Goal: Transaction & Acquisition: Book appointment/travel/reservation

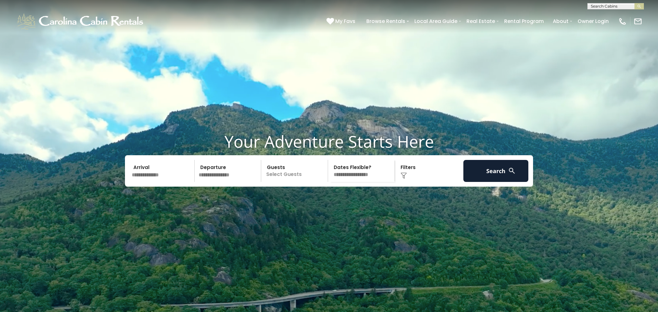
click at [158, 182] on input "text" at bounding box center [162, 171] width 65 height 22
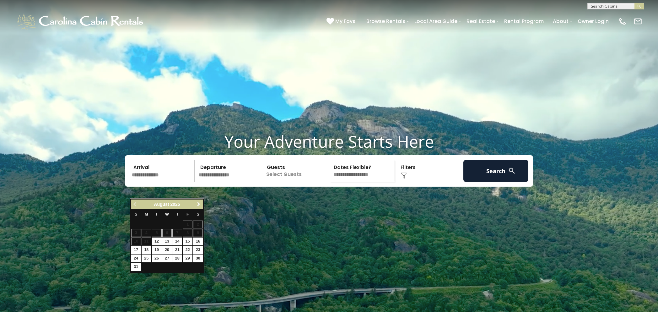
click at [199, 203] on span "Next" at bounding box center [198, 203] width 5 height 5
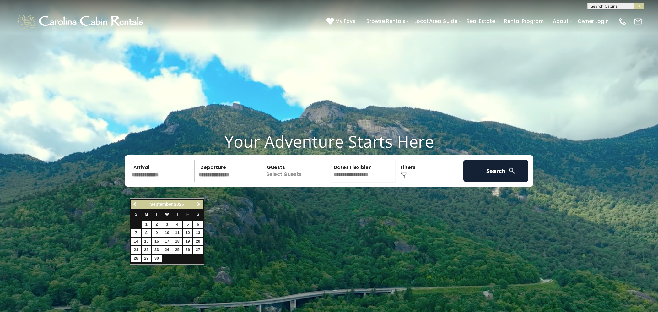
click at [199, 203] on span "Next" at bounding box center [198, 203] width 5 height 5
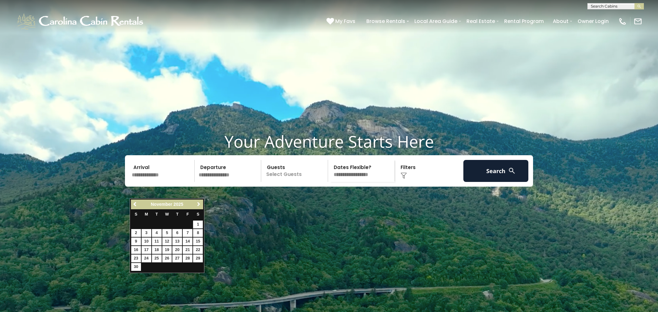
click at [199, 203] on span "Next" at bounding box center [198, 203] width 5 height 5
click at [147, 259] on link "29" at bounding box center [147, 258] width 10 height 8
type input "********"
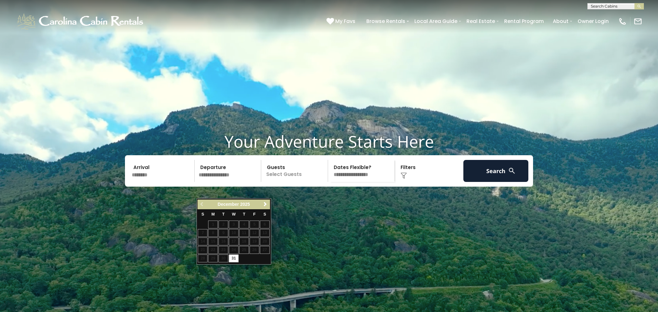
click at [235, 182] on input "text" at bounding box center [228, 171] width 65 height 22
click at [264, 203] on span "Next" at bounding box center [265, 203] width 5 height 5
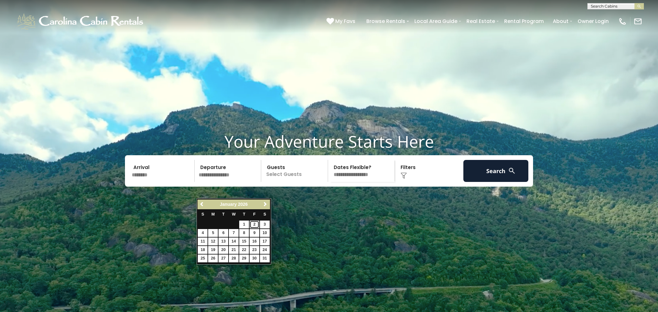
click at [256, 224] on link "2" at bounding box center [255, 224] width 10 height 8
type input "******"
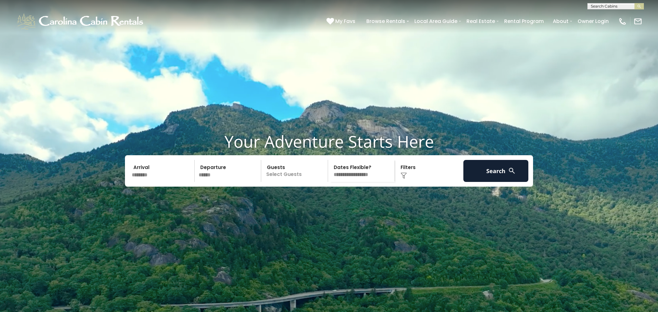
click at [295, 182] on p "Select Guests" at bounding box center [295, 171] width 65 height 22
click at [325, 199] on span "+" at bounding box center [326, 196] width 3 height 6
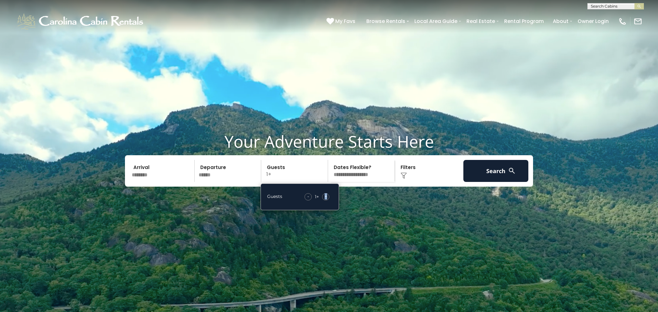
click at [325, 199] on span "+" at bounding box center [326, 196] width 3 height 6
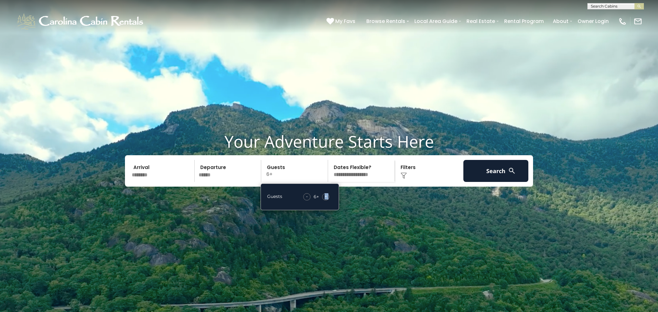
click at [325, 199] on span "+" at bounding box center [326, 196] width 3 height 6
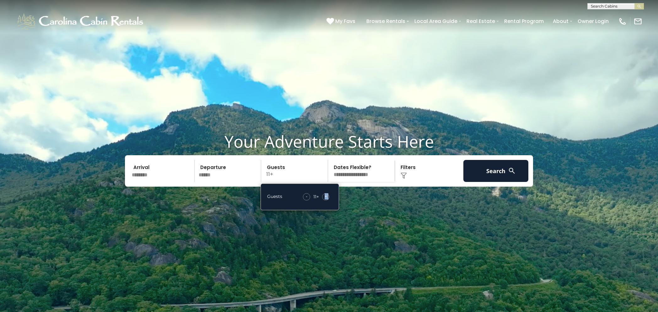
click at [325, 199] on span "+" at bounding box center [326, 196] width 3 height 6
click at [504, 182] on button "Search" at bounding box center [495, 171] width 65 height 22
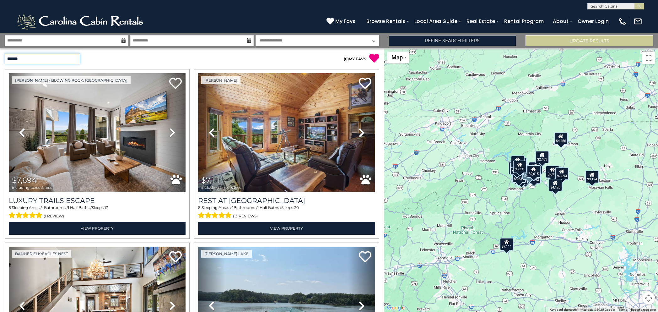
click at [78, 59] on select "**********" at bounding box center [42, 58] width 75 height 11
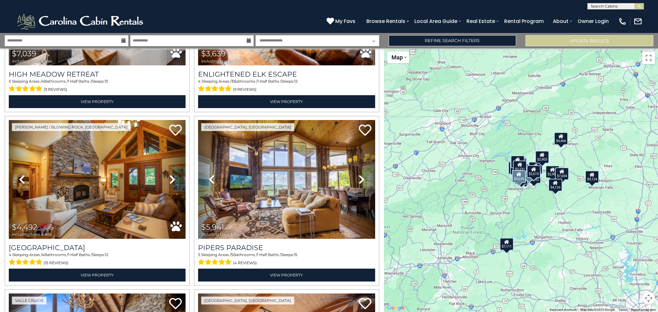
scroll to position [474, 0]
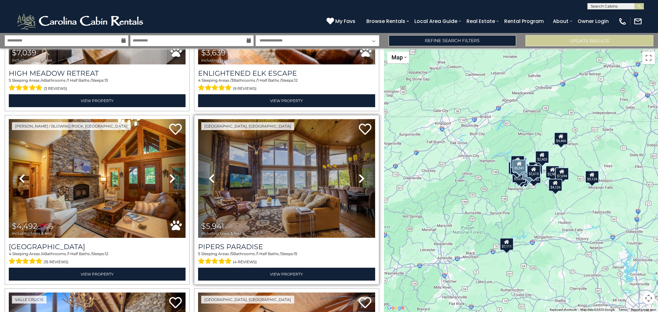
click at [296, 154] on img at bounding box center [286, 178] width 177 height 118
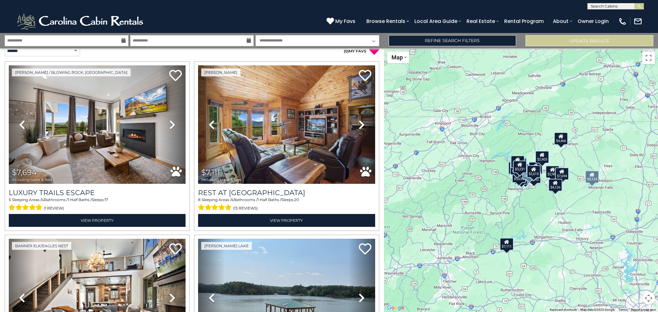
scroll to position [0, 0]
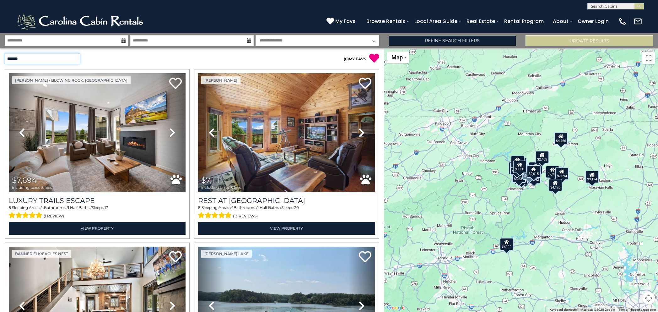
click at [78, 56] on select "**********" at bounding box center [42, 58] width 75 height 11
select select "**********"
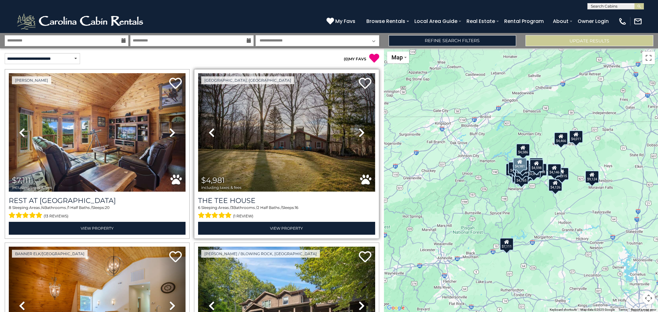
click at [292, 125] on img at bounding box center [286, 132] width 177 height 118
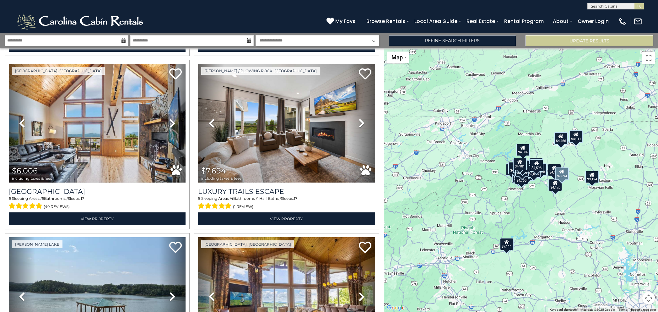
scroll to position [357, 0]
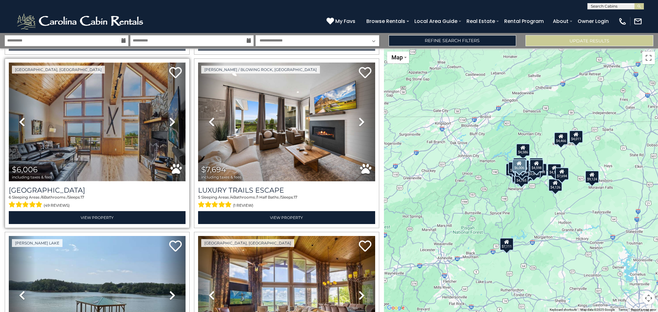
click at [80, 140] on img at bounding box center [97, 121] width 177 height 118
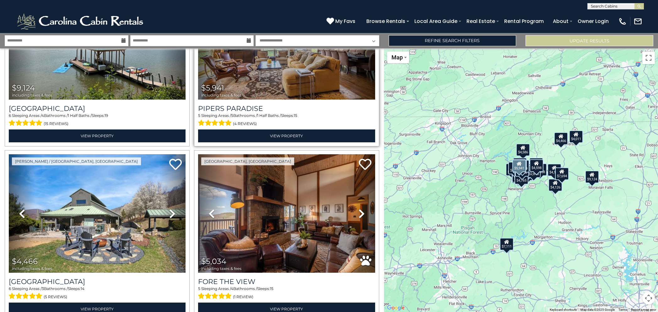
scroll to position [613, 0]
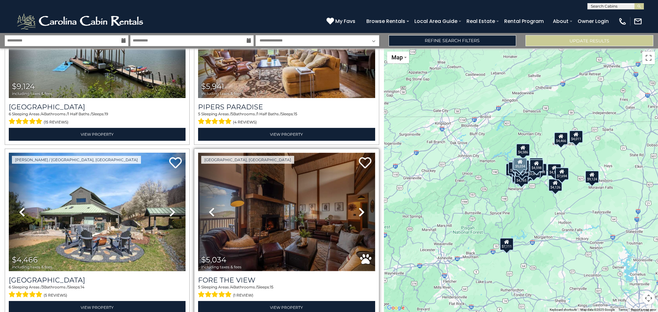
click at [285, 209] on img at bounding box center [286, 212] width 177 height 118
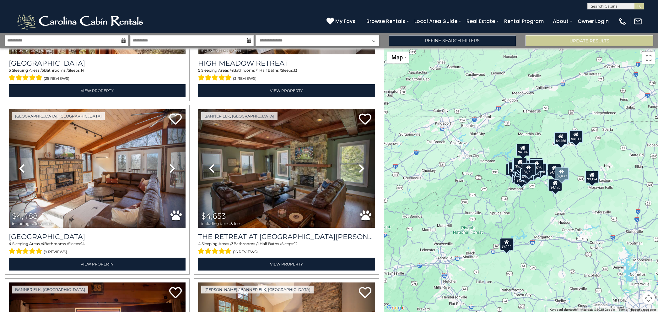
scroll to position [1535, 0]
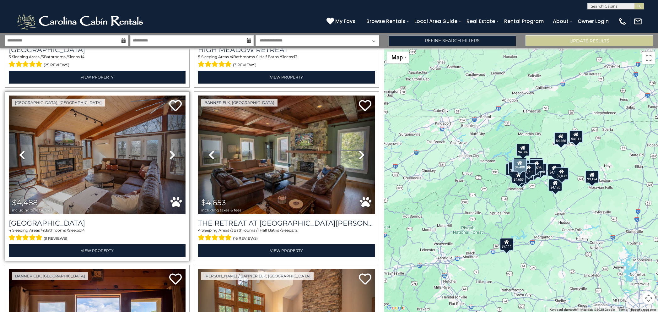
click at [116, 153] on img at bounding box center [97, 154] width 177 height 118
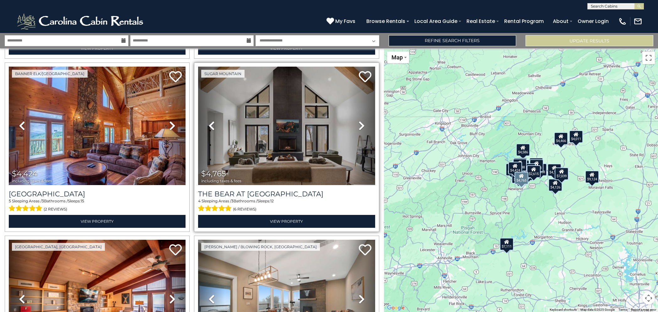
scroll to position [1918, 0]
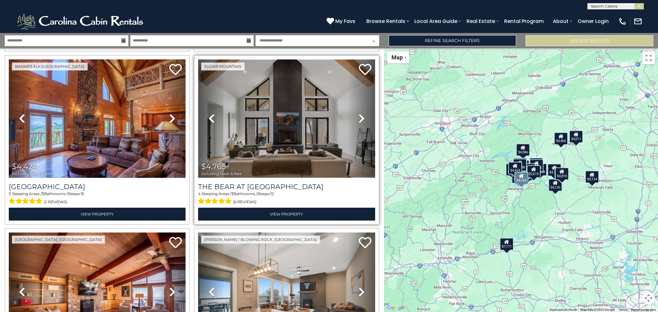
click at [328, 144] on img at bounding box center [286, 118] width 177 height 118
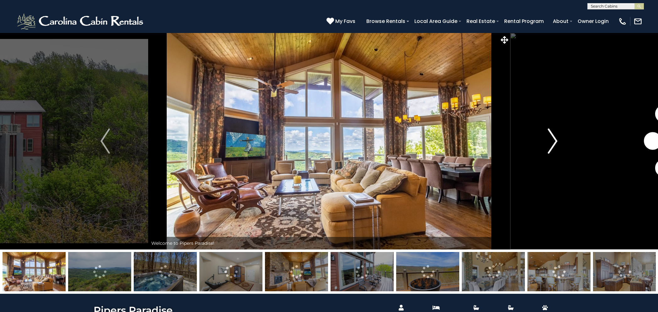
click at [552, 140] on img "Next" at bounding box center [552, 140] width 9 height 25
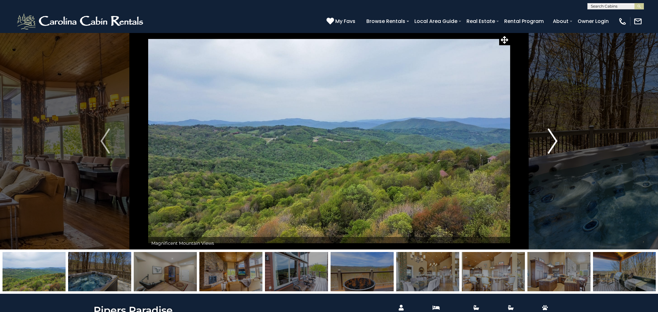
click at [552, 140] on img "Next" at bounding box center [552, 140] width 9 height 25
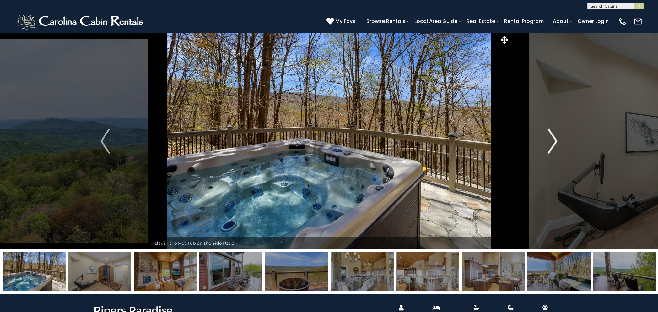
click at [552, 140] on img "Next" at bounding box center [552, 140] width 9 height 25
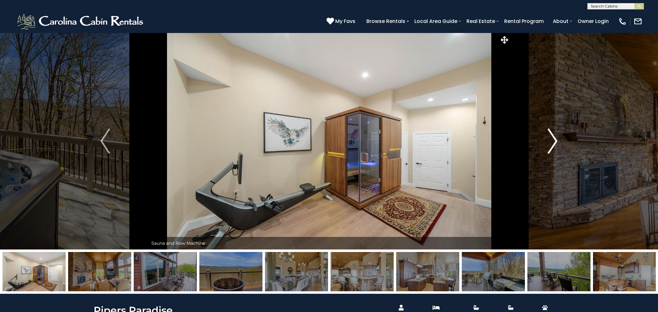
click at [552, 140] on img "Next" at bounding box center [552, 140] width 9 height 25
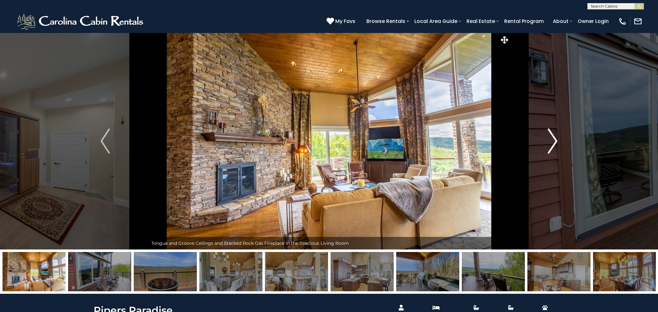
click at [552, 140] on img "Next" at bounding box center [552, 140] width 9 height 25
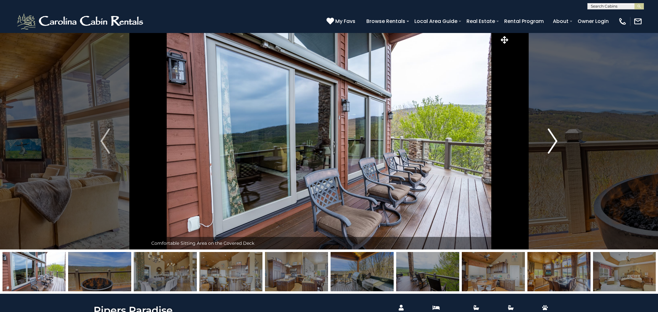
click at [552, 140] on img "Next" at bounding box center [552, 140] width 9 height 25
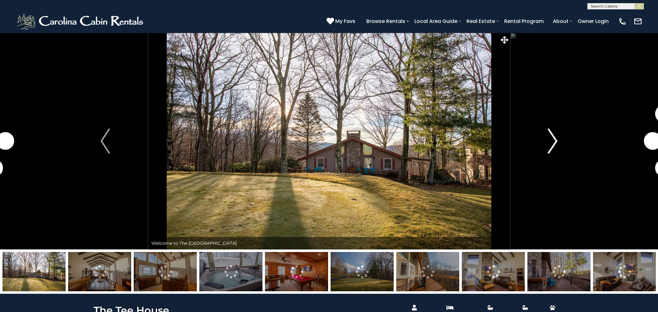
click at [551, 141] on img "Next" at bounding box center [552, 140] width 9 height 25
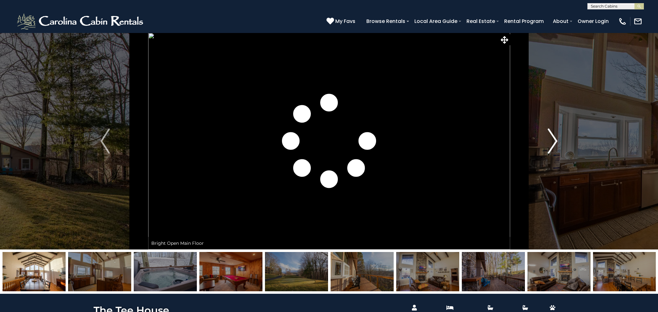
click at [551, 141] on img "Next" at bounding box center [552, 140] width 9 height 25
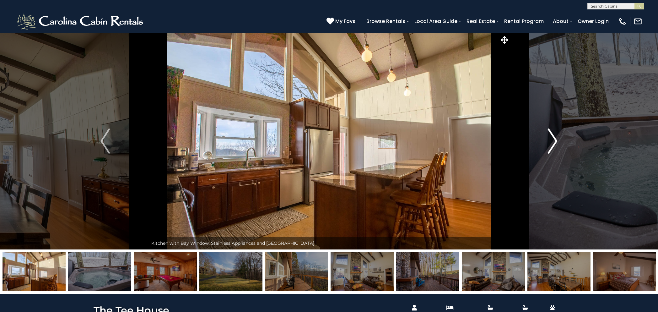
click at [551, 141] on img "Next" at bounding box center [552, 140] width 9 height 25
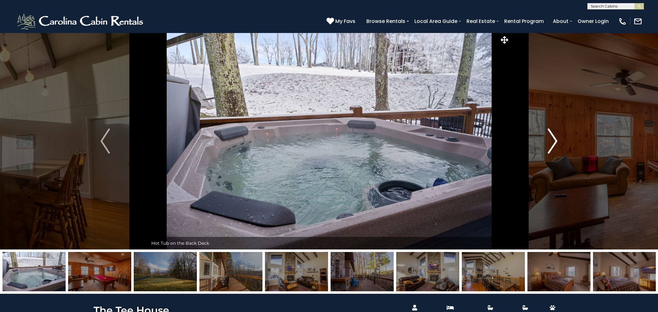
click at [551, 141] on img "Next" at bounding box center [552, 140] width 9 height 25
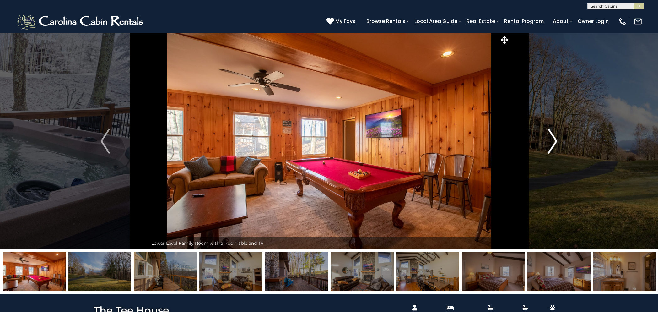
click at [551, 141] on img "Next" at bounding box center [552, 140] width 9 height 25
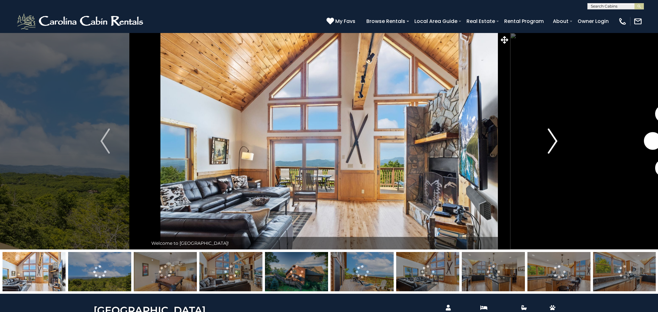
click at [552, 140] on img "Next" at bounding box center [552, 140] width 9 height 25
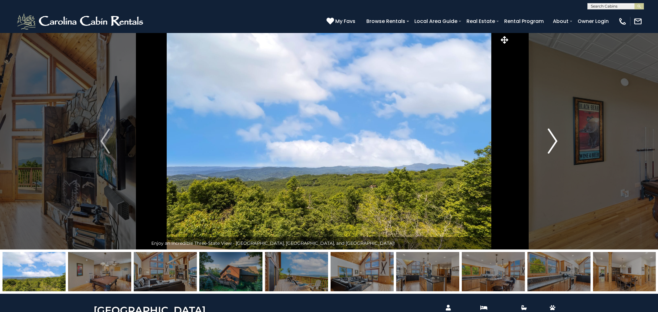
click at [552, 140] on img "Next" at bounding box center [552, 140] width 9 height 25
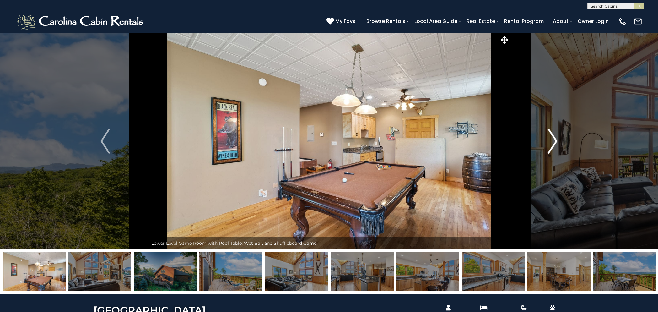
click at [552, 140] on img "Next" at bounding box center [552, 140] width 9 height 25
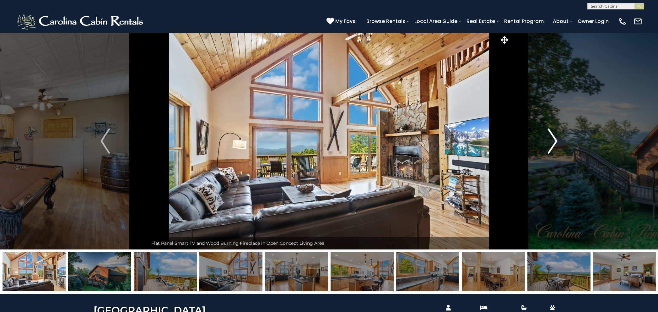
click at [552, 140] on img "Next" at bounding box center [552, 140] width 9 height 25
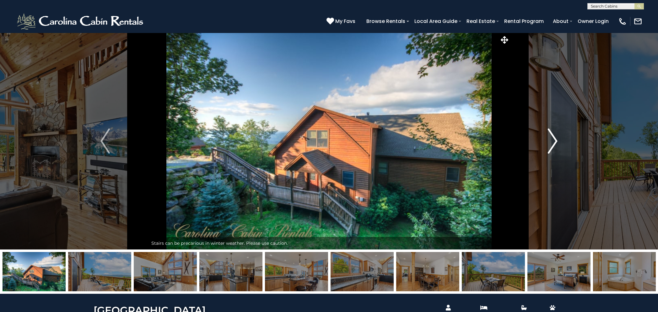
click at [552, 140] on img "Next" at bounding box center [552, 140] width 9 height 25
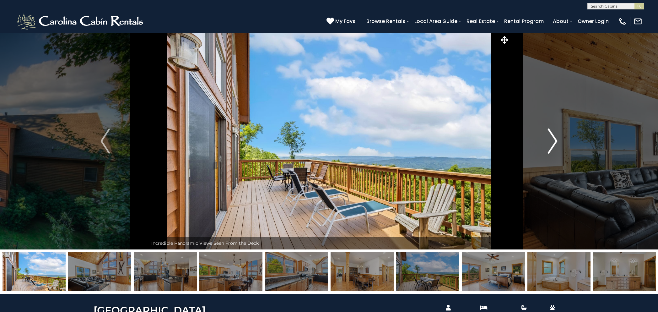
click at [552, 140] on img "Next" at bounding box center [552, 140] width 9 height 25
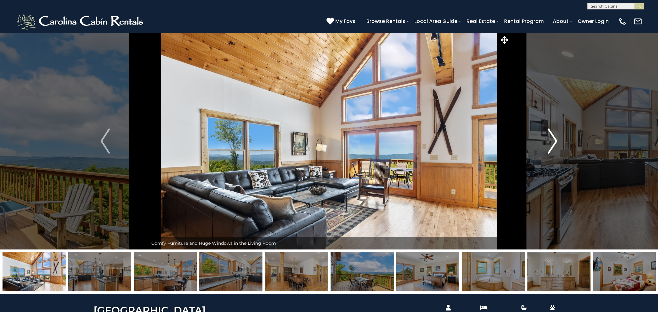
click at [552, 140] on img "Next" at bounding box center [552, 140] width 9 height 25
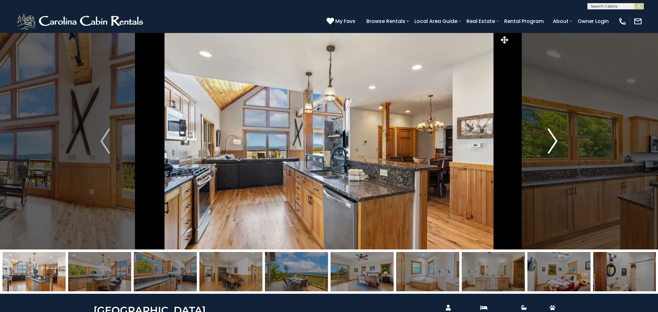
click at [552, 140] on img "Next" at bounding box center [552, 140] width 9 height 25
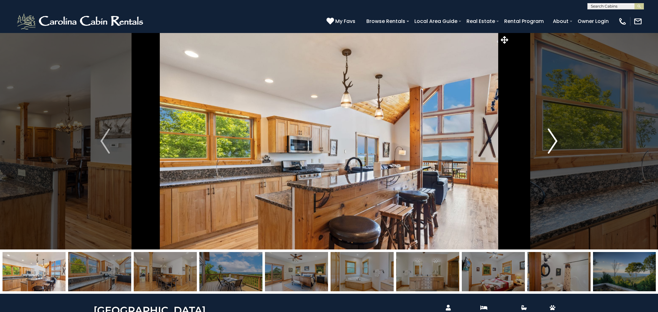
click at [552, 140] on img "Next" at bounding box center [552, 140] width 9 height 25
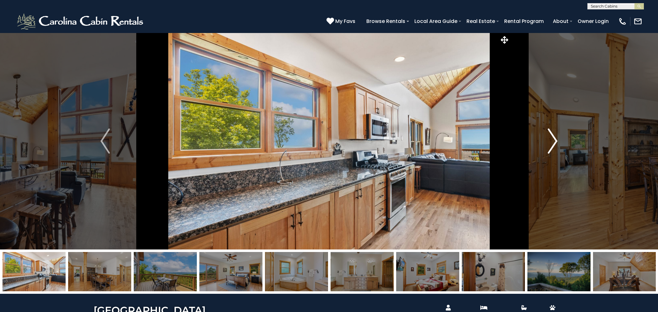
click at [552, 140] on img "Next" at bounding box center [552, 140] width 9 height 25
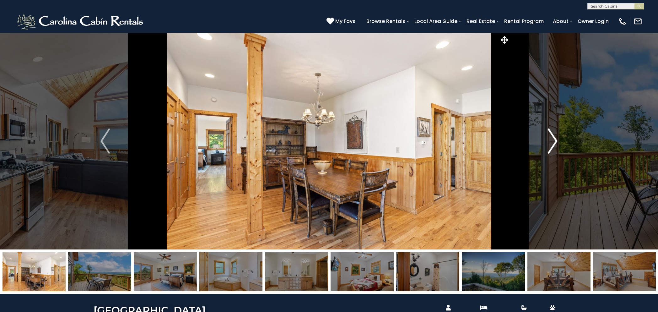
click at [552, 140] on img "Next" at bounding box center [552, 140] width 9 height 25
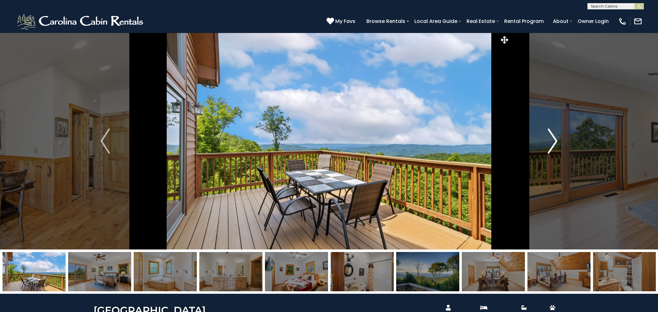
click at [552, 140] on img "Next" at bounding box center [552, 140] width 9 height 25
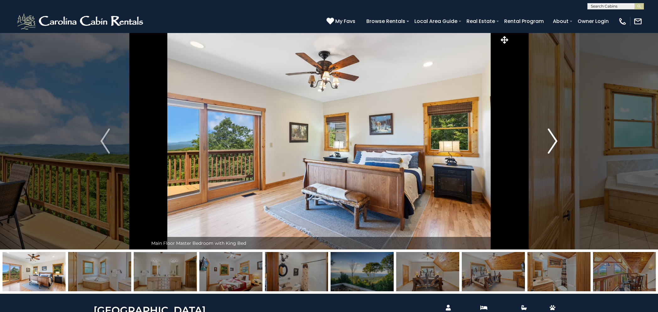
click at [552, 140] on img "Next" at bounding box center [552, 140] width 9 height 25
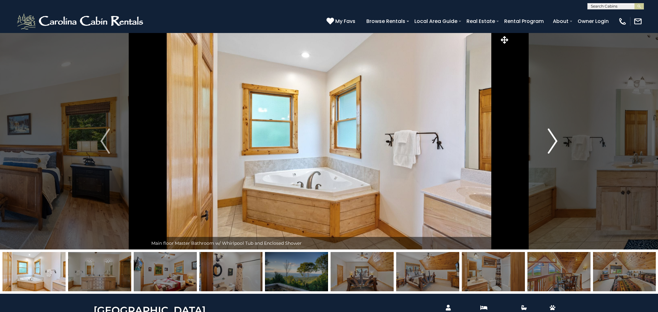
click at [552, 140] on img "Next" at bounding box center [552, 140] width 9 height 25
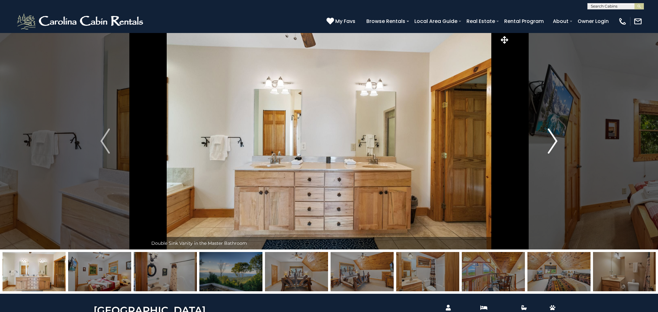
click at [552, 140] on img "Next" at bounding box center [552, 140] width 9 height 25
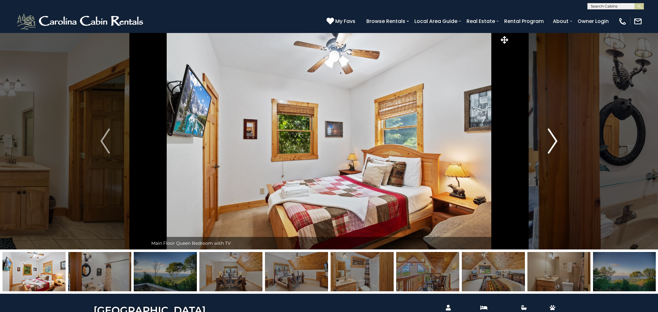
click at [552, 140] on img "Next" at bounding box center [552, 140] width 9 height 25
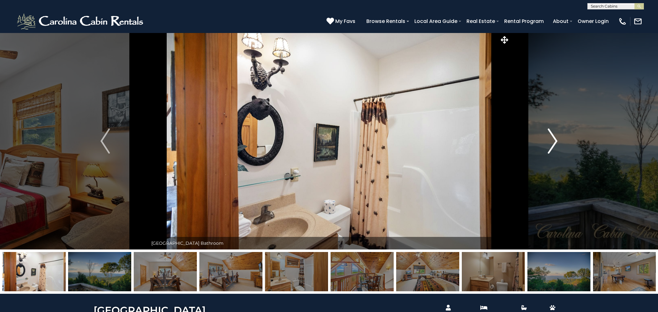
click at [552, 140] on img "Next" at bounding box center [552, 140] width 9 height 25
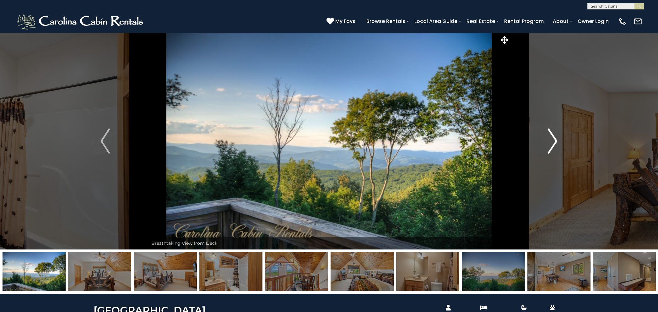
click at [551, 140] on img "Next" at bounding box center [552, 140] width 9 height 25
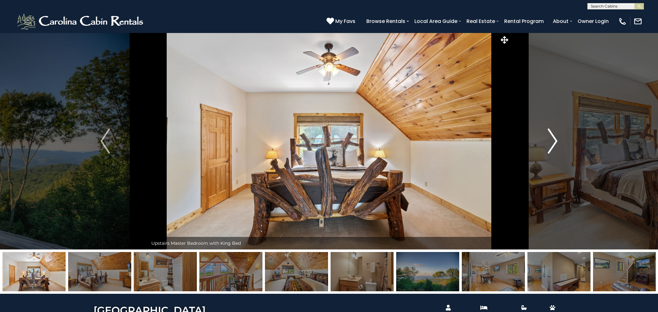
click at [550, 142] on img "Next" at bounding box center [552, 140] width 9 height 25
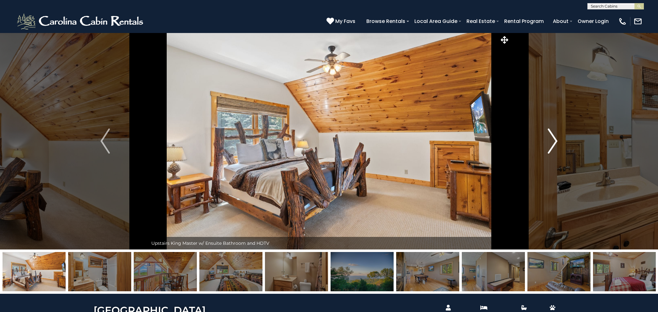
click at [550, 142] on img "Next" at bounding box center [552, 140] width 9 height 25
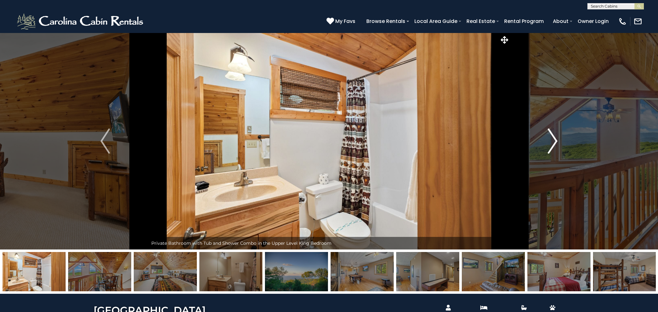
click at [550, 142] on img "Next" at bounding box center [552, 140] width 9 height 25
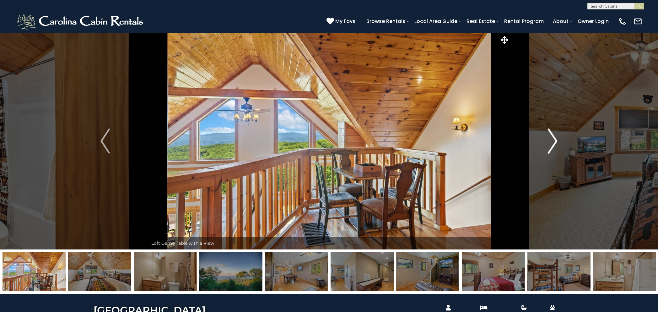
click at [550, 142] on img "Next" at bounding box center [552, 140] width 9 height 25
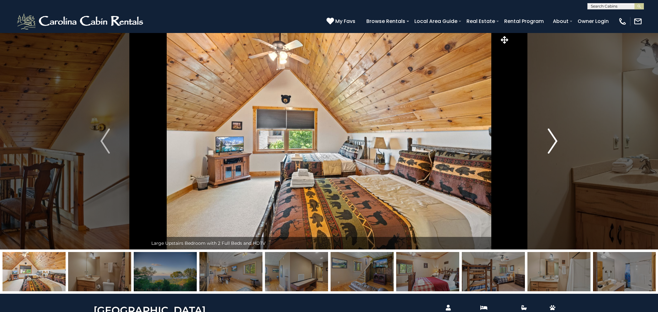
click at [550, 142] on img "Next" at bounding box center [552, 140] width 9 height 25
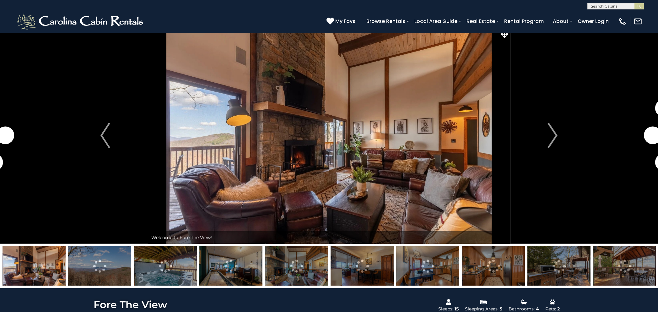
scroll to position [8, 0]
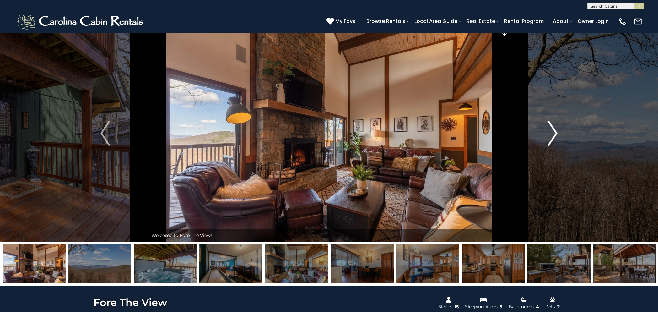
click at [548, 129] on img "Next" at bounding box center [552, 133] width 9 height 25
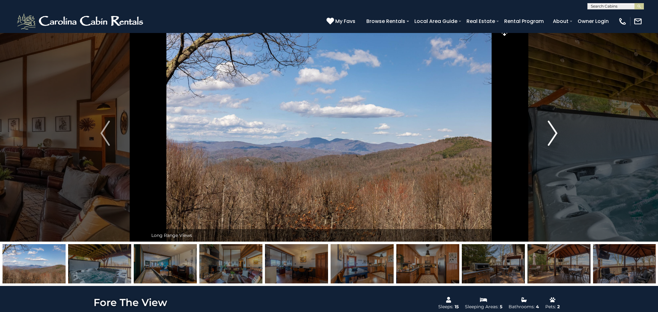
click at [548, 129] on img "Next" at bounding box center [552, 133] width 9 height 25
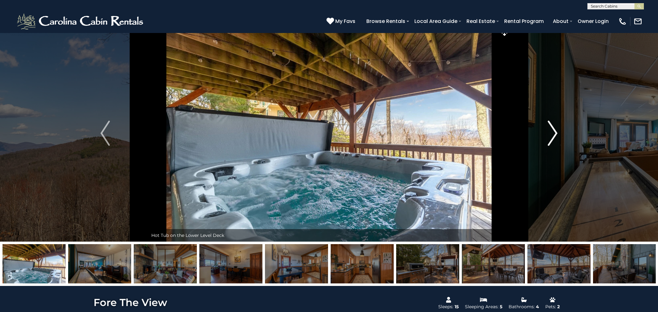
click at [548, 129] on img "Next" at bounding box center [552, 133] width 9 height 25
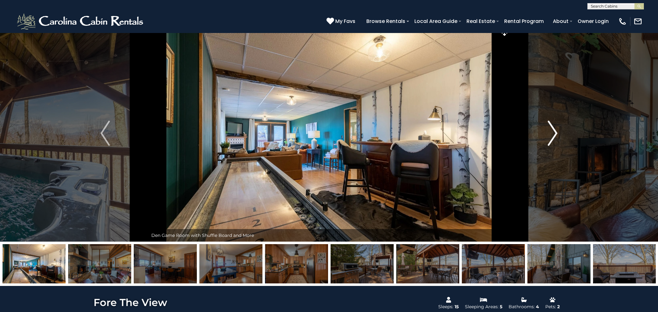
click at [548, 129] on img "Next" at bounding box center [552, 133] width 9 height 25
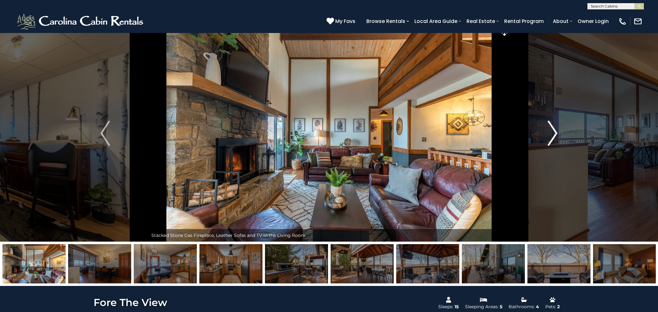
click at [549, 129] on img "Next" at bounding box center [552, 133] width 9 height 25
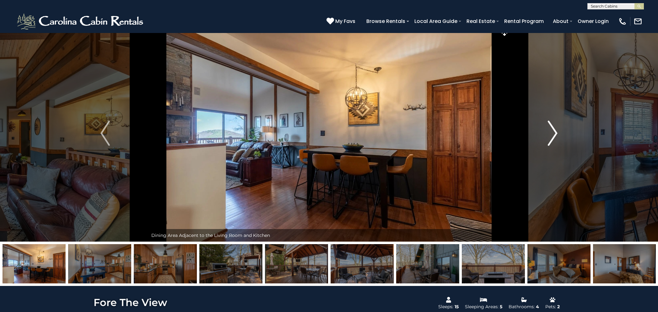
click at [549, 129] on img "Next" at bounding box center [552, 133] width 9 height 25
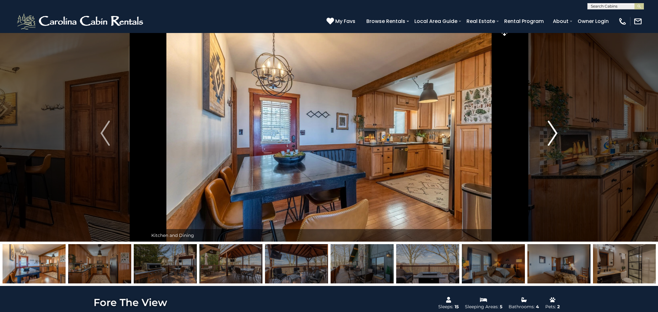
click at [548, 130] on img "Next" at bounding box center [552, 133] width 9 height 25
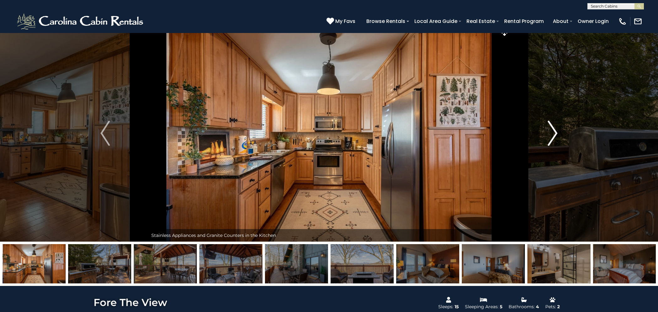
click at [548, 130] on img "Next" at bounding box center [552, 133] width 9 height 25
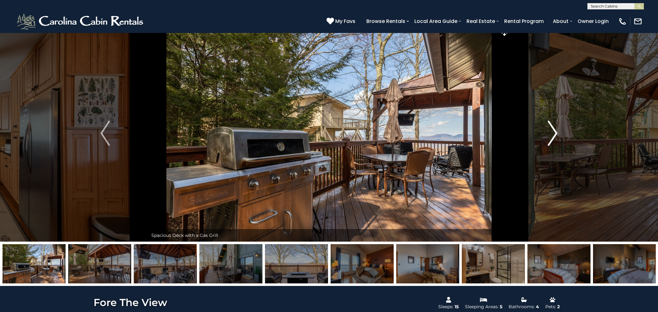
scroll to position [8, 0]
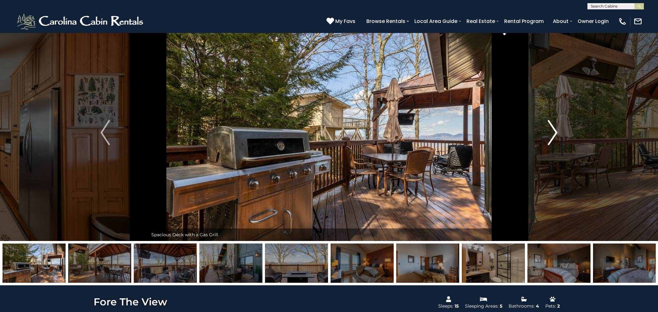
click at [548, 130] on img "Next" at bounding box center [552, 132] width 9 height 25
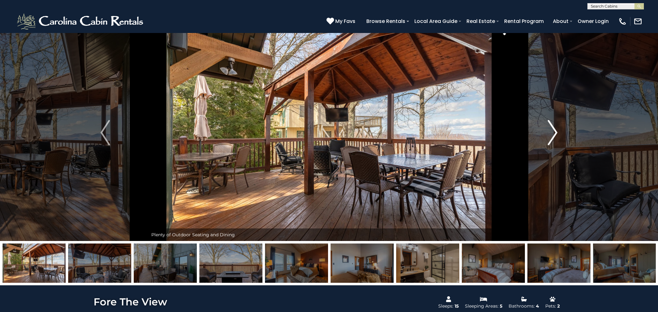
click at [549, 130] on img "Next" at bounding box center [552, 132] width 9 height 25
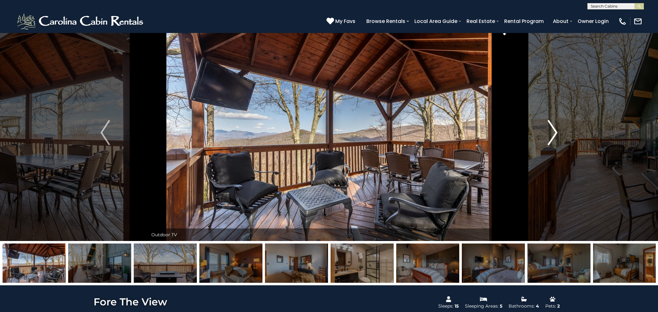
click at [549, 130] on img "Next" at bounding box center [552, 132] width 9 height 25
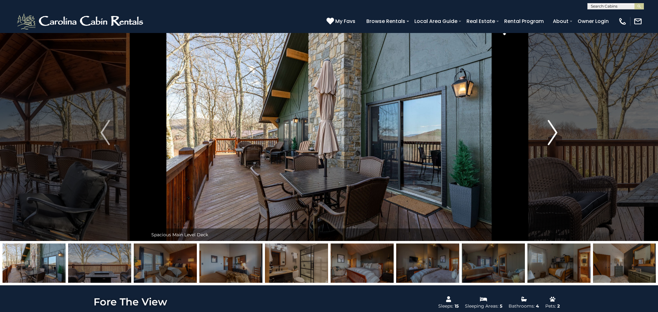
click at [548, 130] on img "Next" at bounding box center [552, 132] width 9 height 25
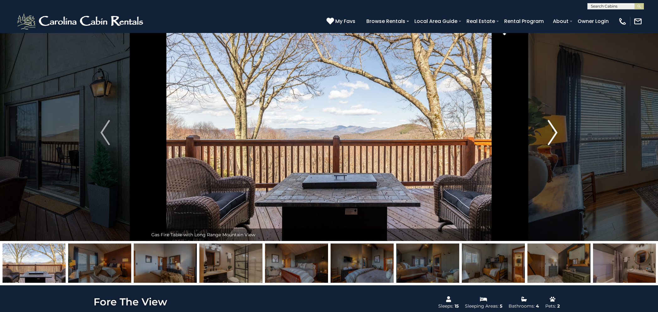
click at [548, 130] on img "Next" at bounding box center [552, 132] width 9 height 25
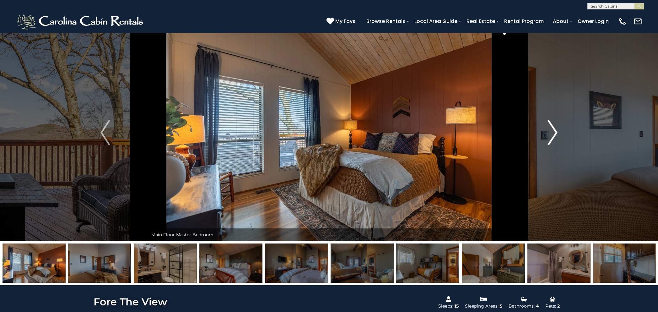
click at [548, 130] on img "Next" at bounding box center [552, 132] width 9 height 25
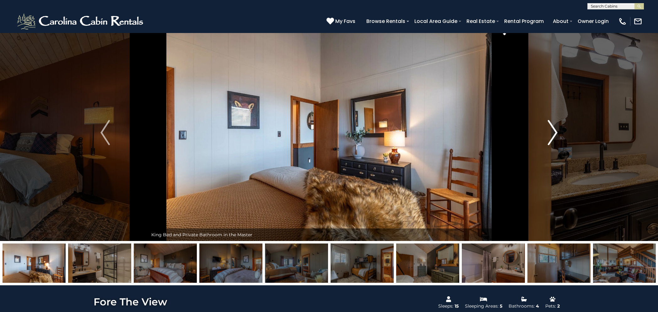
click at [548, 130] on img "Next" at bounding box center [552, 132] width 9 height 25
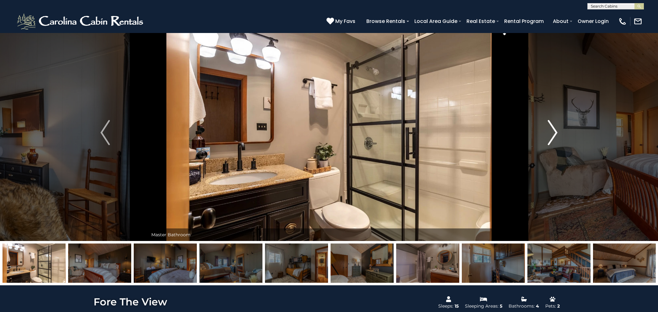
click at [548, 130] on img "Next" at bounding box center [552, 132] width 9 height 25
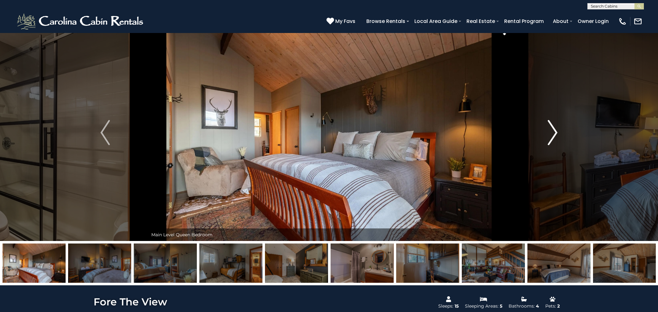
click at [548, 130] on img "Next" at bounding box center [552, 132] width 9 height 25
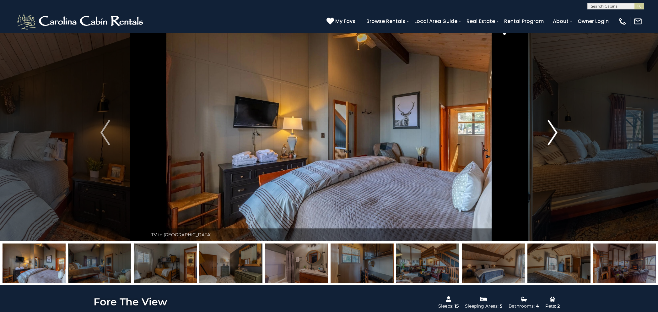
click at [548, 130] on img "Next" at bounding box center [552, 132] width 9 height 25
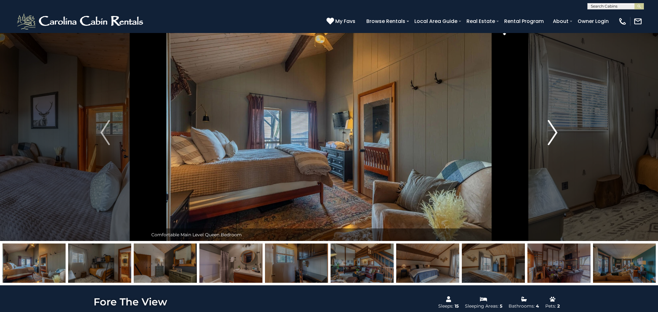
click at [548, 130] on img "Next" at bounding box center [552, 132] width 9 height 25
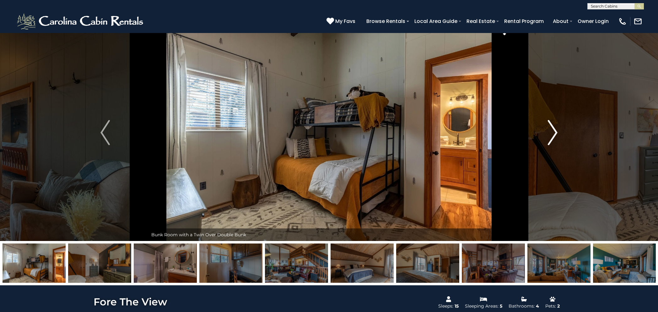
click at [548, 130] on img "Next" at bounding box center [552, 132] width 9 height 25
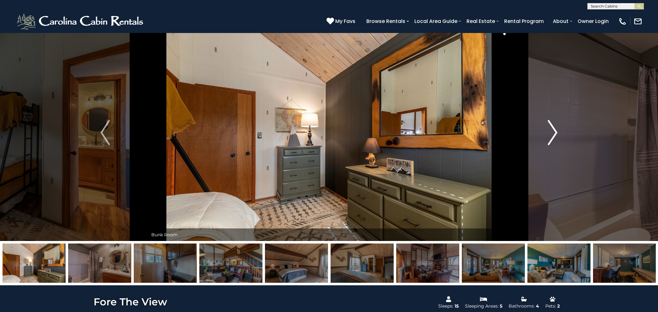
click at [548, 130] on img "Next" at bounding box center [552, 132] width 9 height 25
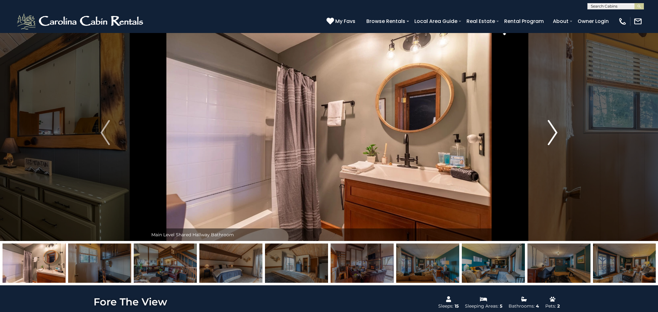
click at [548, 130] on img "Next" at bounding box center [552, 132] width 9 height 25
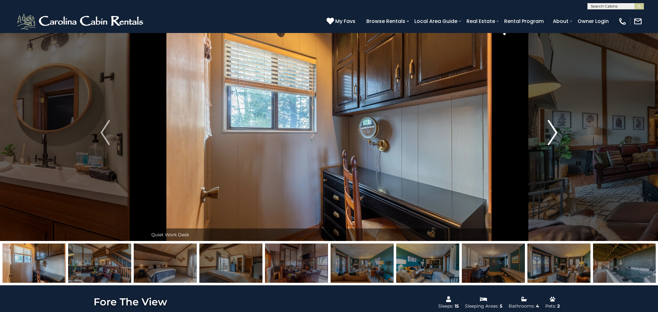
scroll to position [9, 0]
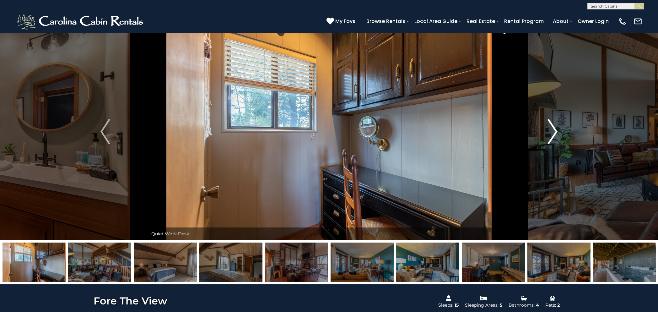
click at [548, 130] on img "Next" at bounding box center [552, 131] width 9 height 25
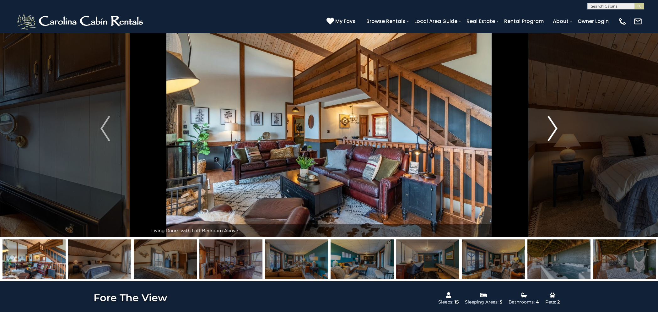
scroll to position [13, 0]
click at [552, 128] on img "Next" at bounding box center [552, 127] width 9 height 25
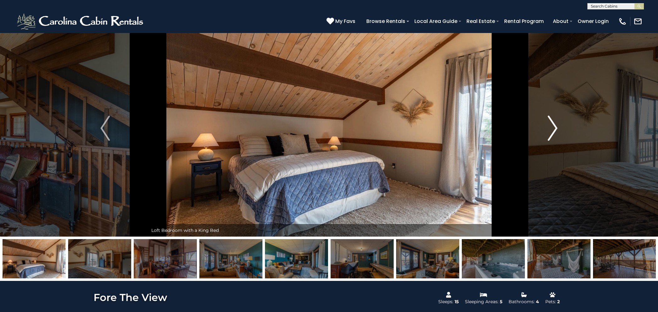
click at [552, 128] on img "Next" at bounding box center [552, 127] width 9 height 25
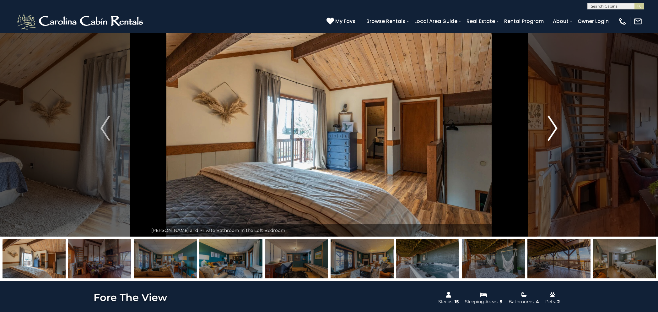
scroll to position [13, 0]
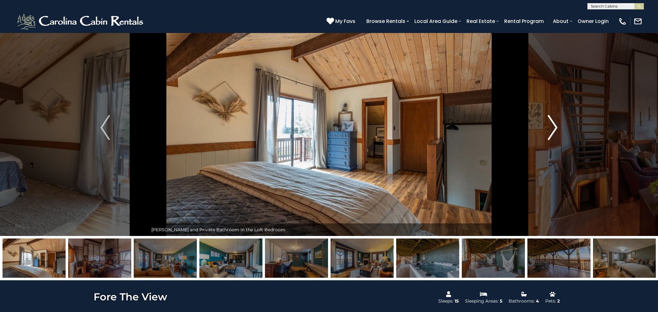
click at [552, 128] on img "Next" at bounding box center [552, 127] width 9 height 25
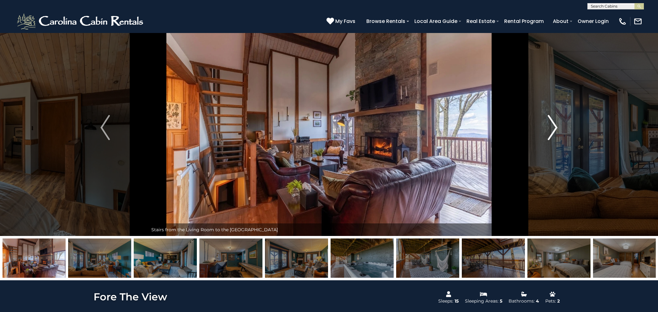
click at [552, 128] on img "Next" at bounding box center [552, 127] width 9 height 25
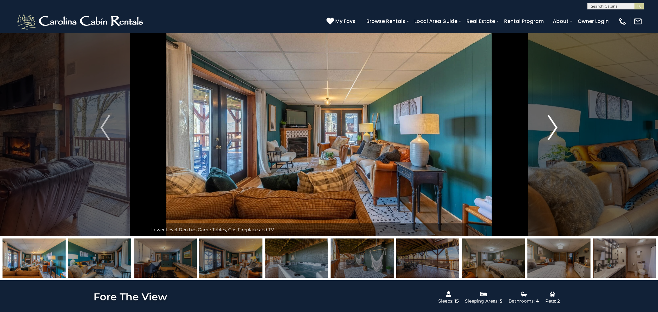
click at [552, 128] on img "Next" at bounding box center [552, 127] width 9 height 25
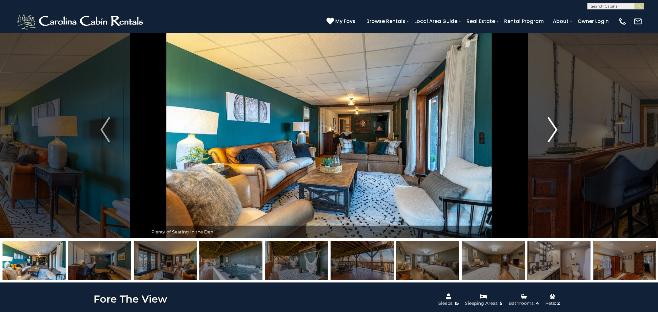
scroll to position [12, 0]
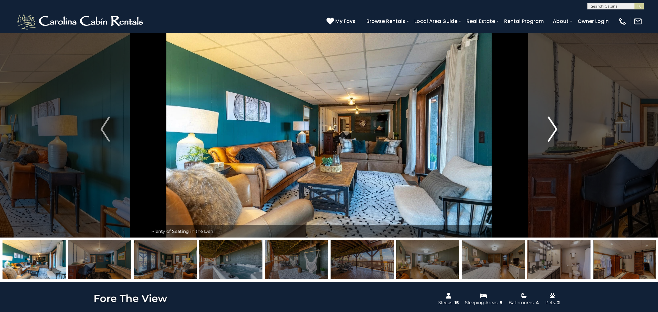
click at [552, 128] on img "Next" at bounding box center [552, 128] width 9 height 25
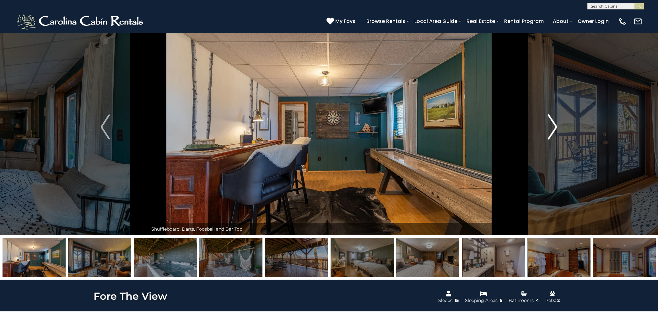
scroll to position [14, 0]
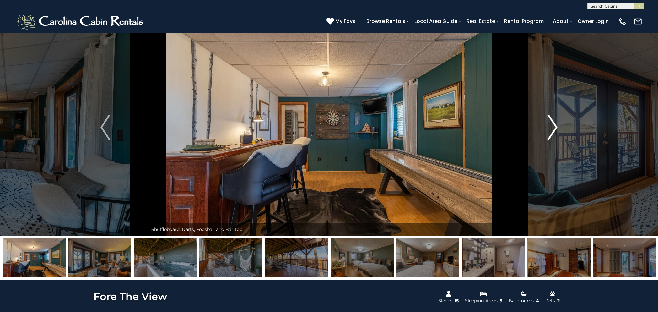
click at [552, 128] on img "Next" at bounding box center [552, 127] width 9 height 25
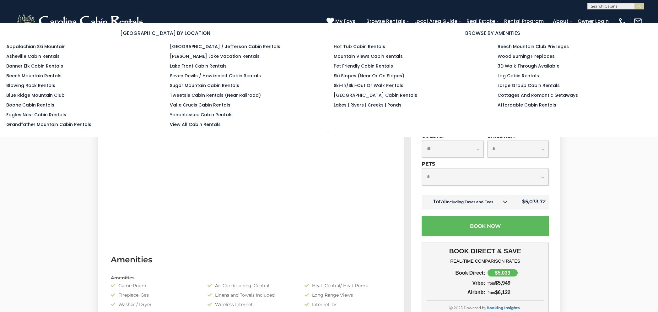
scroll to position [311, 0]
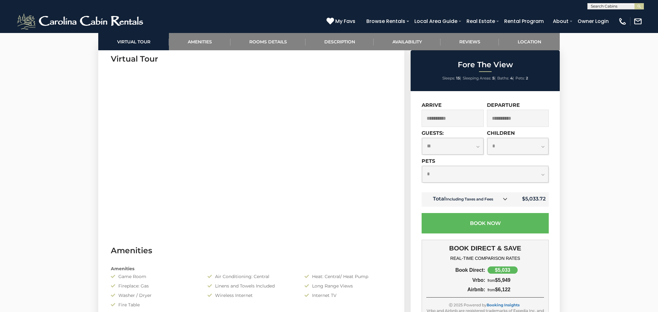
click at [355, 295] on div "Internet TV" at bounding box center [348, 295] width 97 height 6
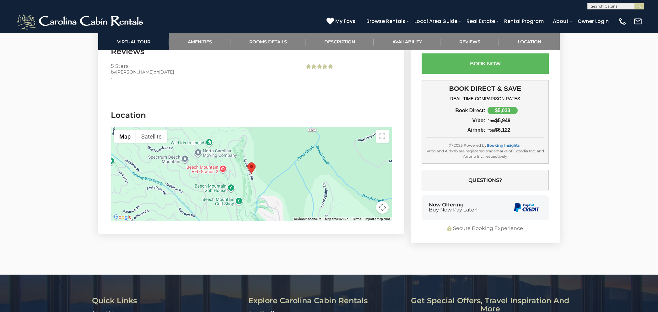
scroll to position [1685, 0]
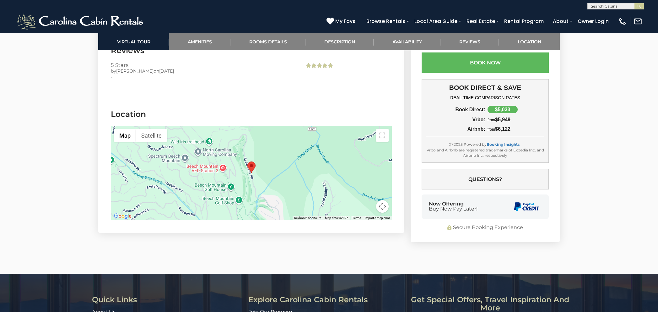
click at [254, 161] on img "Fore The View" at bounding box center [251, 167] width 8 height 12
click at [247, 161] on area "Fore The View" at bounding box center [247, 161] width 0 height 0
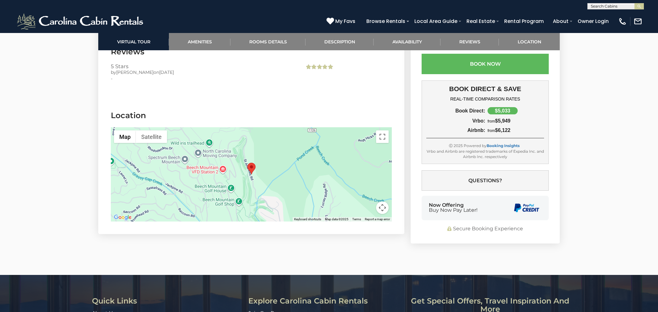
scroll to position [1687, 0]
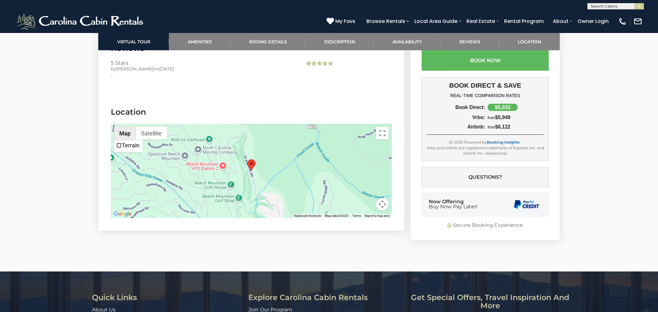
click at [125, 127] on button "Map" at bounding box center [125, 133] width 22 height 13
click at [120, 142] on span "Terrain" at bounding box center [119, 145] width 6 height 6
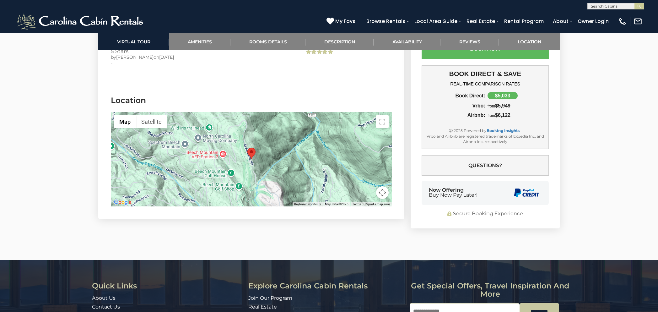
scroll to position [1690, 0]
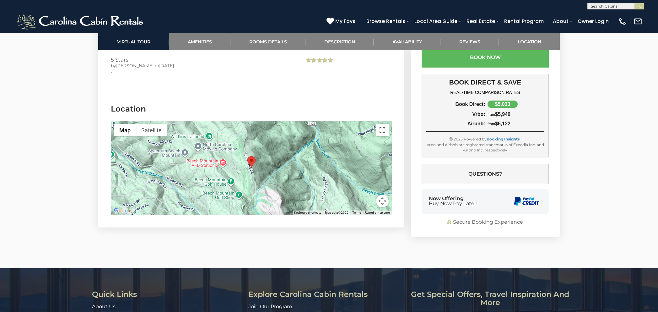
click at [254, 157] on img "Fore The View" at bounding box center [251, 162] width 8 height 12
click at [254, 156] on img "Fore The View" at bounding box center [251, 162] width 8 height 12
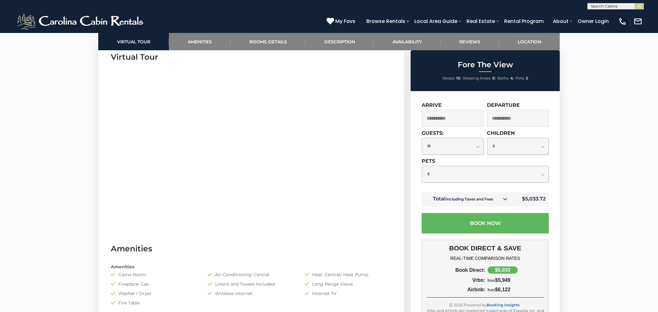
scroll to position [278, 0]
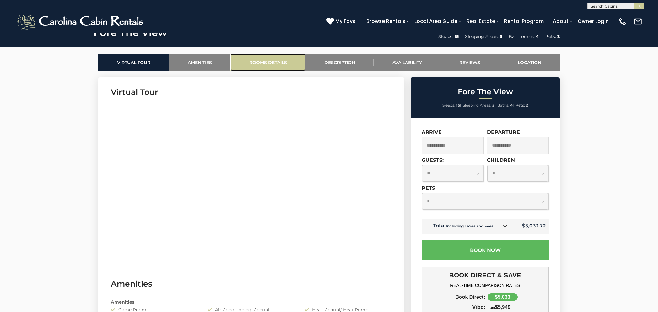
click at [272, 62] on link "Rooms Details" at bounding box center [267, 62] width 75 height 17
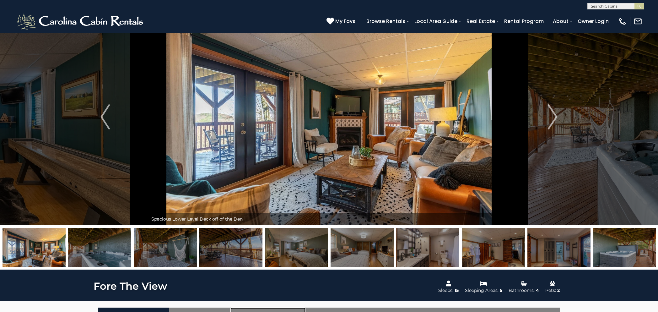
scroll to position [11, 0]
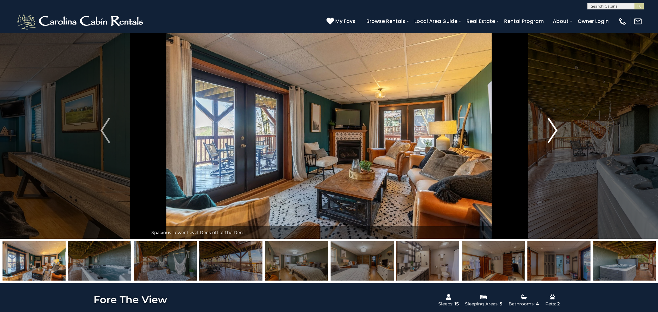
click at [556, 128] on img "Next" at bounding box center [552, 130] width 9 height 25
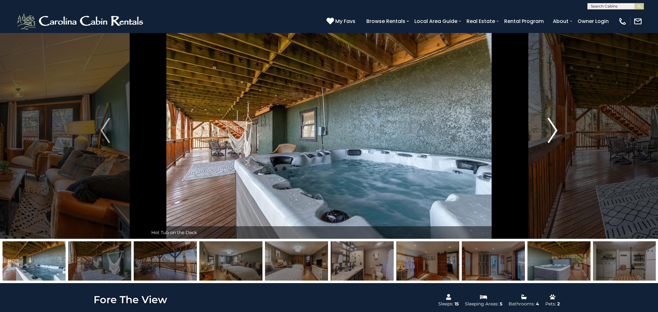
click at [556, 128] on img "Next" at bounding box center [552, 130] width 9 height 25
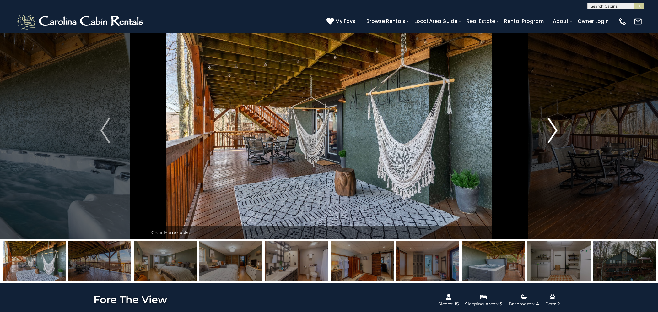
click at [556, 128] on img "Next" at bounding box center [552, 130] width 9 height 25
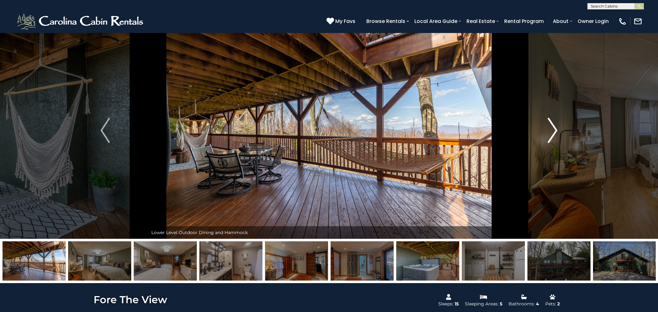
click at [556, 128] on img "Next" at bounding box center [552, 130] width 9 height 25
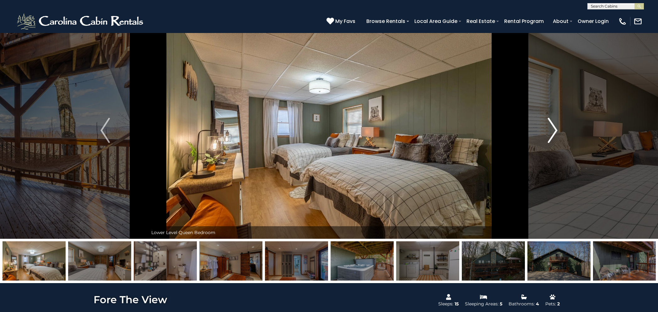
click at [556, 128] on img "Next" at bounding box center [552, 130] width 9 height 25
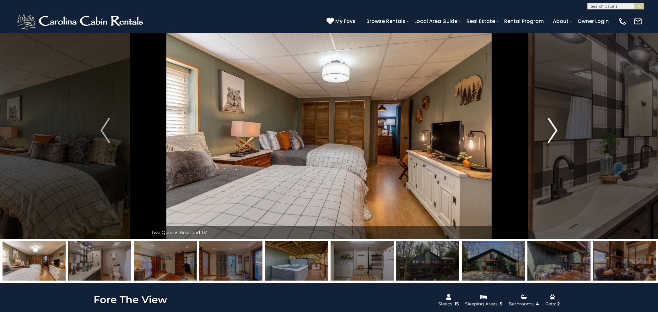
click at [556, 128] on img "Next" at bounding box center [552, 130] width 9 height 25
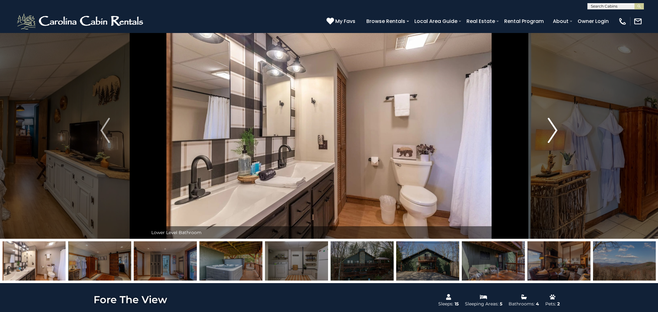
click at [556, 128] on img "Next" at bounding box center [552, 130] width 9 height 25
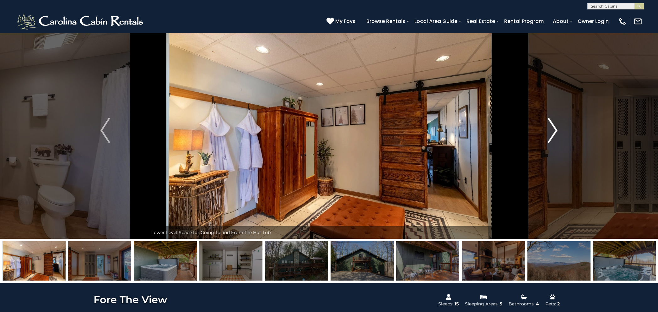
click at [556, 128] on img "Next" at bounding box center [552, 130] width 9 height 25
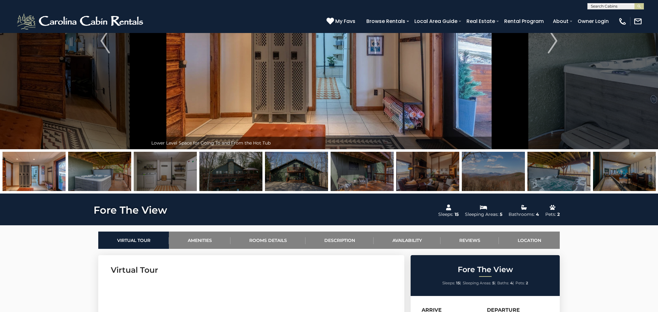
scroll to position [0, 0]
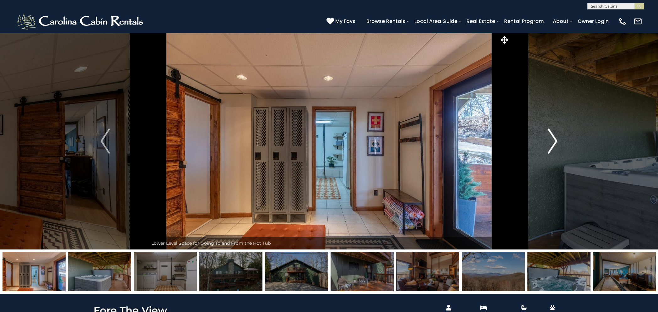
click at [555, 137] on img "Next" at bounding box center [552, 140] width 9 height 25
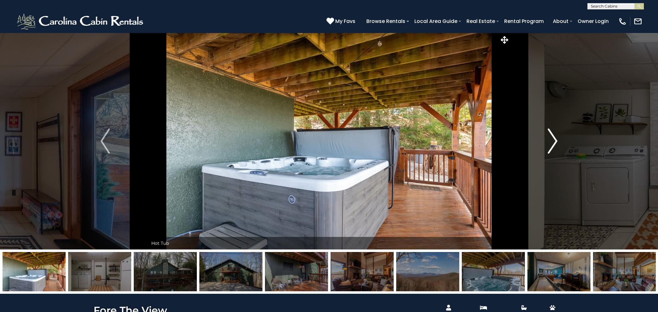
click at [555, 137] on img "Next" at bounding box center [552, 140] width 9 height 25
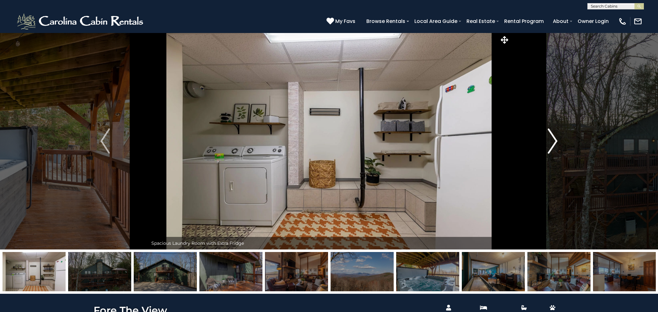
click at [555, 137] on img "Next" at bounding box center [552, 140] width 9 height 25
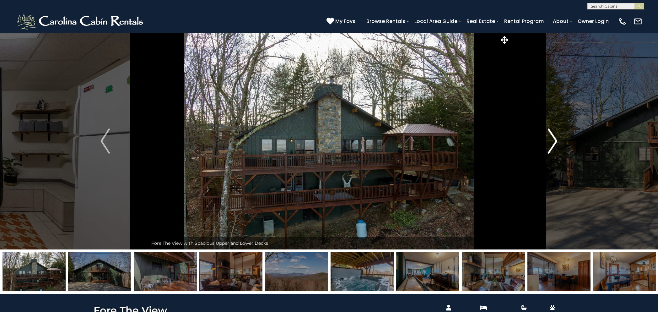
click at [555, 137] on img "Next" at bounding box center [552, 140] width 9 height 25
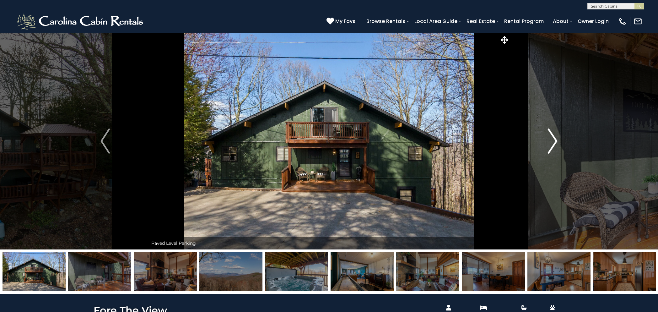
click at [555, 137] on img "Next" at bounding box center [552, 140] width 9 height 25
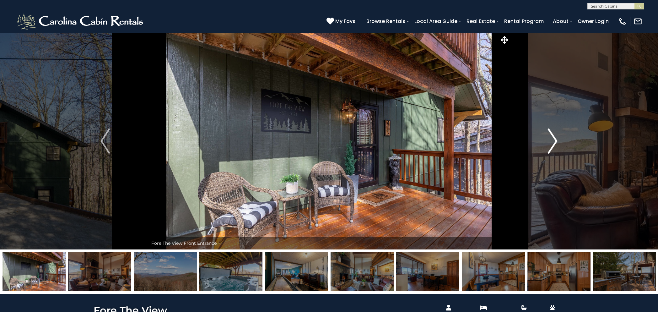
click at [553, 140] on img "Next" at bounding box center [552, 140] width 9 height 25
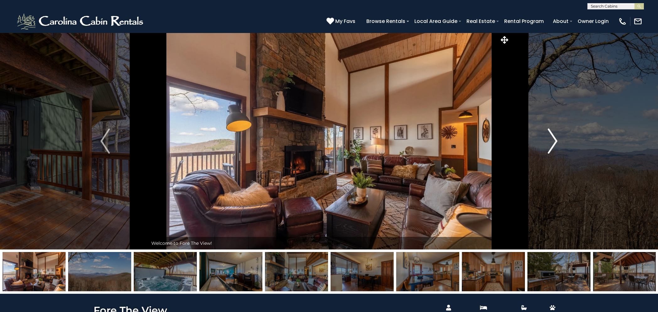
click at [553, 140] on img "Next" at bounding box center [552, 140] width 9 height 25
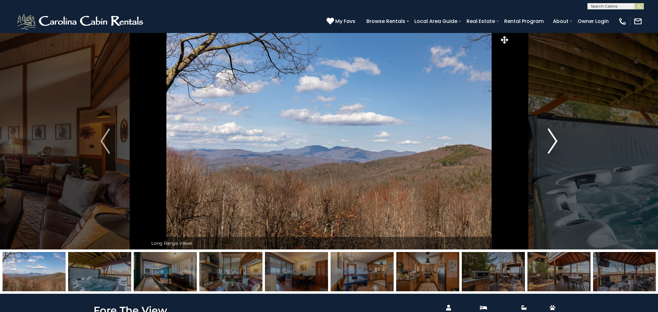
click at [553, 140] on img "Next" at bounding box center [552, 140] width 9 height 25
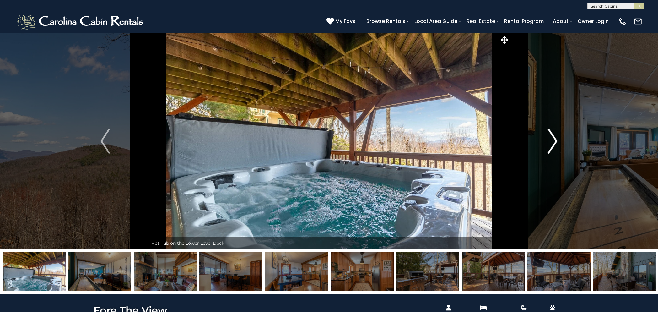
click at [553, 140] on img "Next" at bounding box center [552, 140] width 9 height 25
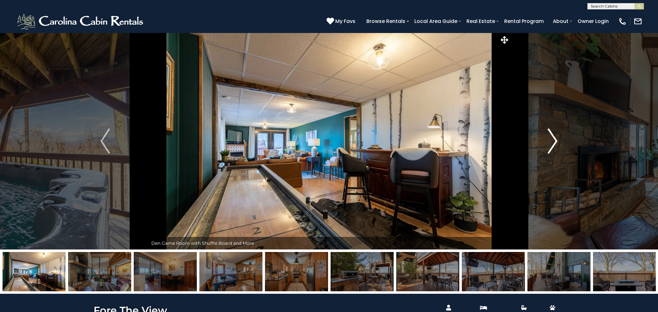
click at [553, 140] on img "Next" at bounding box center [552, 140] width 9 height 25
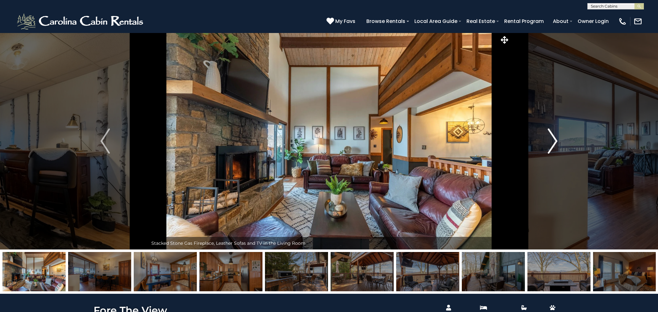
click at [553, 140] on img "Next" at bounding box center [552, 140] width 9 height 25
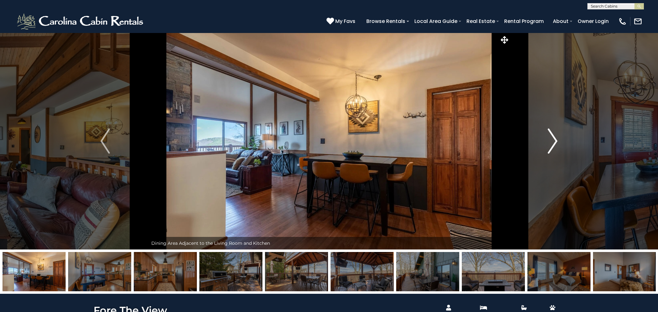
click at [553, 140] on img "Next" at bounding box center [552, 140] width 9 height 25
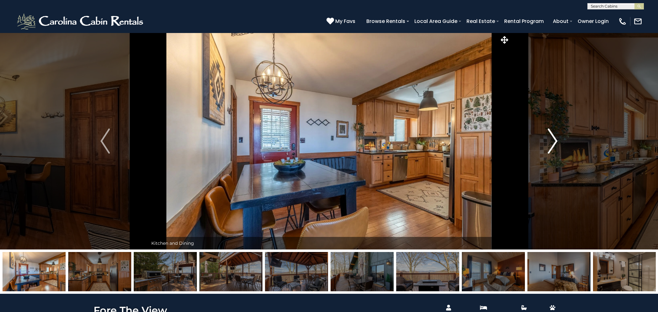
click at [553, 140] on img "Next" at bounding box center [552, 140] width 9 height 25
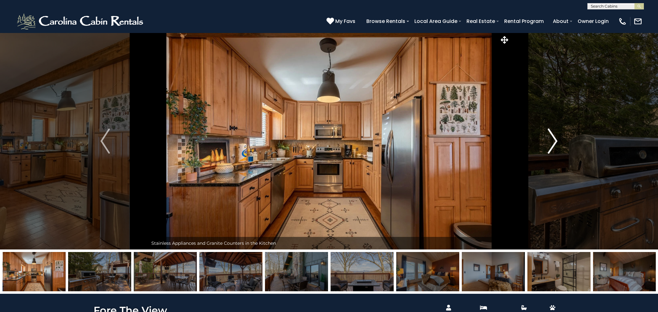
click at [553, 140] on img "Next" at bounding box center [552, 140] width 9 height 25
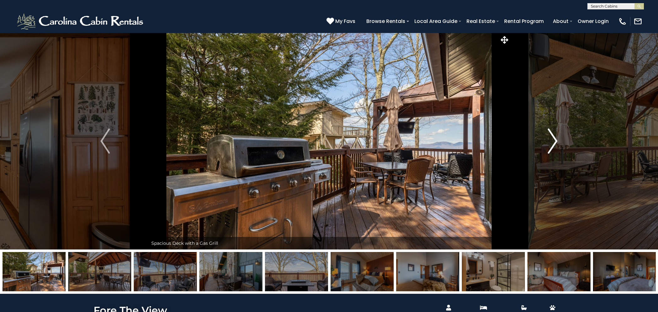
click at [553, 140] on img "Next" at bounding box center [552, 140] width 9 height 25
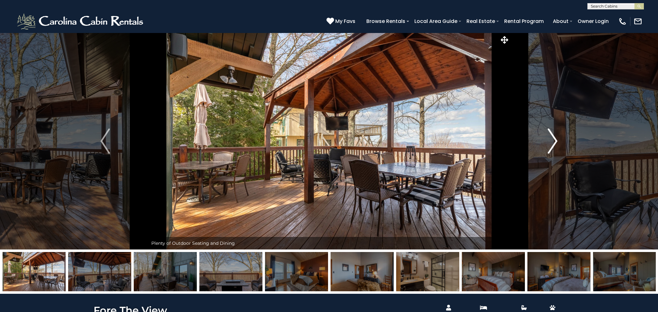
click at [553, 140] on img "Next" at bounding box center [552, 140] width 9 height 25
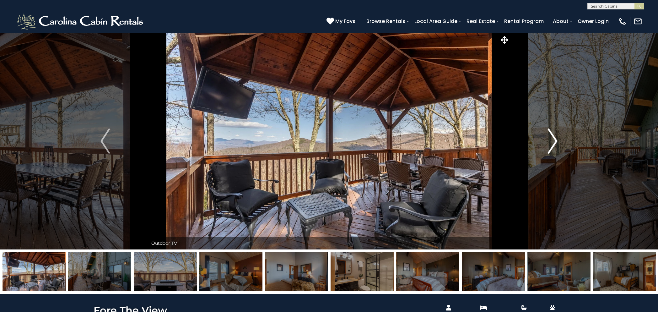
click at [553, 140] on img "Next" at bounding box center [552, 140] width 9 height 25
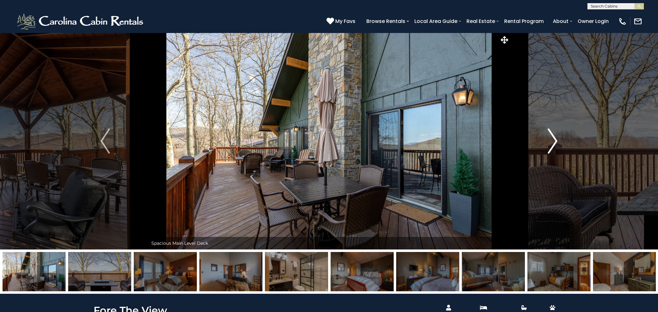
click at [553, 140] on img "Next" at bounding box center [552, 140] width 9 height 25
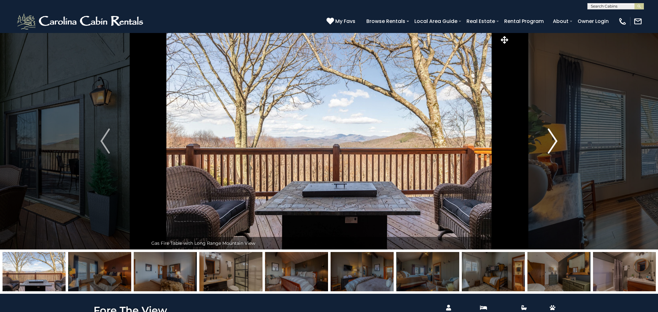
click at [553, 140] on img "Next" at bounding box center [552, 140] width 9 height 25
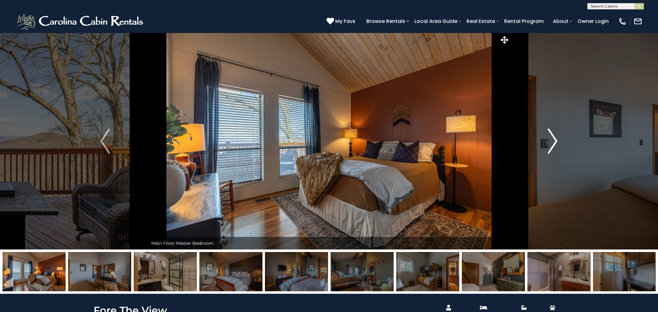
click at [553, 140] on img "Next" at bounding box center [552, 140] width 9 height 25
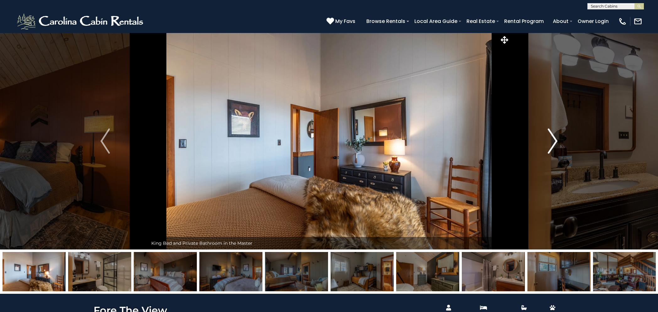
click at [553, 140] on img "Next" at bounding box center [552, 140] width 9 height 25
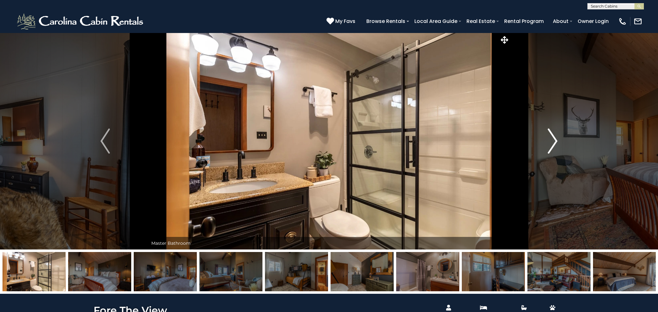
click at [553, 140] on img "Next" at bounding box center [552, 140] width 9 height 25
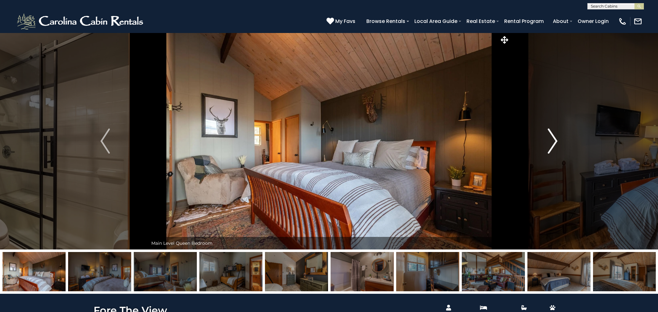
click at [551, 142] on img "Next" at bounding box center [552, 140] width 9 height 25
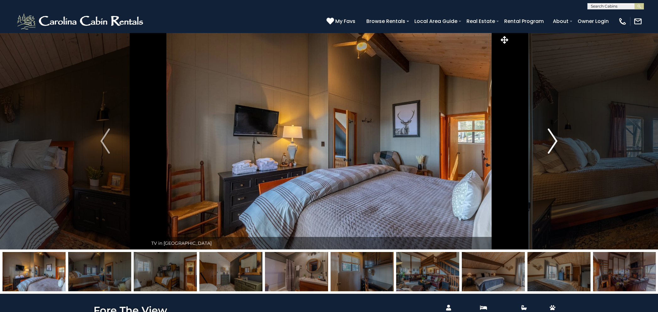
click at [551, 142] on img "Next" at bounding box center [552, 140] width 9 height 25
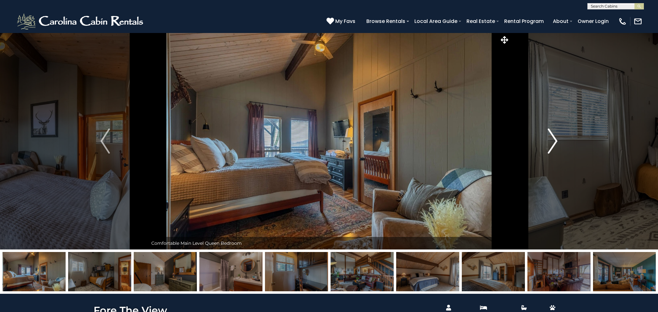
click at [551, 142] on img "Next" at bounding box center [552, 140] width 9 height 25
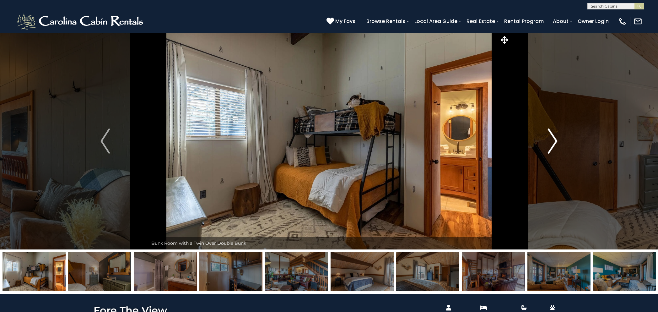
click at [551, 142] on img "Next" at bounding box center [552, 140] width 9 height 25
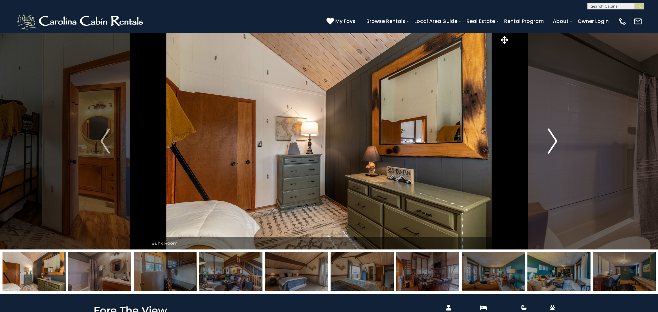
click at [551, 142] on img "Next" at bounding box center [552, 140] width 9 height 25
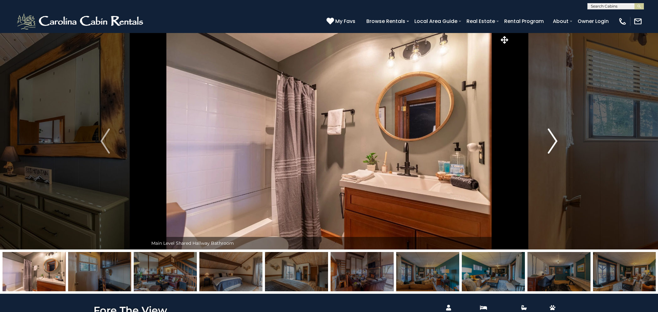
click at [551, 142] on img "Next" at bounding box center [552, 140] width 9 height 25
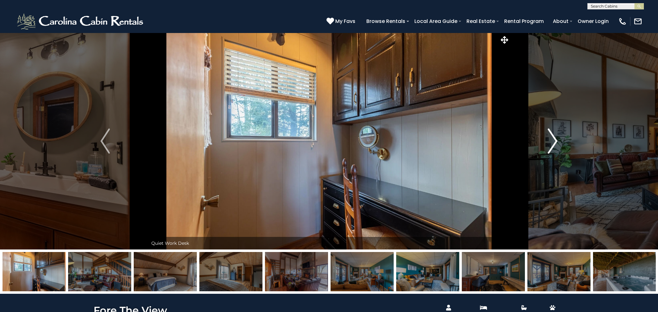
click at [551, 142] on img "Next" at bounding box center [552, 140] width 9 height 25
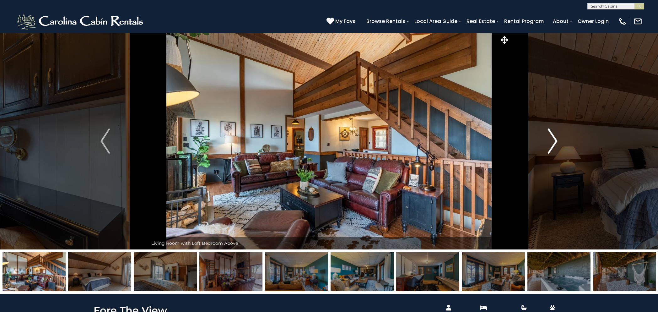
click at [551, 142] on img "Next" at bounding box center [552, 140] width 9 height 25
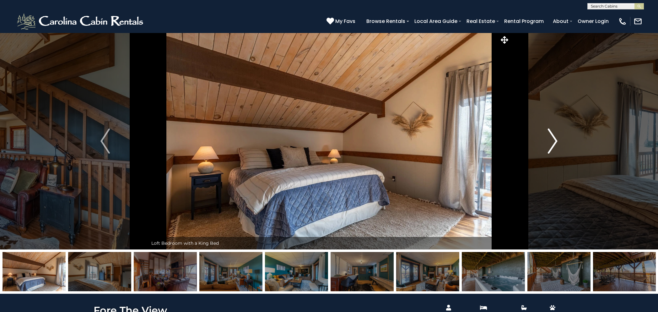
click at [549, 141] on img "Next" at bounding box center [552, 140] width 9 height 25
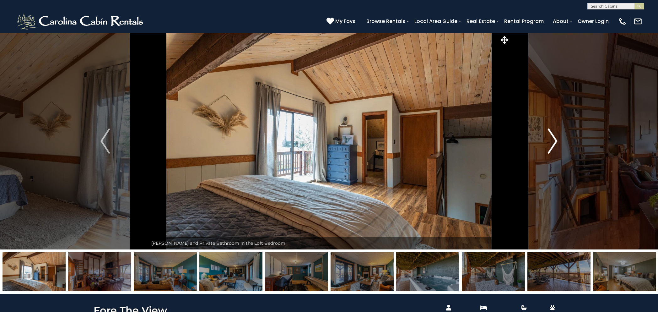
click at [549, 141] on img "Next" at bounding box center [552, 140] width 9 height 25
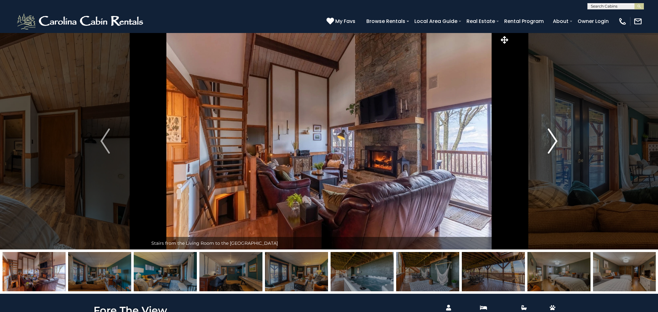
click at [549, 141] on img "Next" at bounding box center [552, 140] width 9 height 25
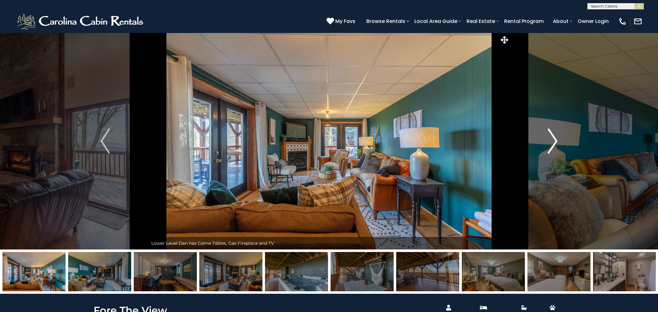
click at [549, 141] on img "Next" at bounding box center [552, 140] width 9 height 25
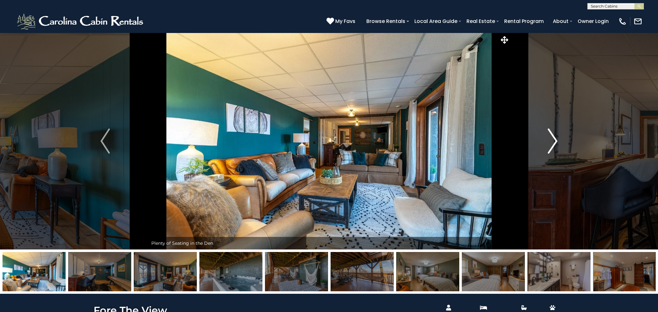
click at [549, 141] on img "Next" at bounding box center [552, 140] width 9 height 25
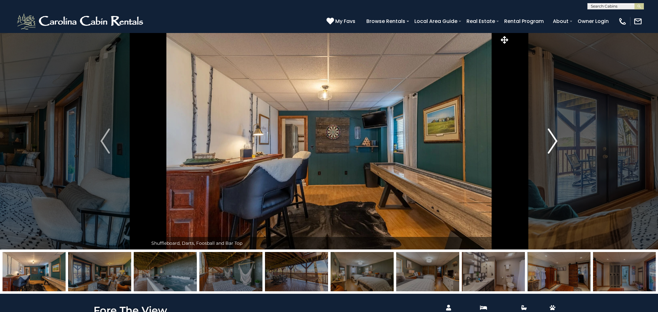
click at [549, 141] on img "Next" at bounding box center [552, 140] width 9 height 25
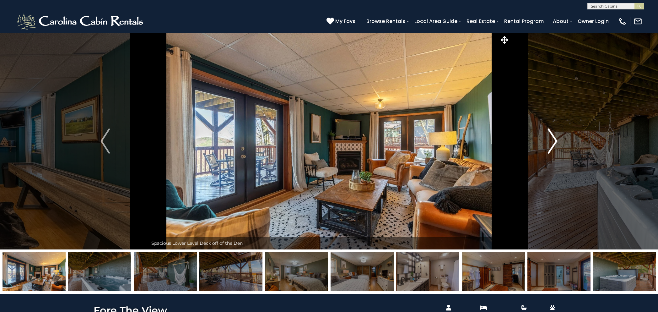
click at [549, 141] on img "Next" at bounding box center [552, 140] width 9 height 25
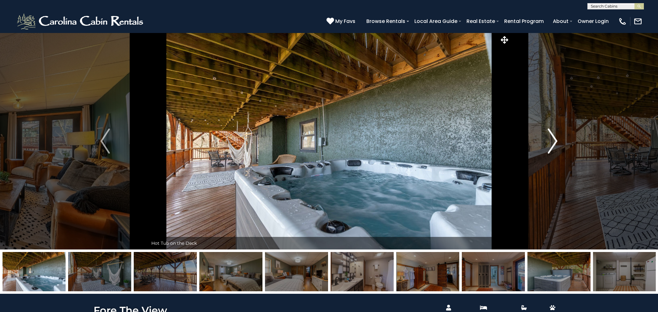
click at [549, 141] on img "Next" at bounding box center [552, 140] width 9 height 25
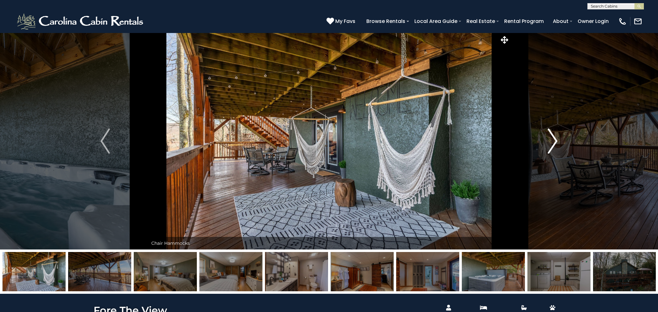
click at [549, 141] on img "Next" at bounding box center [552, 140] width 9 height 25
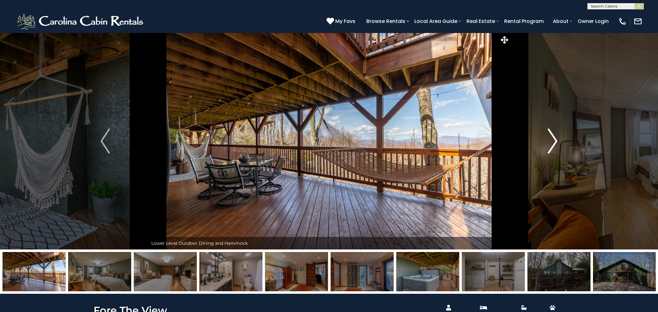
click at [549, 141] on img "Next" at bounding box center [552, 140] width 9 height 25
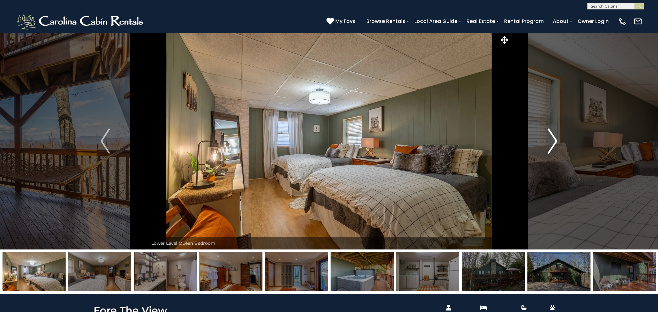
click at [549, 139] on img "Next" at bounding box center [552, 140] width 9 height 25
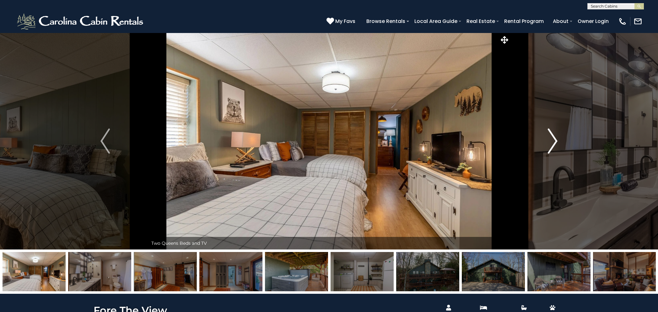
click at [554, 139] on img "Next" at bounding box center [552, 140] width 9 height 25
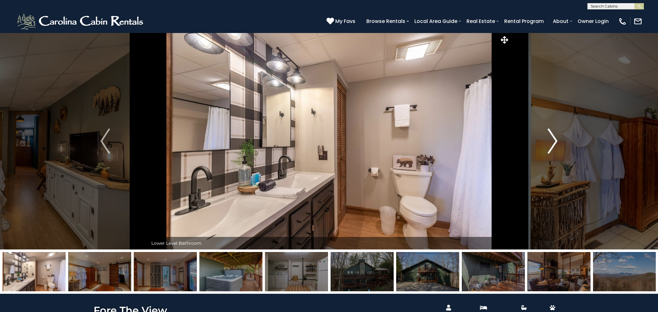
click at [554, 139] on img "Next" at bounding box center [552, 140] width 9 height 25
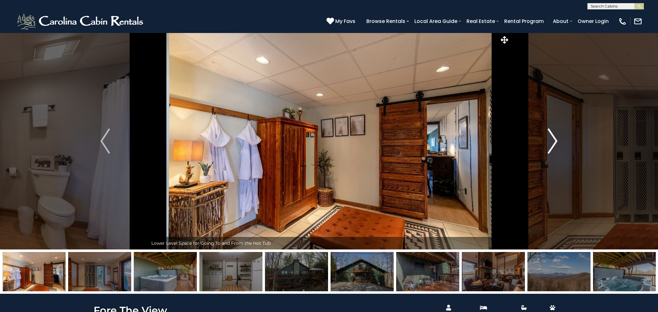
click at [554, 139] on img "Next" at bounding box center [552, 140] width 9 height 25
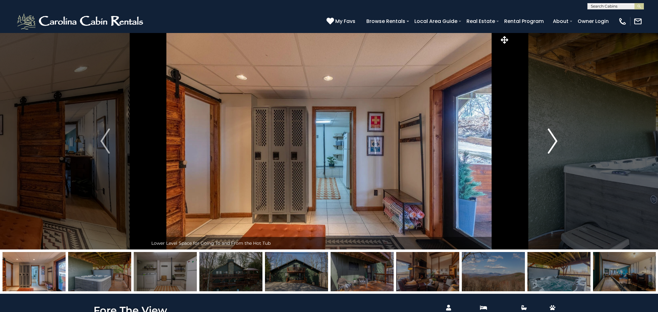
click at [554, 139] on img "Next" at bounding box center [552, 140] width 9 height 25
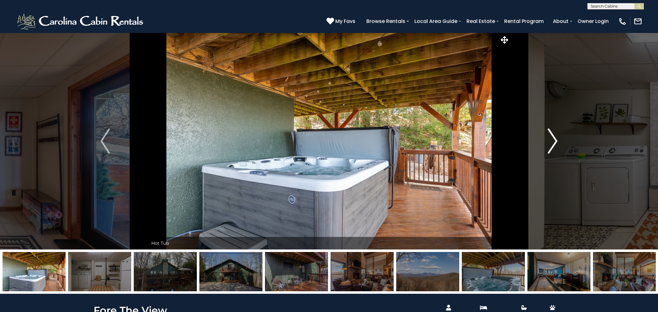
click at [554, 139] on img "Next" at bounding box center [552, 140] width 9 height 25
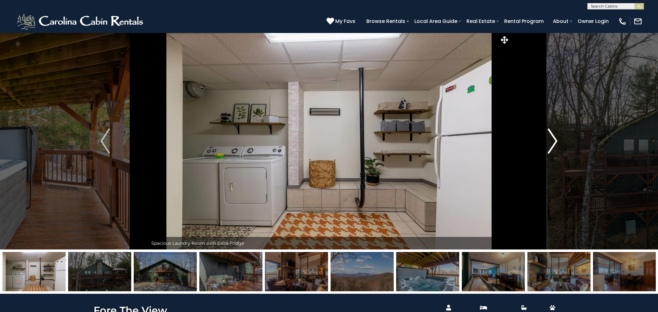
click at [554, 139] on img "Next" at bounding box center [552, 140] width 9 height 25
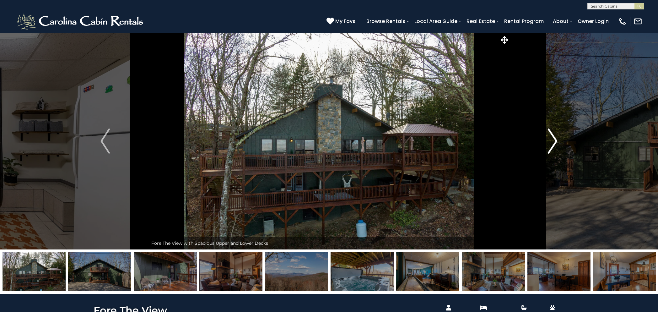
click at [554, 139] on img "Next" at bounding box center [552, 140] width 9 height 25
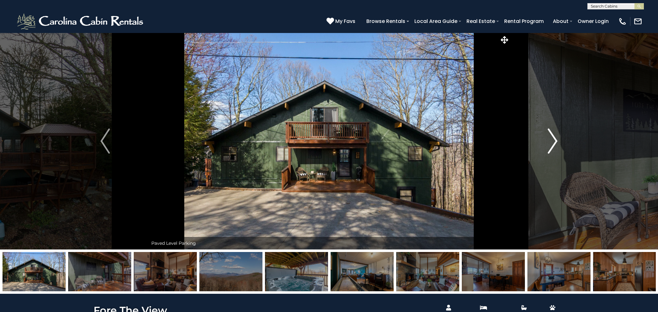
click at [554, 139] on img "Next" at bounding box center [552, 140] width 9 height 25
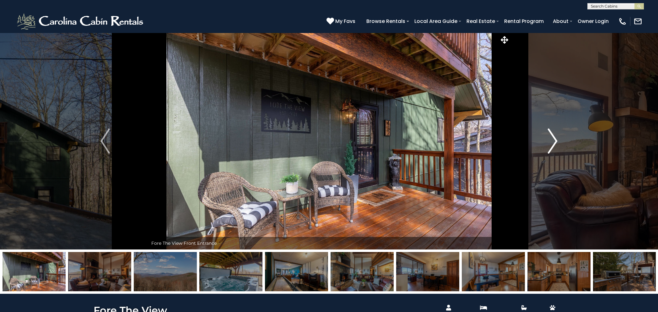
click at [554, 139] on img "Next" at bounding box center [552, 140] width 9 height 25
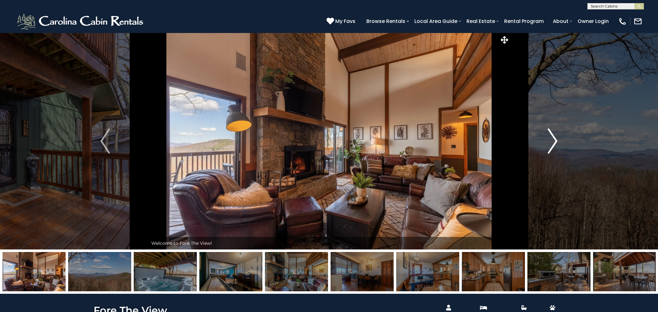
click at [554, 139] on img "Next" at bounding box center [552, 140] width 9 height 25
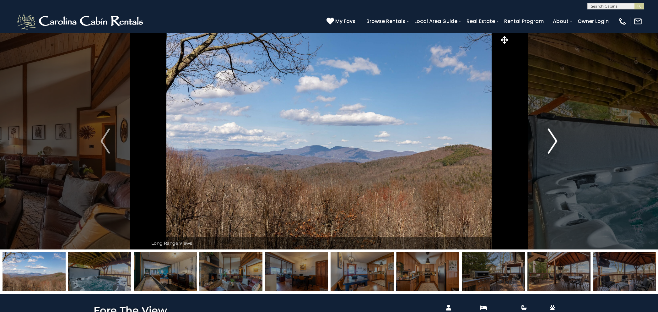
click at [554, 139] on img "Next" at bounding box center [552, 140] width 9 height 25
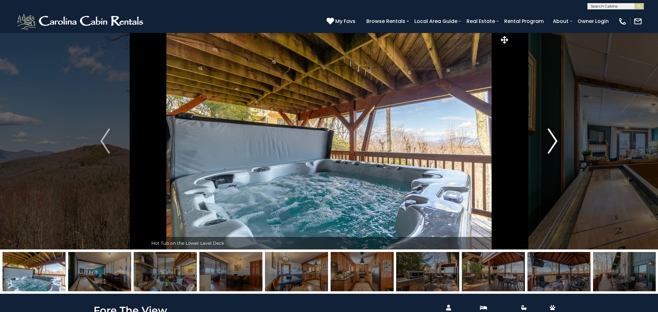
click at [554, 139] on img "Next" at bounding box center [552, 140] width 9 height 25
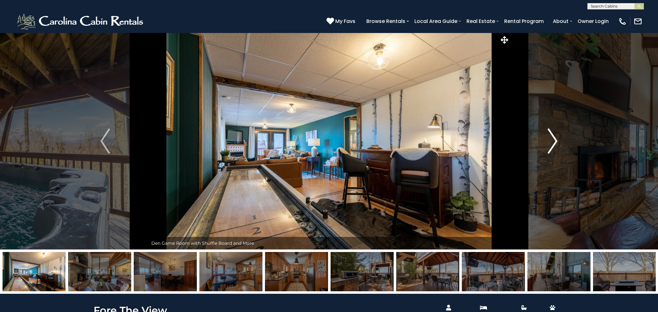
click at [554, 139] on img "Next" at bounding box center [552, 140] width 9 height 25
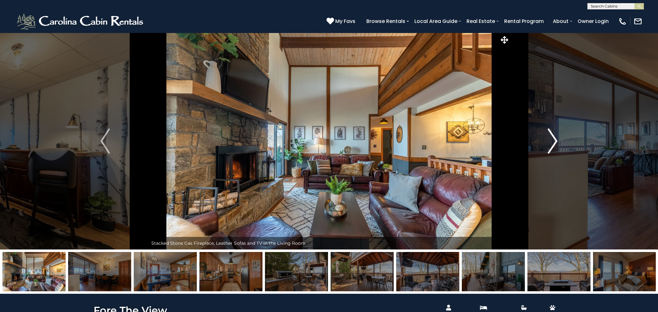
click at [554, 139] on img "Next" at bounding box center [552, 140] width 9 height 25
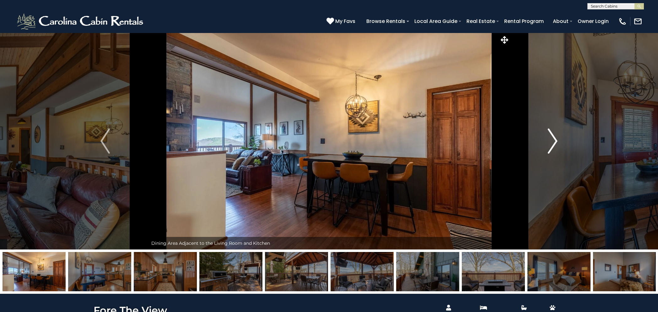
click at [554, 139] on img "Next" at bounding box center [552, 140] width 9 height 25
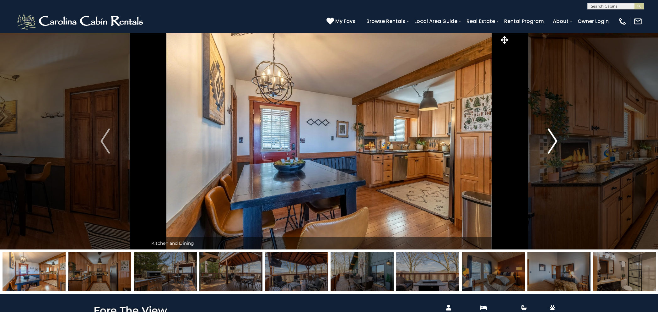
click at [554, 139] on img "Next" at bounding box center [552, 140] width 9 height 25
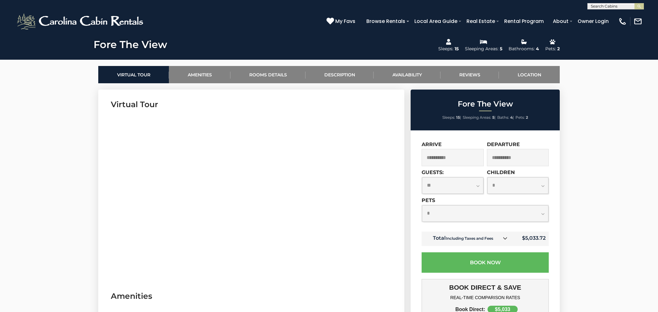
scroll to position [243, 0]
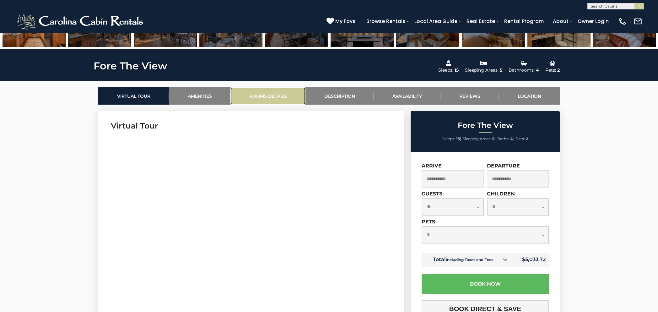
click at [271, 99] on link "Rooms Details" at bounding box center [267, 95] width 75 height 17
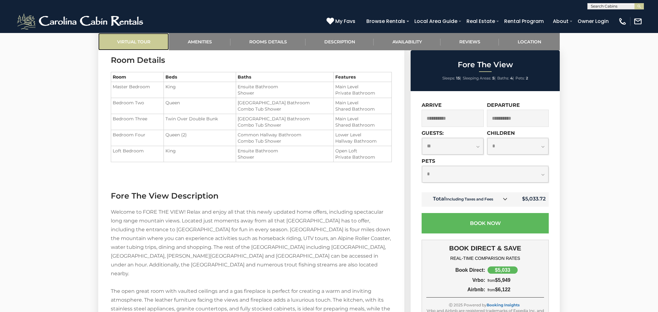
click at [141, 44] on link "Virtual Tour" at bounding box center [133, 41] width 71 height 17
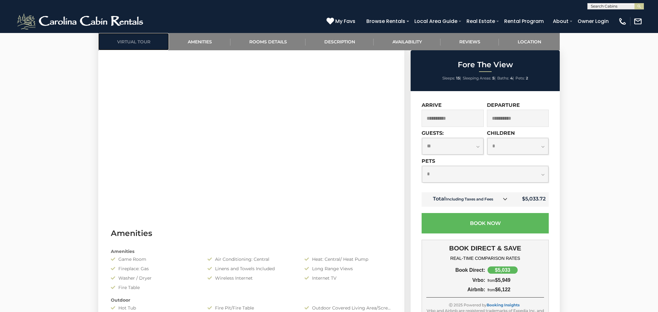
scroll to position [338, 0]
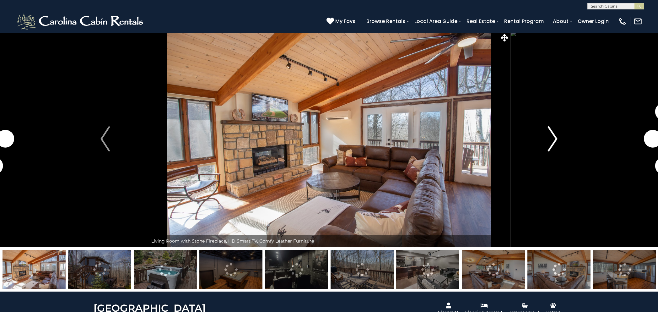
click at [549, 140] on img "Next" at bounding box center [552, 138] width 9 height 25
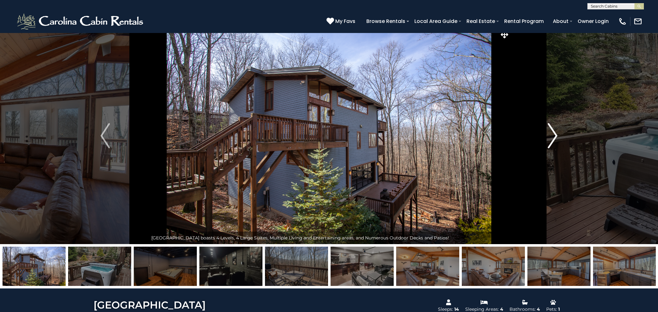
scroll to position [6, 0]
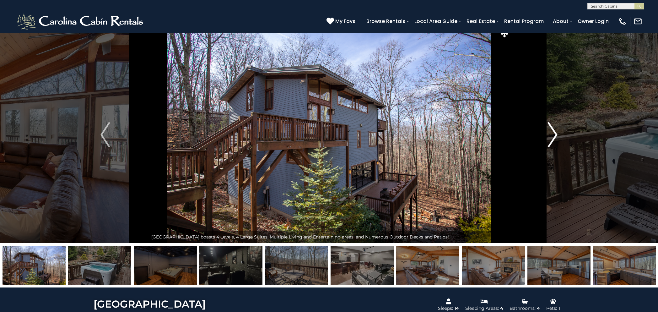
click at [554, 133] on img "Next" at bounding box center [552, 134] width 9 height 25
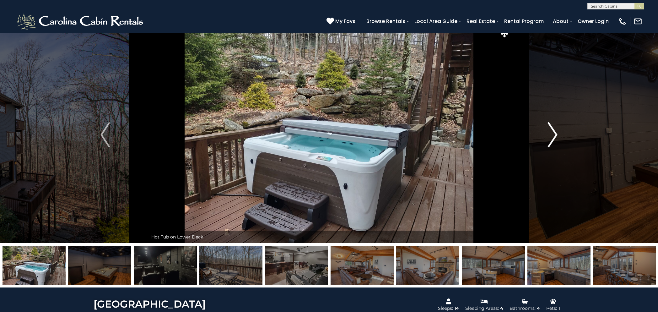
click at [554, 133] on img "Next" at bounding box center [552, 134] width 9 height 25
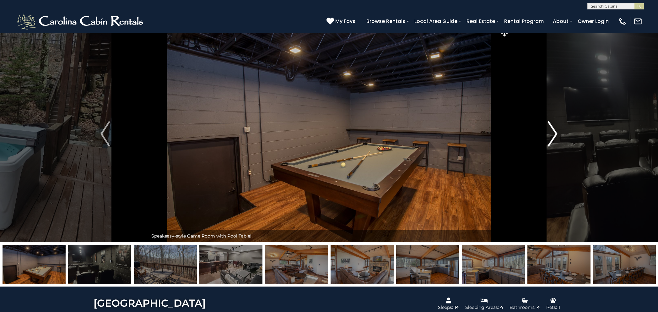
click at [554, 133] on img "Next" at bounding box center [552, 133] width 9 height 25
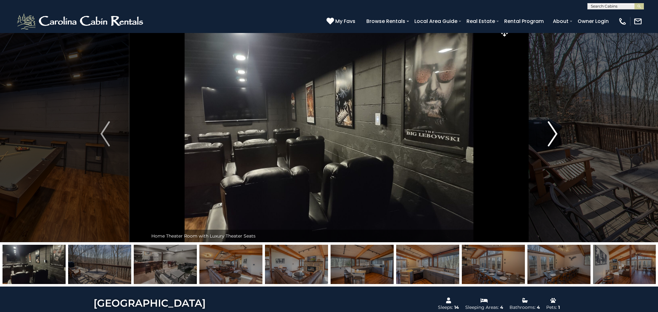
click at [554, 133] on img "Next" at bounding box center [552, 133] width 9 height 25
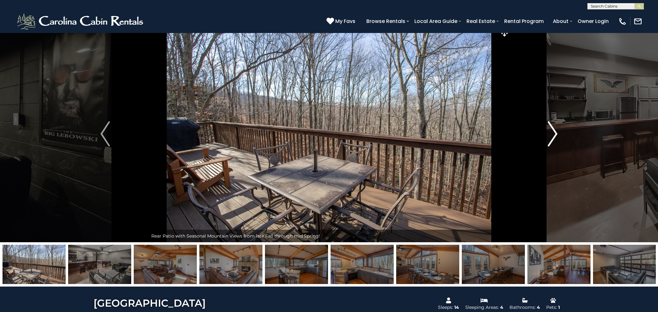
click at [554, 133] on img "Next" at bounding box center [552, 133] width 9 height 25
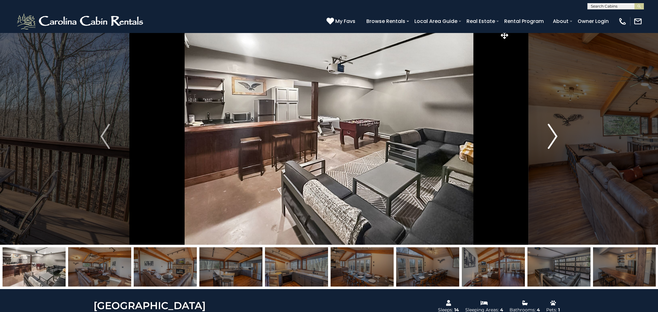
scroll to position [6, 0]
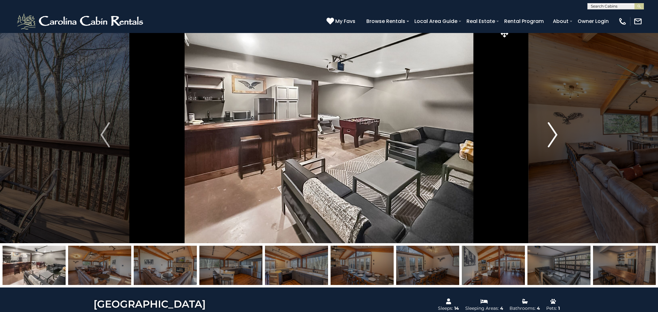
click at [554, 133] on img "Next" at bounding box center [552, 134] width 9 height 25
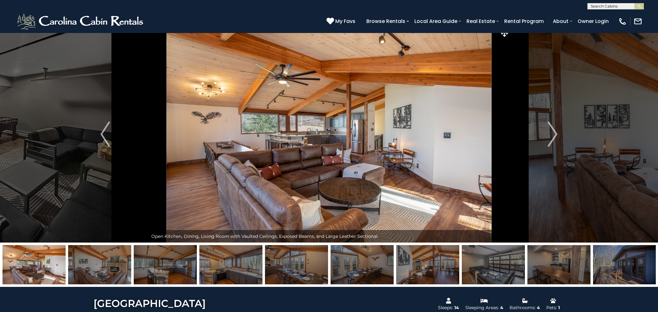
scroll to position [8, 0]
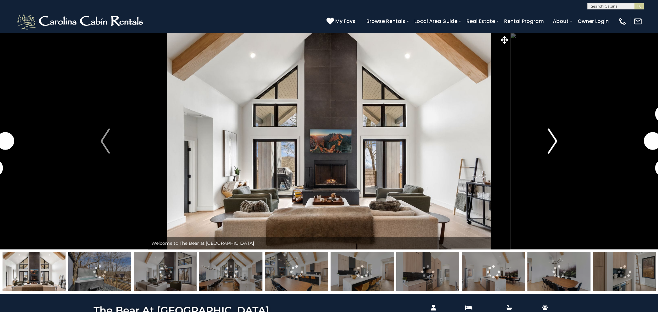
scroll to position [0, 0]
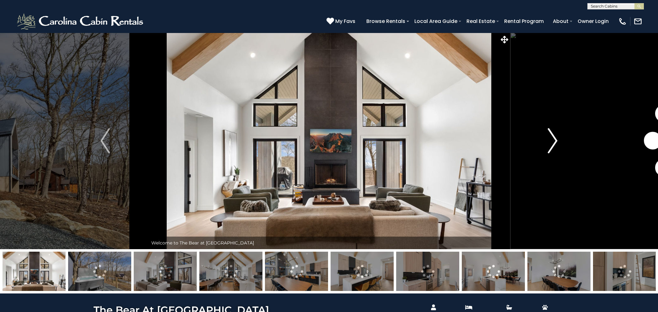
click at [555, 138] on img "Next" at bounding box center [552, 140] width 9 height 25
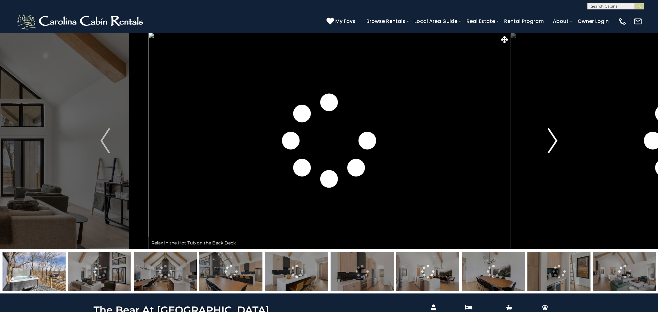
scroll to position [1, 0]
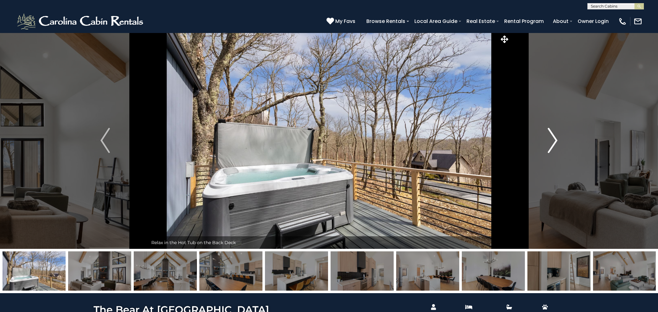
click at [555, 138] on img "Next" at bounding box center [552, 140] width 9 height 25
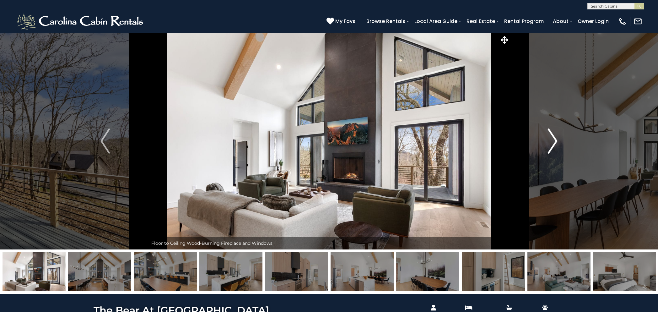
click at [555, 138] on img "Next" at bounding box center [552, 140] width 9 height 25
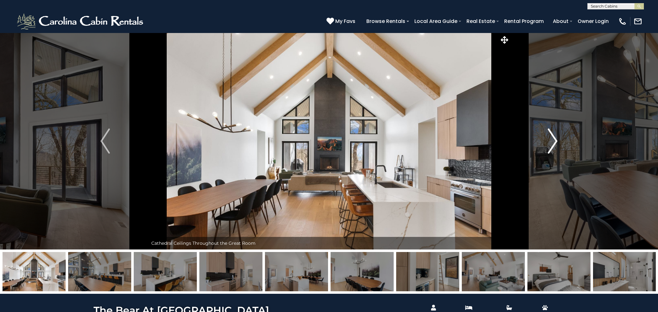
click at [555, 138] on img "Next" at bounding box center [552, 140] width 9 height 25
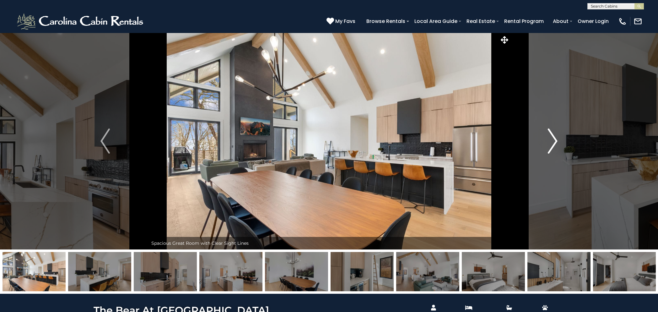
click at [555, 138] on img "Next" at bounding box center [552, 140] width 9 height 25
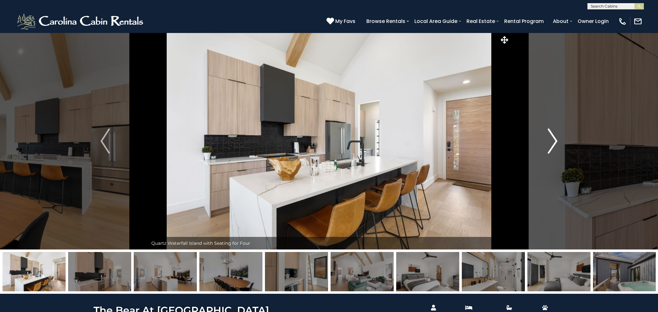
click at [555, 138] on img "Next" at bounding box center [552, 140] width 9 height 25
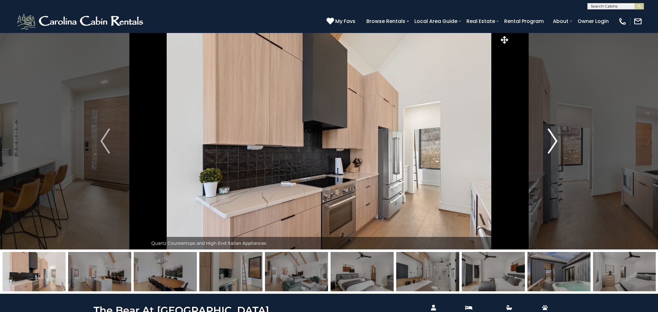
click at [555, 138] on img "Next" at bounding box center [552, 140] width 9 height 25
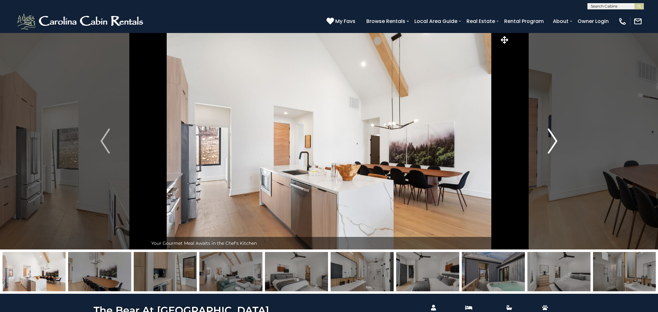
click at [555, 138] on img "Next" at bounding box center [552, 140] width 9 height 25
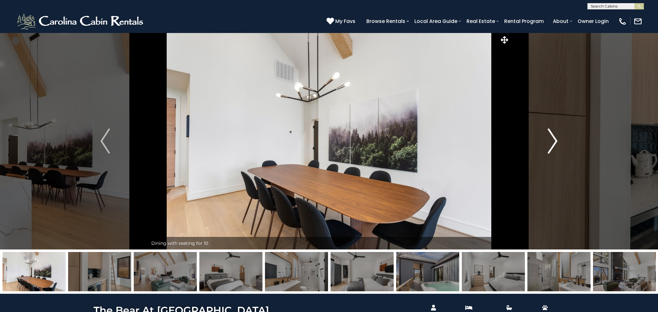
click at [555, 138] on img "Next" at bounding box center [552, 140] width 9 height 25
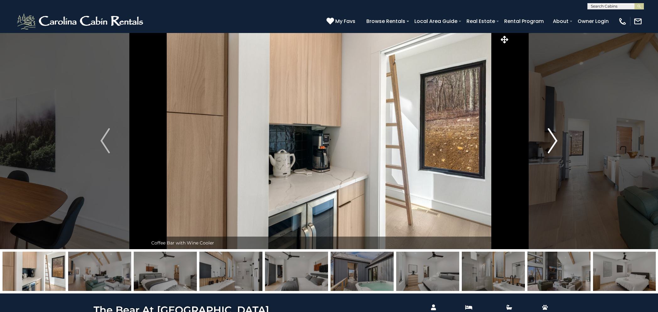
click at [555, 138] on img "Next" at bounding box center [552, 140] width 9 height 25
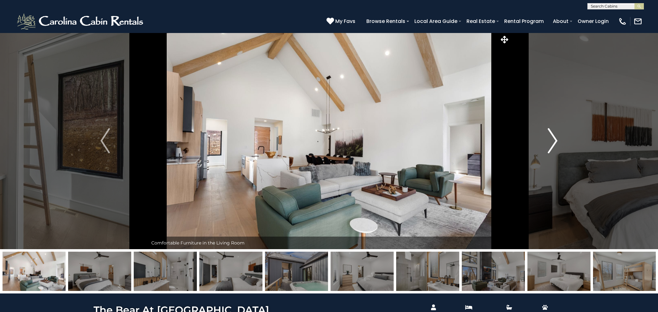
scroll to position [1, 0]
click at [555, 138] on img "Next" at bounding box center [552, 139] width 9 height 25
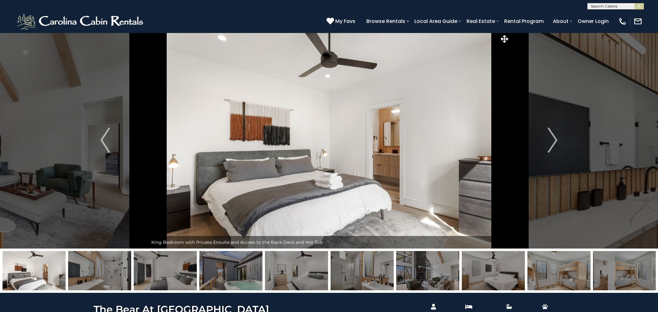
drag, startPoint x: 378, startPoint y: 288, endPoint x: 377, endPoint y: 151, distance: 137.1
click at [377, 151] on div "Fire Pit Below the House Welcome to The Bear at [GEOGRAPHIC_DATA]" at bounding box center [329, 162] width 658 height 261
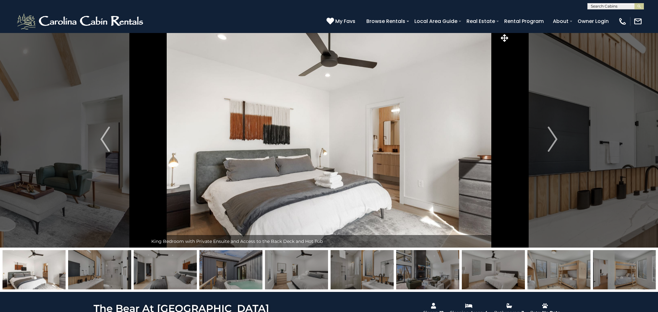
scroll to position [3, 0]
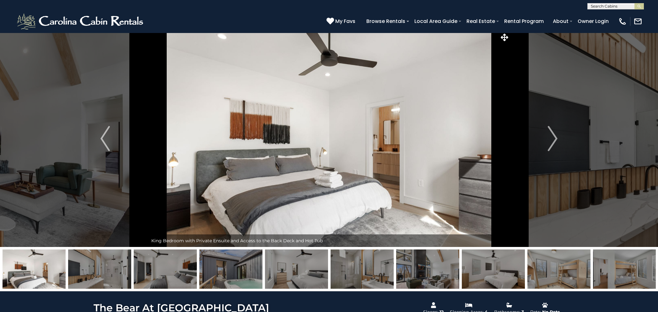
drag, startPoint x: 296, startPoint y: 142, endPoint x: 328, endPoint y: 35, distance: 111.2
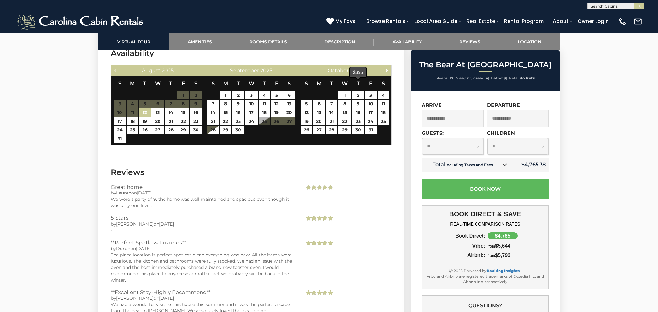
scroll to position [1558, 0]
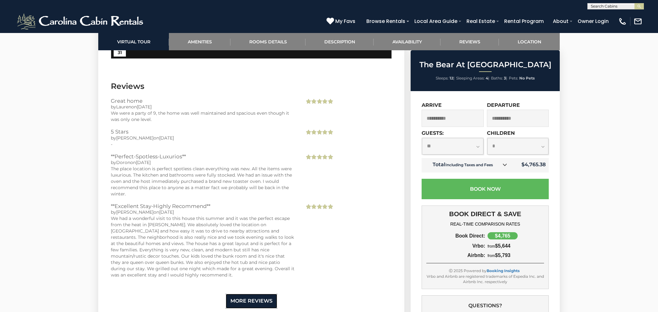
click at [258, 293] on link "More Reviews" at bounding box center [251, 300] width 51 height 15
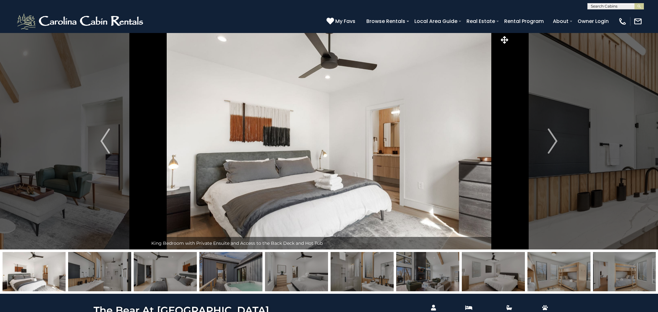
scroll to position [0, 0]
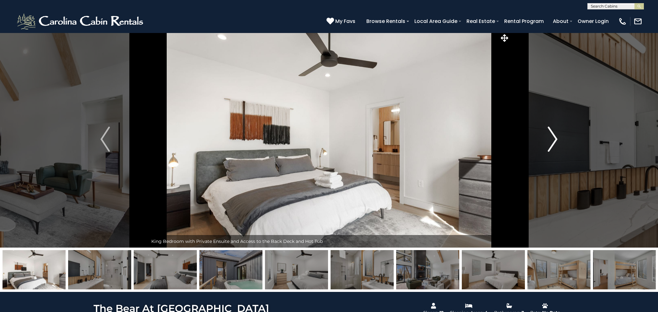
click at [552, 138] on img "Next" at bounding box center [552, 138] width 9 height 25
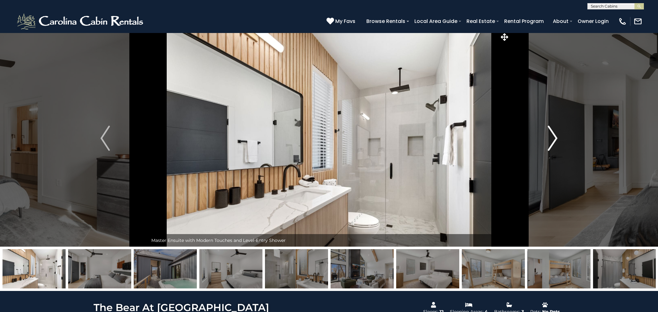
scroll to position [4, 0]
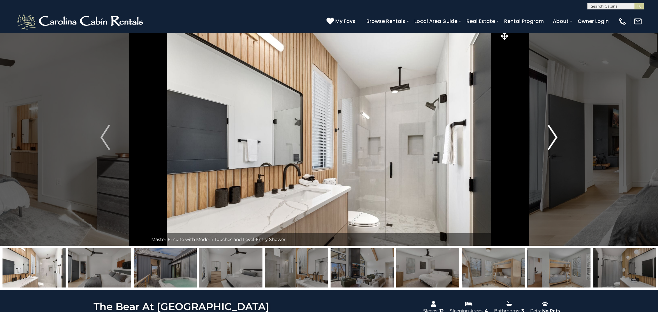
click at [552, 138] on img "Next" at bounding box center [552, 137] width 9 height 25
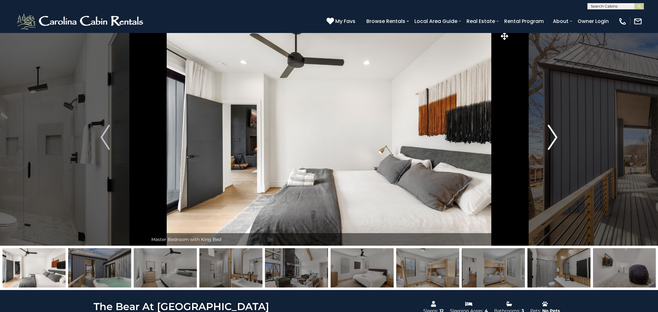
click at [552, 138] on img "Next" at bounding box center [552, 137] width 9 height 25
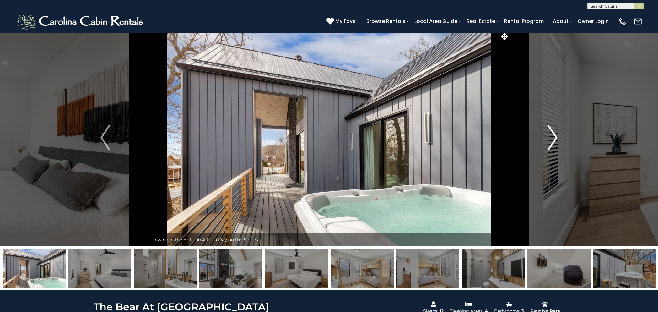
click at [552, 138] on img "Next" at bounding box center [552, 137] width 9 height 25
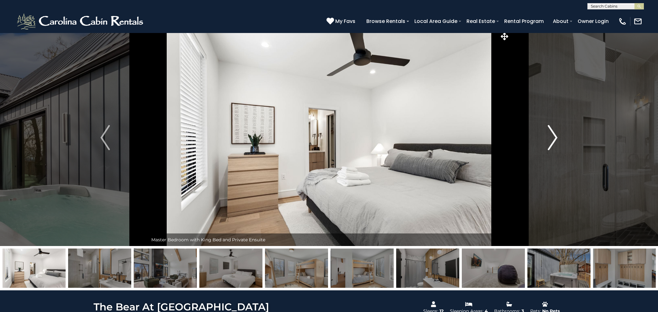
click at [552, 138] on img "Next" at bounding box center [552, 137] width 9 height 25
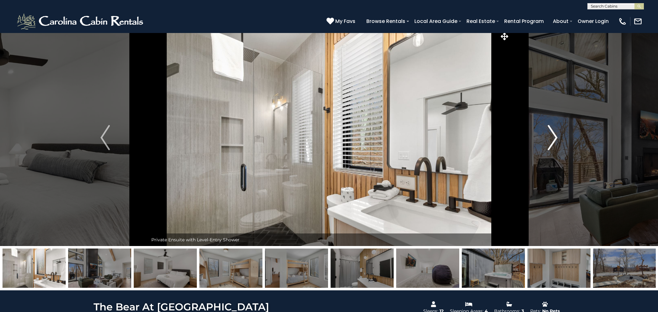
click at [552, 138] on img "Next" at bounding box center [552, 137] width 9 height 25
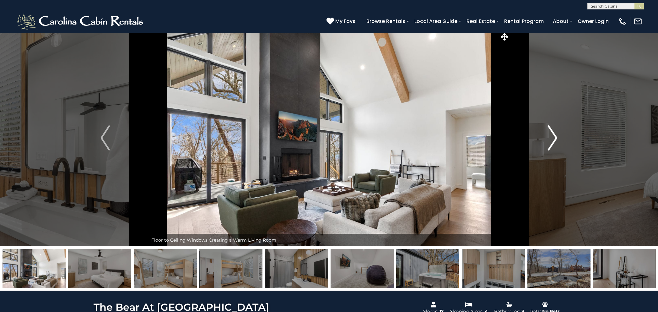
click at [552, 138] on img "Next" at bounding box center [552, 137] width 9 height 25
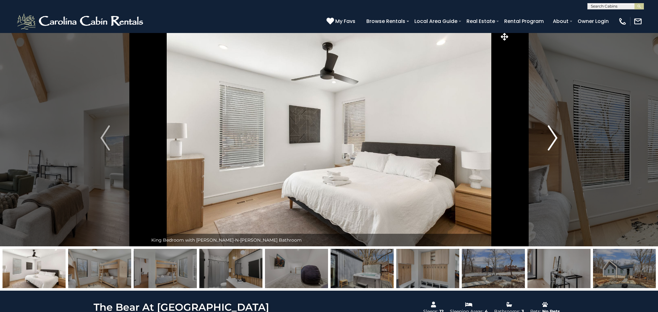
click at [552, 138] on img "Next" at bounding box center [552, 137] width 9 height 25
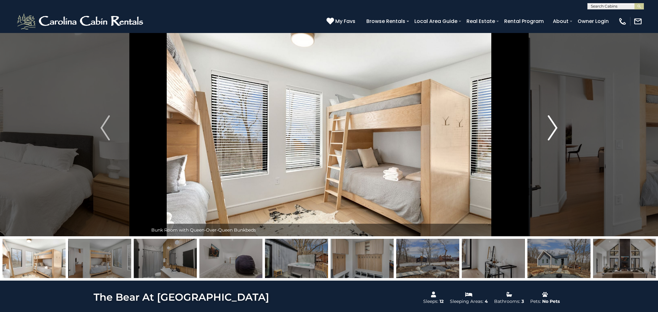
scroll to position [0, 0]
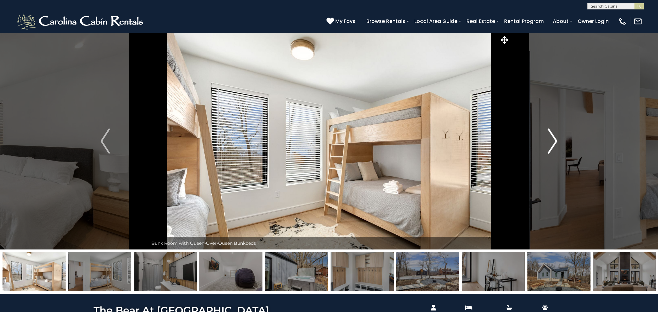
click at [546, 136] on button "Next" at bounding box center [553, 141] width 86 height 217
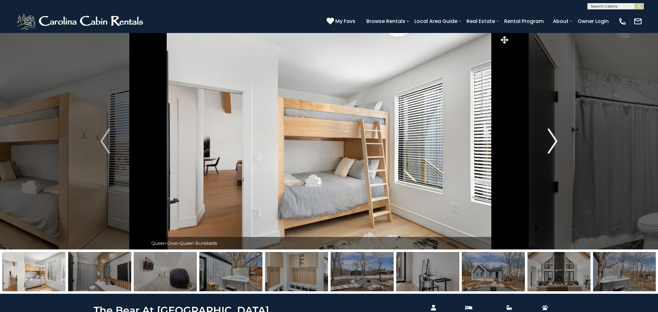
click at [546, 136] on button "Next" at bounding box center [553, 141] width 86 height 217
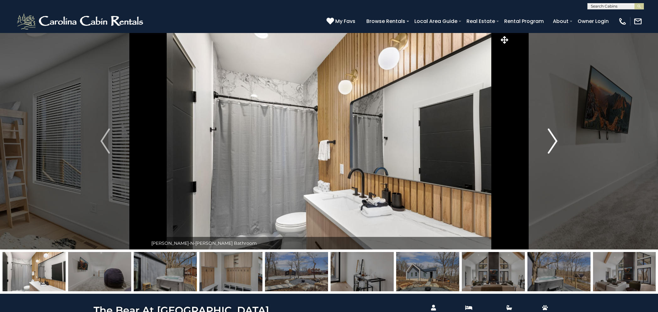
click at [546, 136] on button "Next" at bounding box center [553, 141] width 86 height 217
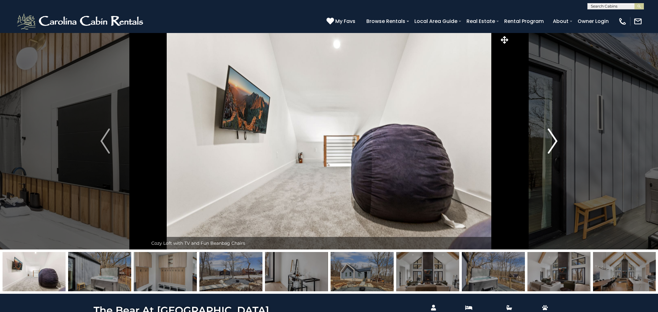
click at [546, 136] on button "Next" at bounding box center [553, 141] width 86 height 217
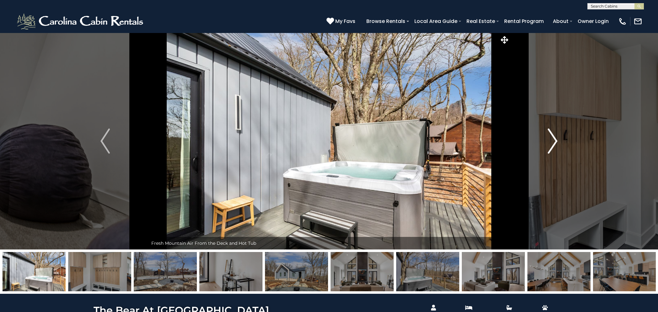
click at [546, 136] on button "Next" at bounding box center [553, 141] width 86 height 217
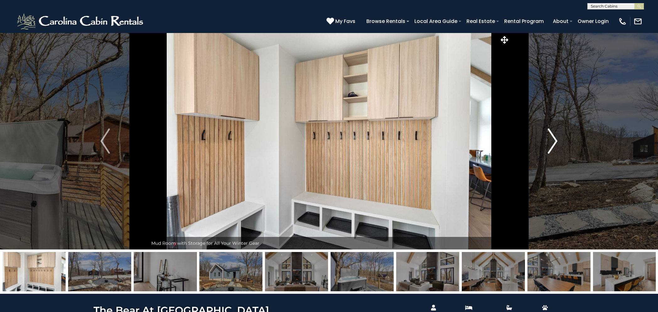
click at [546, 136] on button "Next" at bounding box center [553, 141] width 86 height 217
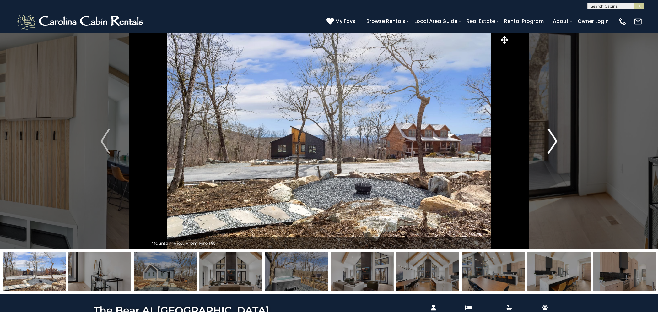
click at [546, 136] on button "Next" at bounding box center [553, 141] width 86 height 217
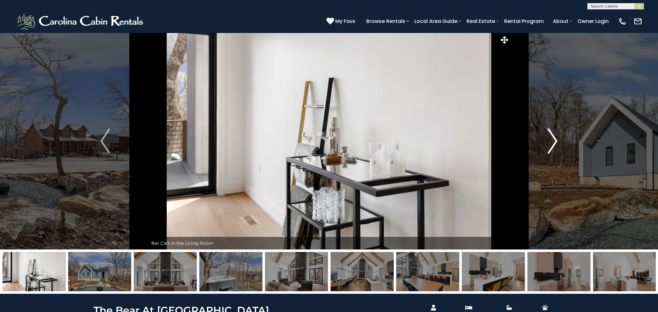
click at [546, 136] on button "Next" at bounding box center [553, 141] width 86 height 217
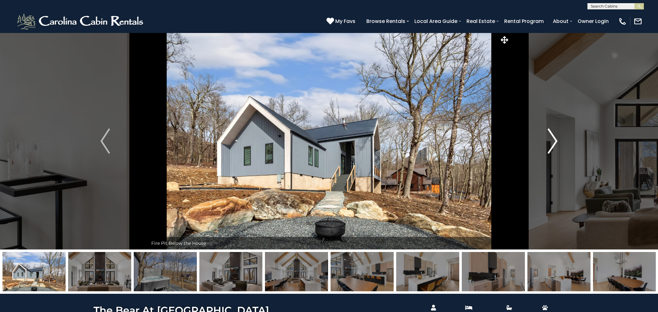
click at [546, 136] on button "Next" at bounding box center [553, 141] width 86 height 217
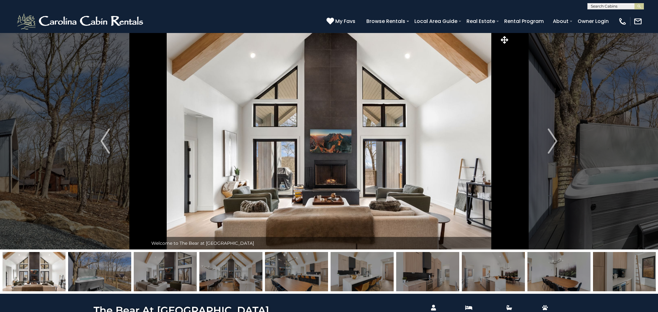
drag, startPoint x: 441, startPoint y: 181, endPoint x: 486, endPoint y: 124, distance: 73.0
click at [442, 120] on img at bounding box center [329, 141] width 362 height 217
drag, startPoint x: 544, startPoint y: 136, endPoint x: 557, endPoint y: 137, distance: 12.9
click at [544, 136] on button "Next" at bounding box center [553, 141] width 86 height 217
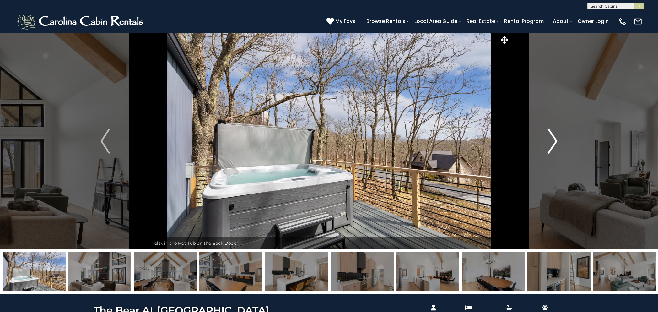
click at [558, 137] on button "Next" at bounding box center [553, 141] width 86 height 217
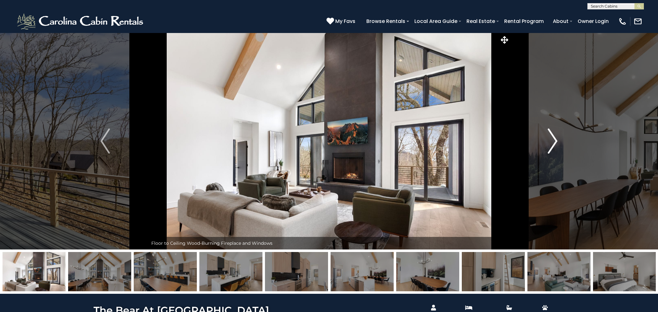
click at [558, 137] on button "Next" at bounding box center [553, 141] width 86 height 217
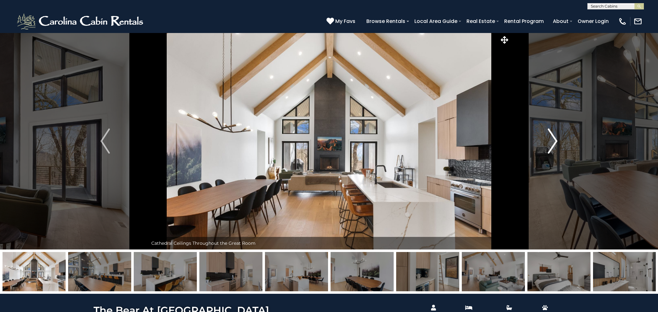
click at [558, 137] on button "Next" at bounding box center [553, 141] width 86 height 217
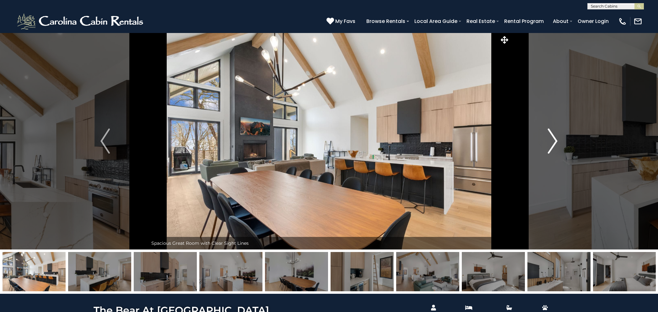
click at [558, 137] on button "Next" at bounding box center [553, 141] width 86 height 217
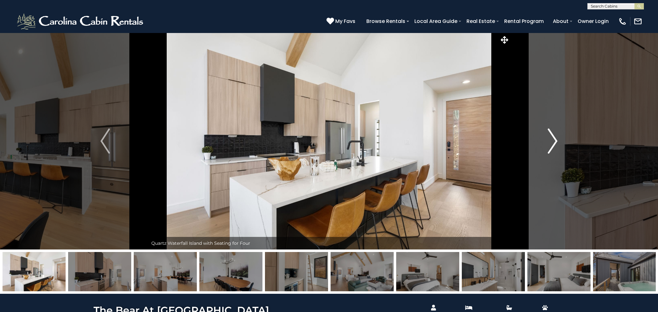
click at [558, 137] on button "Next" at bounding box center [553, 141] width 86 height 217
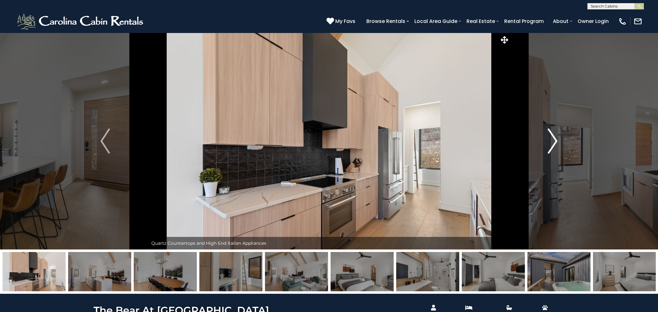
click at [558, 137] on button "Next" at bounding box center [553, 141] width 86 height 217
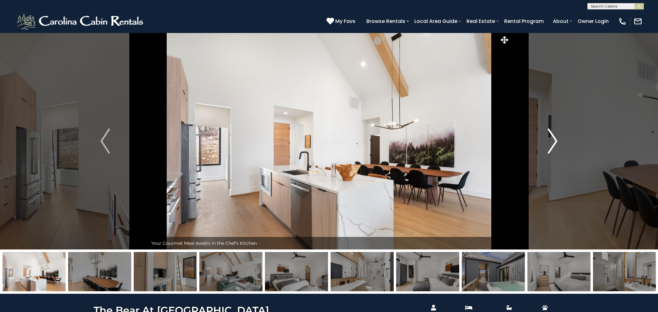
click at [558, 137] on button "Next" at bounding box center [553, 141] width 86 height 217
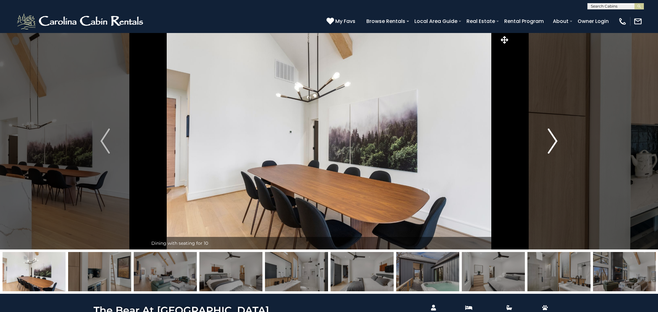
click at [558, 137] on button "Next" at bounding box center [553, 141] width 86 height 217
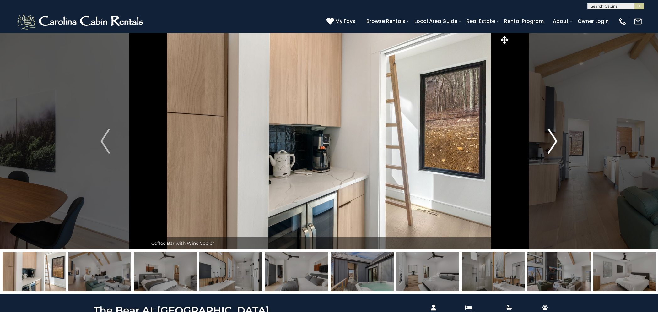
click at [558, 137] on button "Next" at bounding box center [553, 141] width 86 height 217
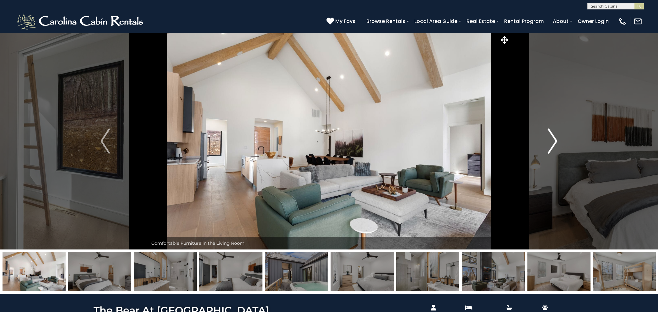
click at [558, 137] on button "Next" at bounding box center [553, 141] width 86 height 217
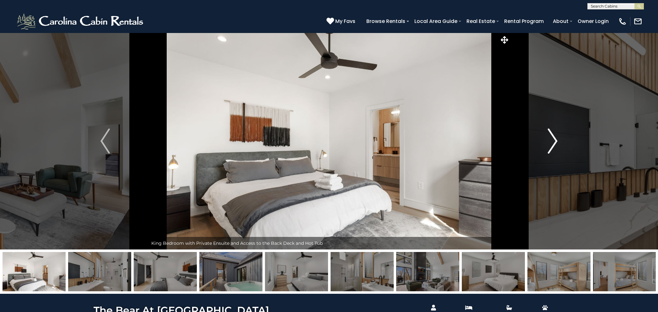
click at [558, 137] on button "Next" at bounding box center [553, 141] width 86 height 217
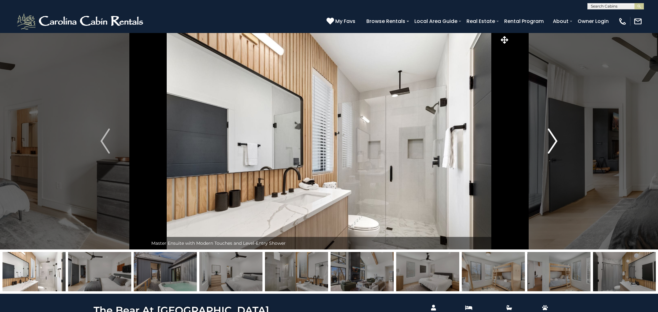
click at [558, 137] on button "Next" at bounding box center [553, 141] width 86 height 217
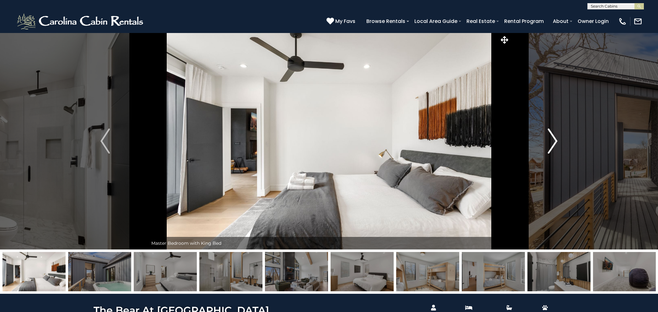
click at [558, 137] on button "Next" at bounding box center [553, 141] width 86 height 217
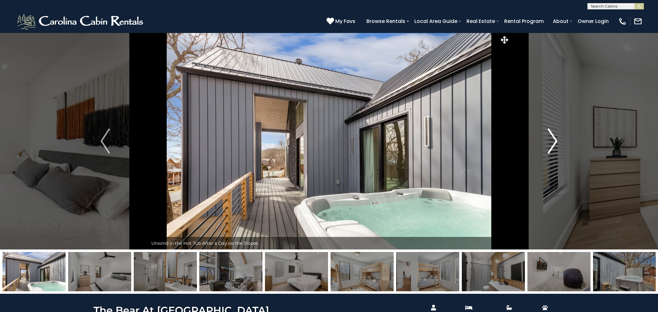
click at [550, 140] on img "Next" at bounding box center [552, 140] width 9 height 25
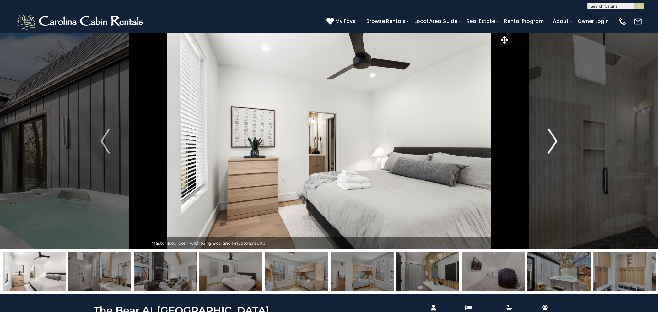
click at [550, 140] on img "Next" at bounding box center [552, 140] width 9 height 25
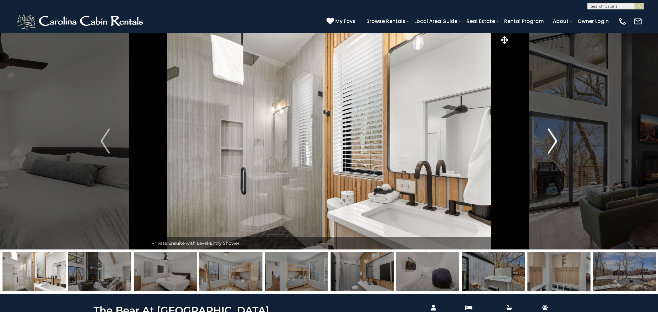
click at [550, 140] on img "Next" at bounding box center [552, 140] width 9 height 25
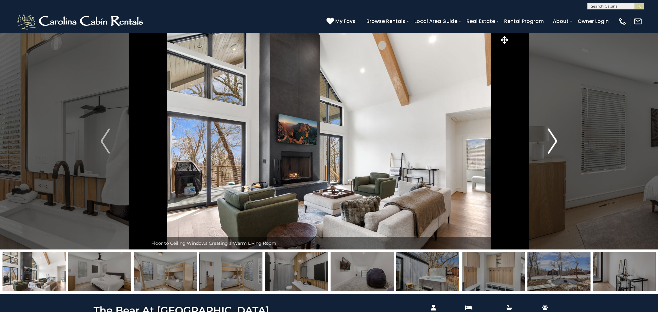
click at [550, 140] on img "Next" at bounding box center [552, 140] width 9 height 25
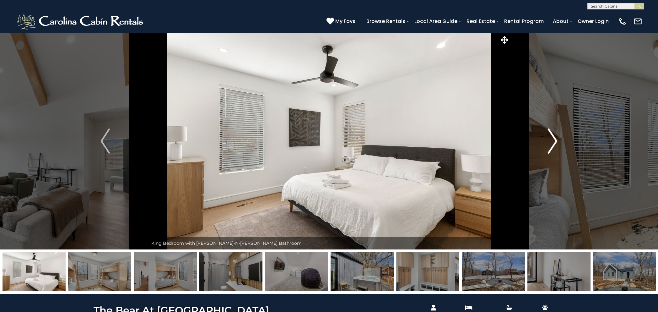
click at [550, 140] on img "Next" at bounding box center [552, 140] width 9 height 25
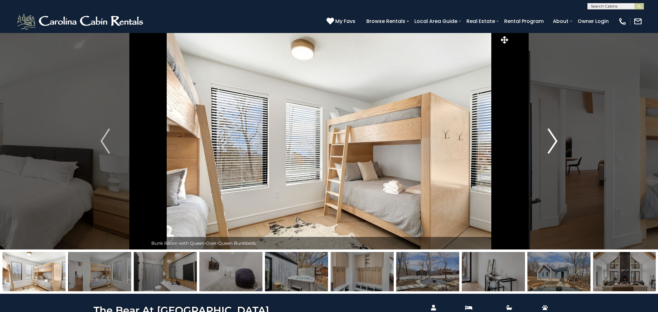
click at [550, 140] on img "Next" at bounding box center [552, 140] width 9 height 25
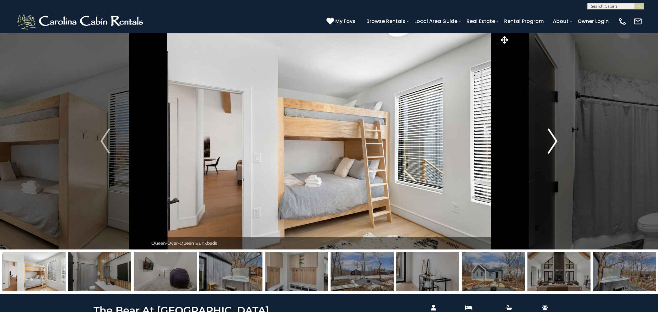
click at [550, 140] on img "Next" at bounding box center [552, 140] width 9 height 25
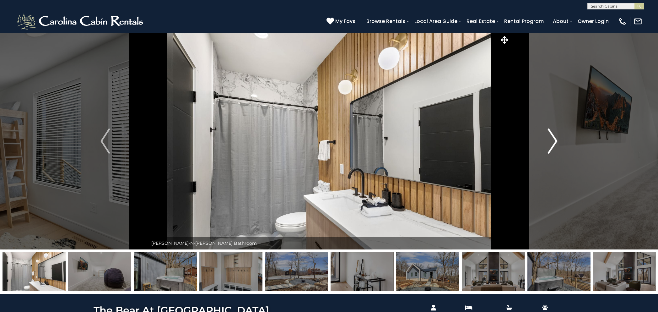
click at [550, 140] on img "Next" at bounding box center [552, 140] width 9 height 25
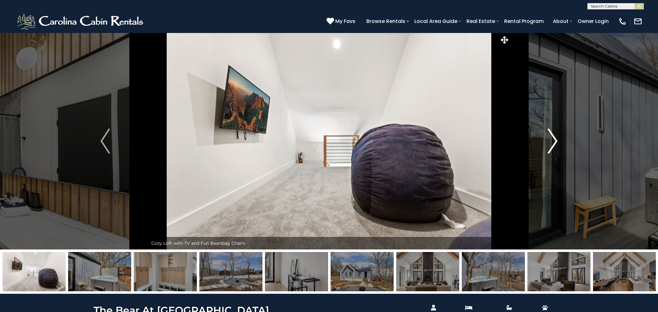
click at [550, 140] on img "Next" at bounding box center [552, 140] width 9 height 25
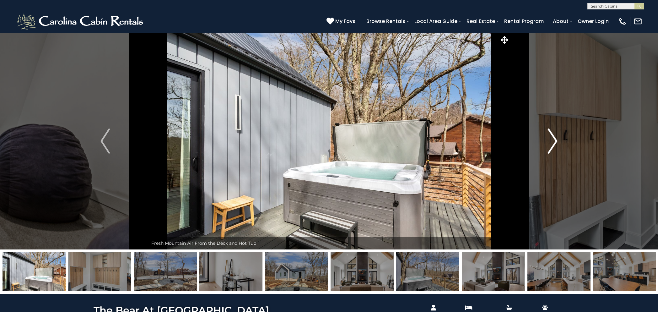
click at [550, 140] on img "Next" at bounding box center [552, 140] width 9 height 25
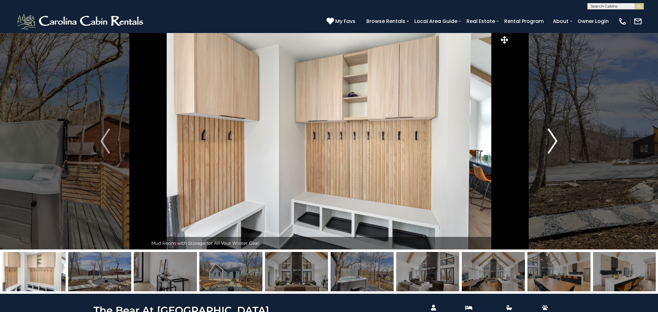
click at [550, 140] on img "Next" at bounding box center [552, 140] width 9 height 25
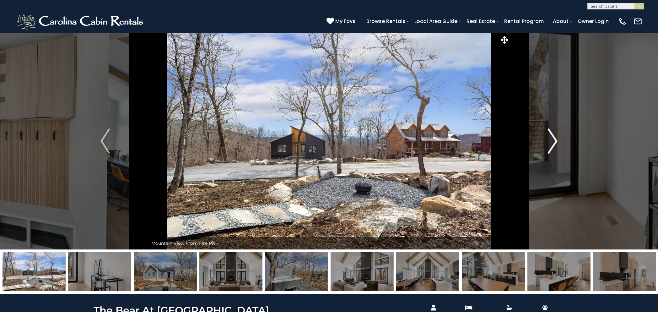
click at [550, 140] on img "Next" at bounding box center [552, 140] width 9 height 25
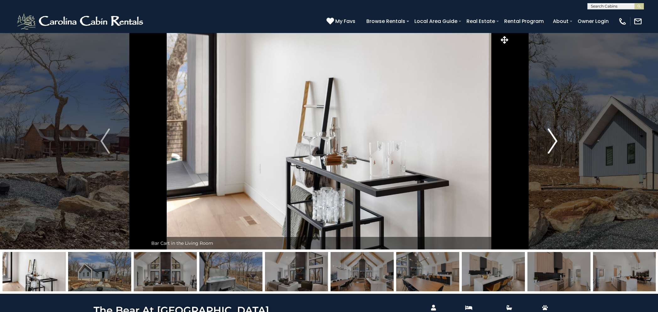
click at [550, 140] on img "Next" at bounding box center [552, 140] width 9 height 25
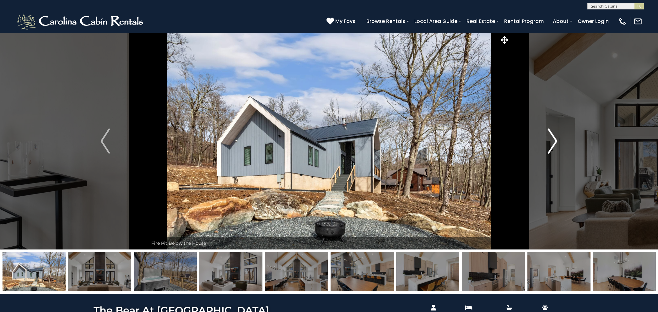
click at [550, 140] on img "Next" at bounding box center [552, 140] width 9 height 25
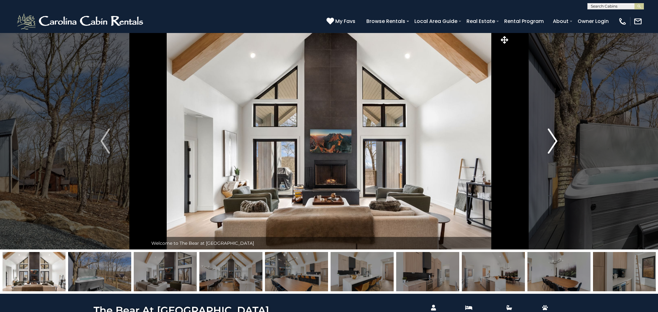
click at [550, 140] on img "Next" at bounding box center [552, 140] width 9 height 25
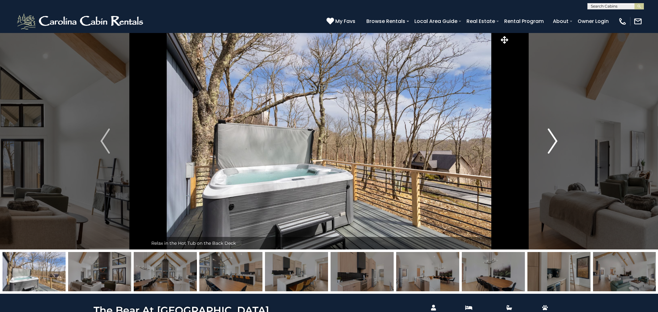
click at [550, 140] on img "Next" at bounding box center [552, 140] width 9 height 25
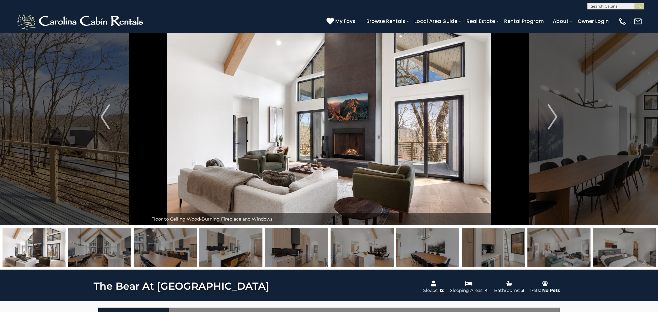
scroll to position [22, 0]
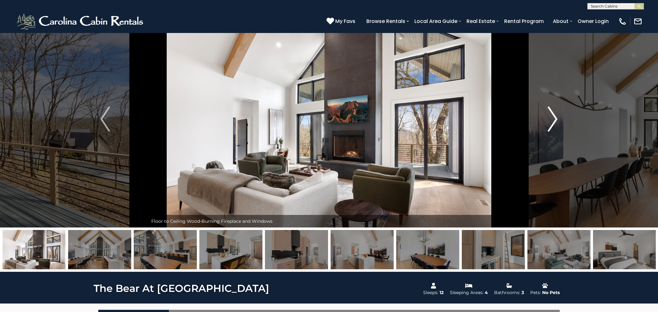
click at [556, 117] on img "Next" at bounding box center [552, 118] width 9 height 25
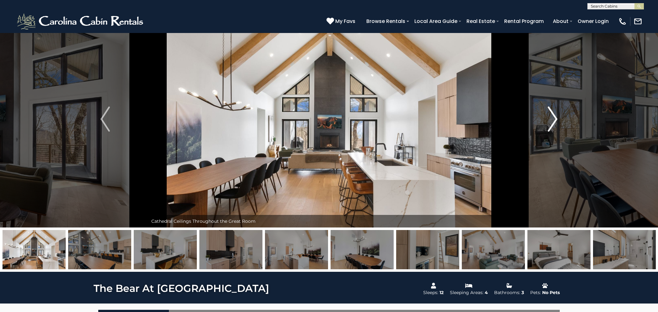
click at [556, 117] on img "Next" at bounding box center [552, 118] width 9 height 25
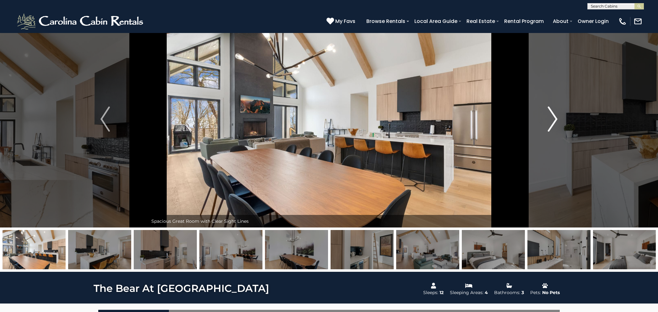
click at [556, 117] on img "Next" at bounding box center [552, 118] width 9 height 25
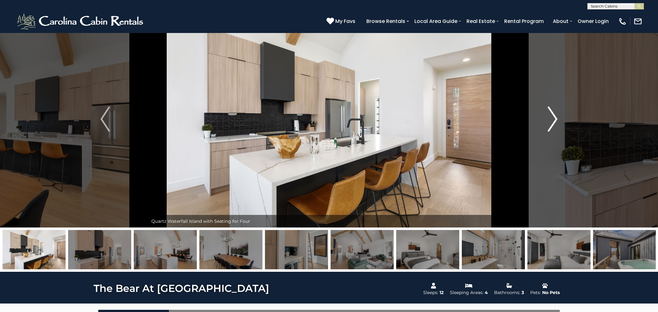
click at [556, 117] on img "Next" at bounding box center [552, 118] width 9 height 25
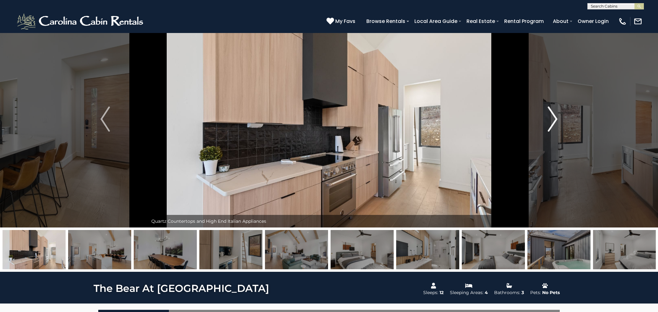
click at [556, 117] on img "Next" at bounding box center [552, 118] width 9 height 25
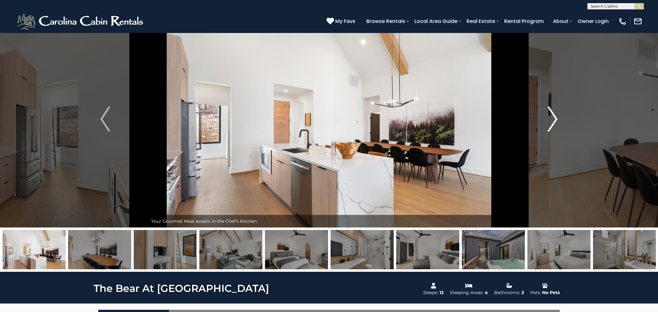
click at [556, 117] on img "Next" at bounding box center [552, 118] width 9 height 25
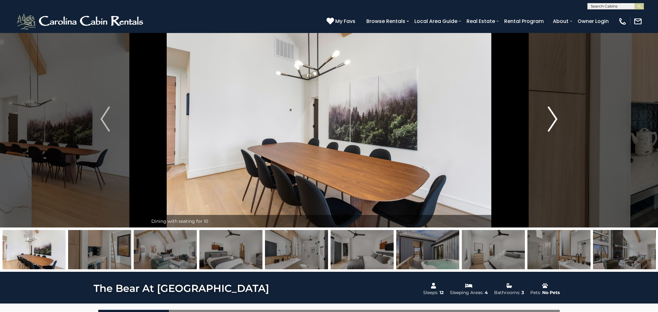
scroll to position [0, 0]
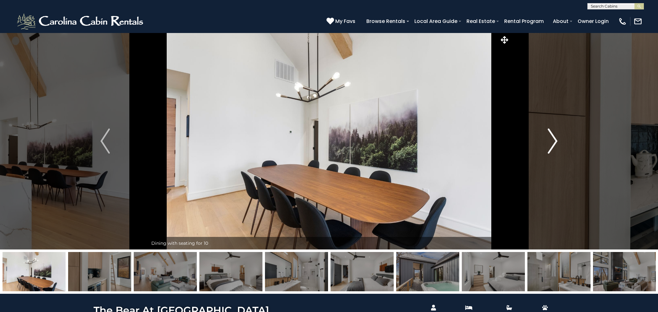
click at [553, 142] on img "Next" at bounding box center [552, 140] width 9 height 25
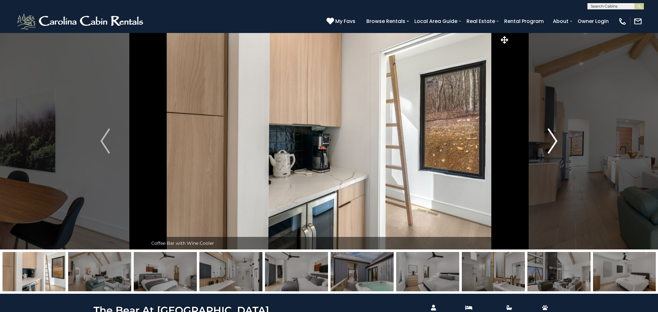
click at [552, 142] on img "Next" at bounding box center [552, 140] width 9 height 25
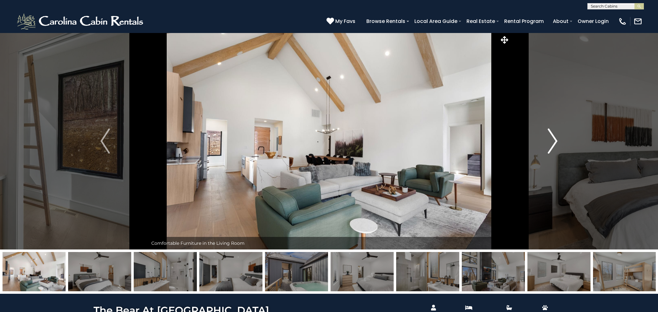
click at [552, 142] on img "Next" at bounding box center [552, 140] width 9 height 25
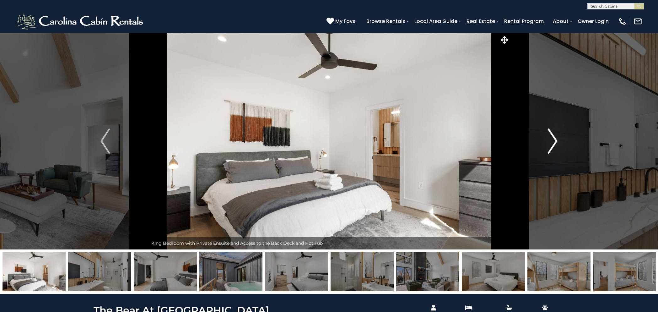
click at [552, 142] on img "Next" at bounding box center [552, 140] width 9 height 25
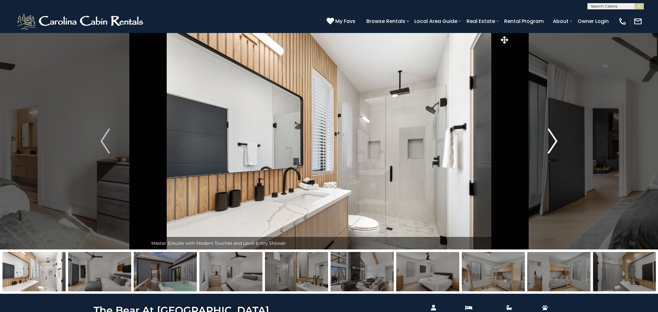
click at [552, 142] on img "Next" at bounding box center [552, 140] width 9 height 25
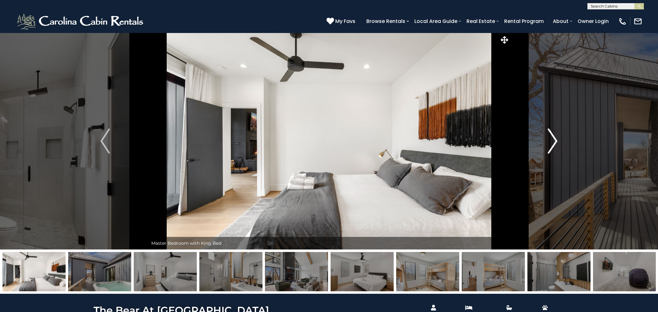
click at [552, 142] on img "Next" at bounding box center [552, 140] width 9 height 25
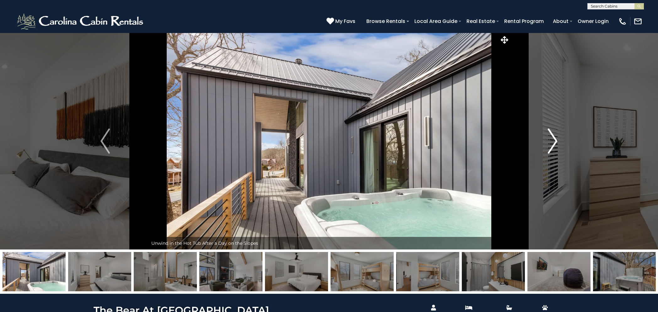
click at [552, 142] on img "Next" at bounding box center [552, 140] width 9 height 25
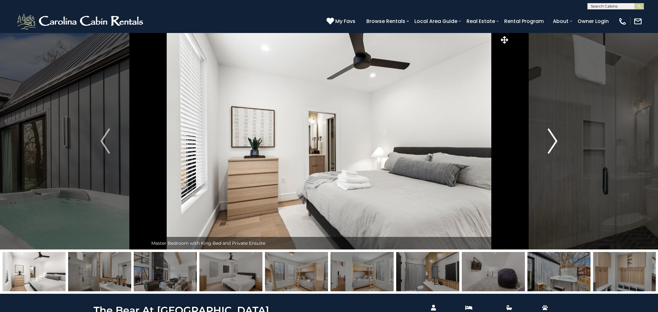
click at [552, 142] on img "Next" at bounding box center [552, 140] width 9 height 25
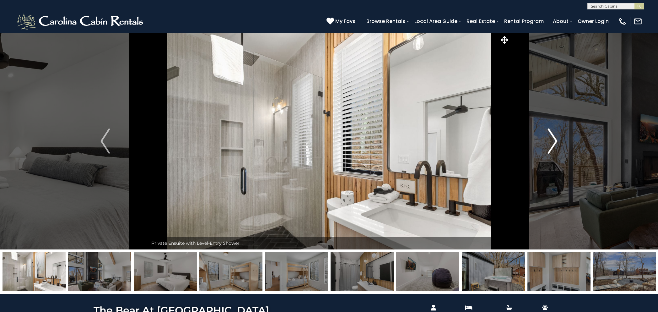
click at [552, 142] on img "Next" at bounding box center [552, 140] width 9 height 25
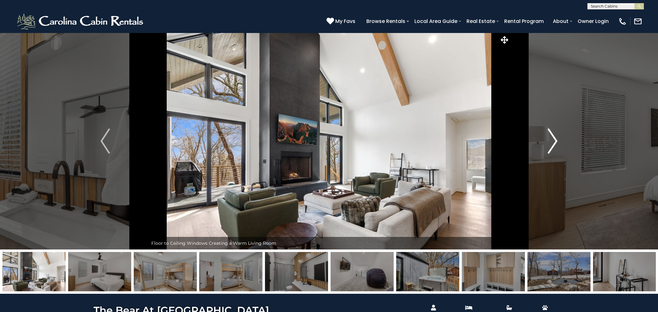
click at [552, 142] on img "Next" at bounding box center [552, 140] width 9 height 25
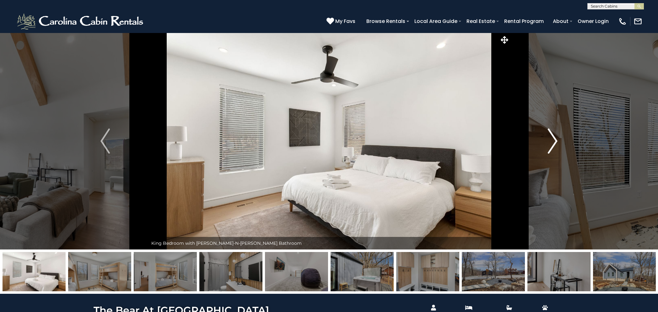
click at [552, 142] on img "Next" at bounding box center [552, 140] width 9 height 25
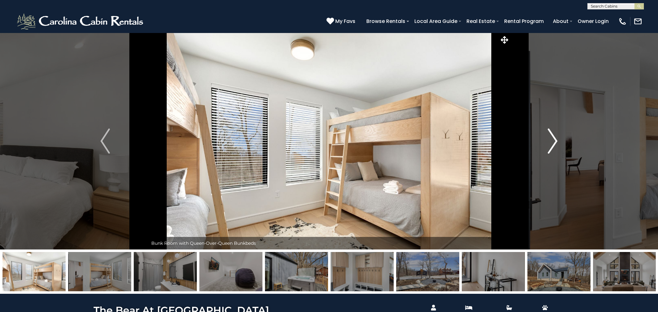
click at [552, 142] on img "Next" at bounding box center [552, 140] width 9 height 25
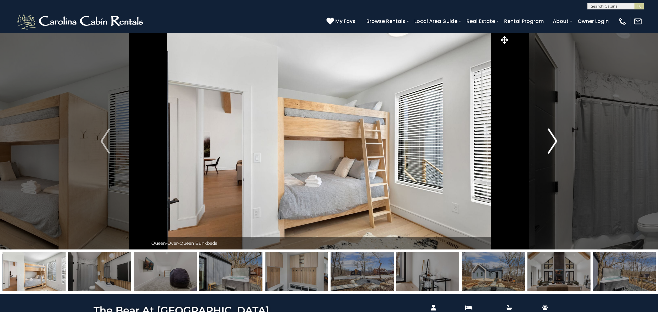
click at [552, 142] on img "Next" at bounding box center [552, 140] width 9 height 25
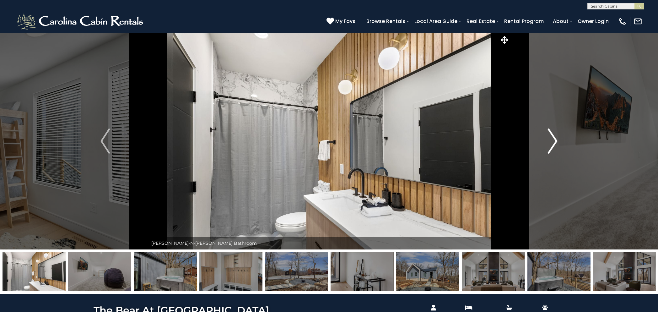
click at [552, 142] on img "Next" at bounding box center [552, 140] width 9 height 25
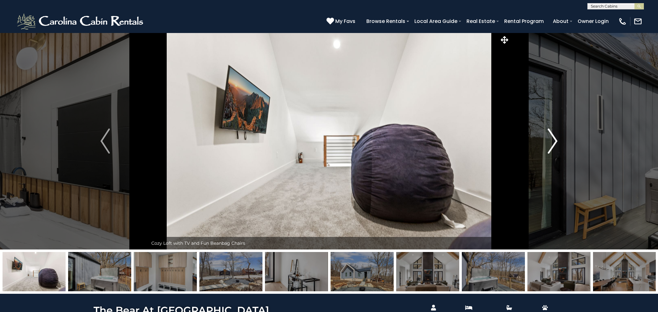
click at [552, 142] on img "Next" at bounding box center [552, 140] width 9 height 25
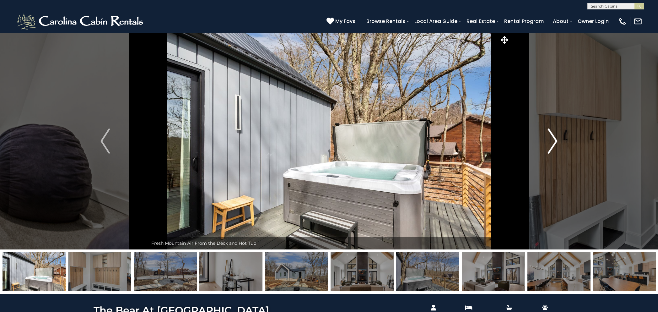
click at [552, 142] on img "Next" at bounding box center [552, 140] width 9 height 25
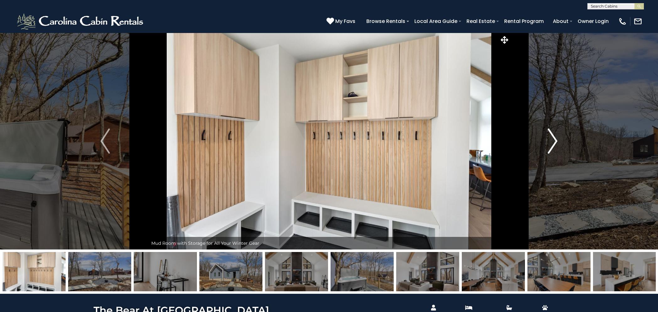
click at [552, 142] on img "Next" at bounding box center [552, 140] width 9 height 25
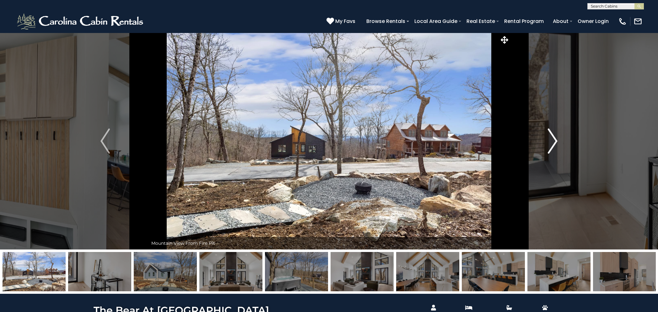
click at [552, 142] on img "Next" at bounding box center [552, 140] width 9 height 25
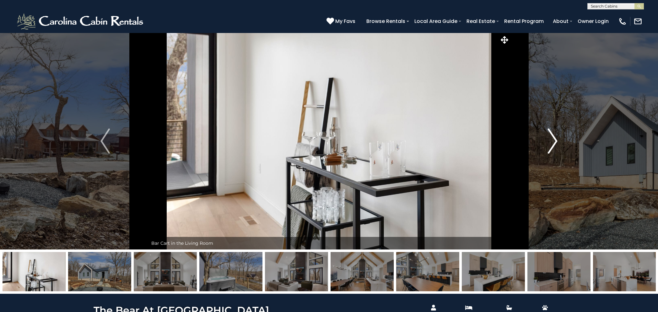
click at [552, 142] on img "Next" at bounding box center [552, 140] width 9 height 25
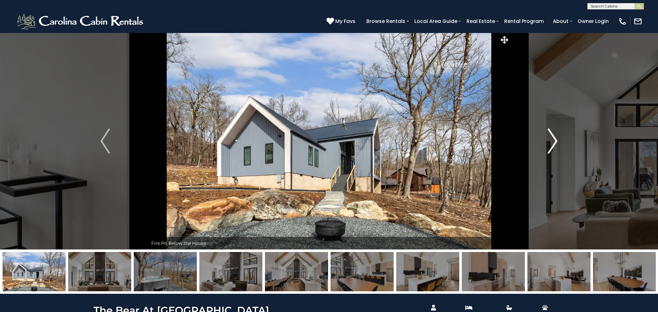
click at [552, 142] on img "Next" at bounding box center [552, 140] width 9 height 25
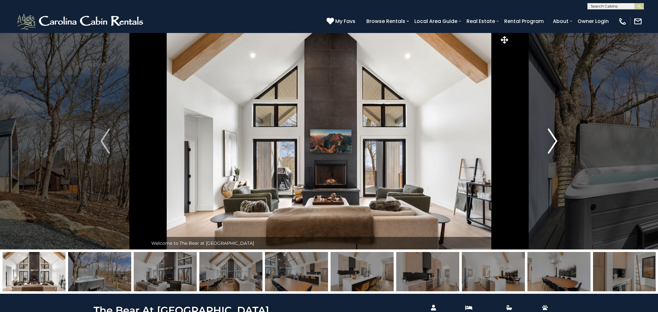
click at [552, 142] on img "Next" at bounding box center [552, 140] width 9 height 25
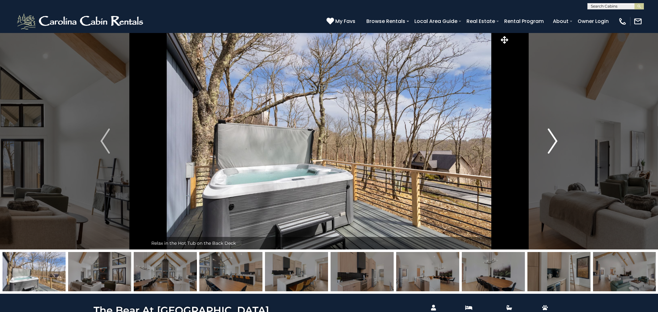
click at [553, 142] on img "Next" at bounding box center [552, 140] width 9 height 25
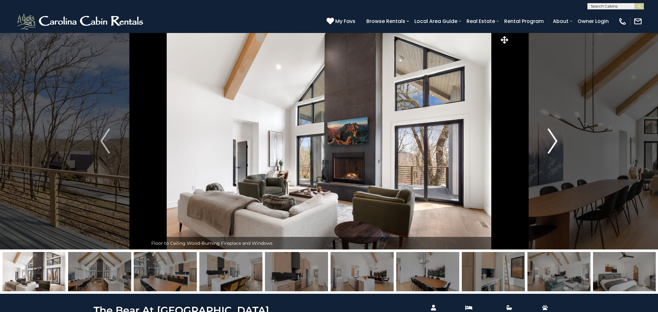
click at [550, 137] on img "Next" at bounding box center [552, 140] width 9 height 25
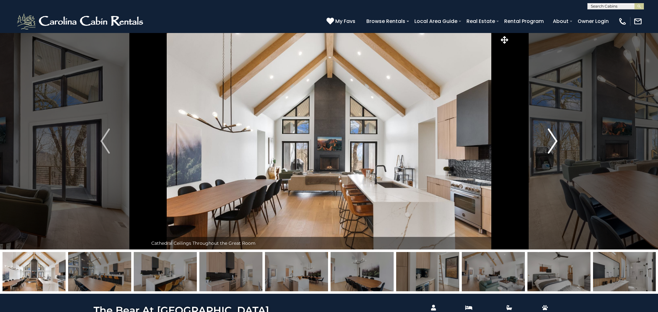
click at [550, 137] on img "Next" at bounding box center [552, 140] width 9 height 25
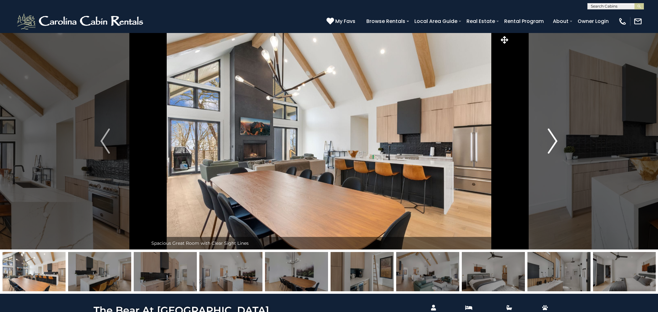
click at [550, 138] on img "Next" at bounding box center [552, 140] width 9 height 25
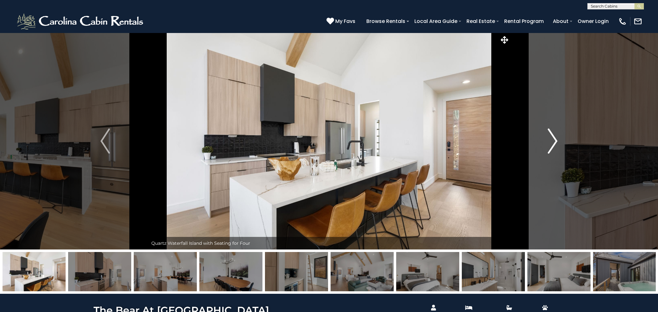
click at [551, 138] on img "Next" at bounding box center [552, 140] width 9 height 25
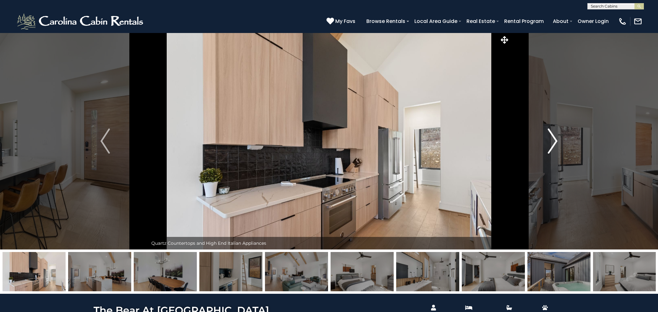
click at [551, 138] on img "Next" at bounding box center [552, 140] width 9 height 25
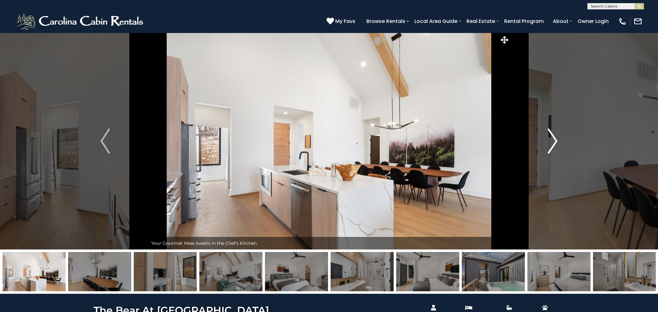
click at [551, 138] on img "Next" at bounding box center [552, 140] width 9 height 25
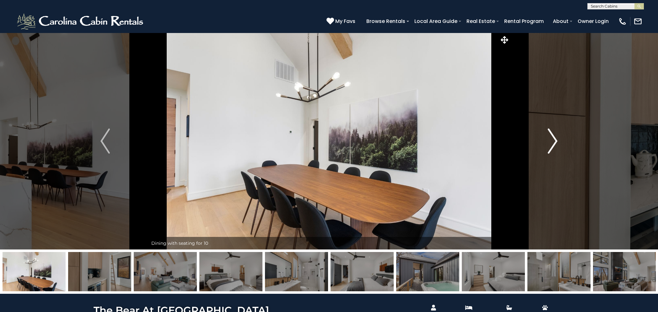
click at [551, 138] on img "Next" at bounding box center [552, 140] width 9 height 25
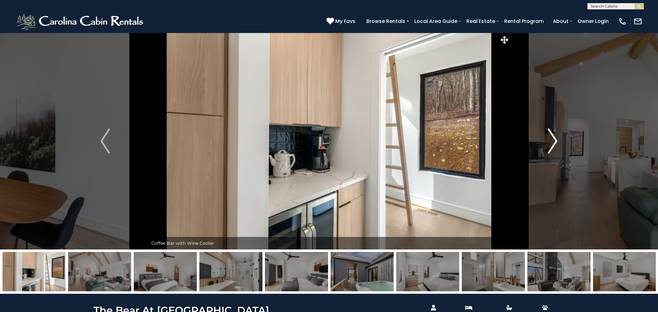
click at [551, 138] on img "Next" at bounding box center [552, 140] width 9 height 25
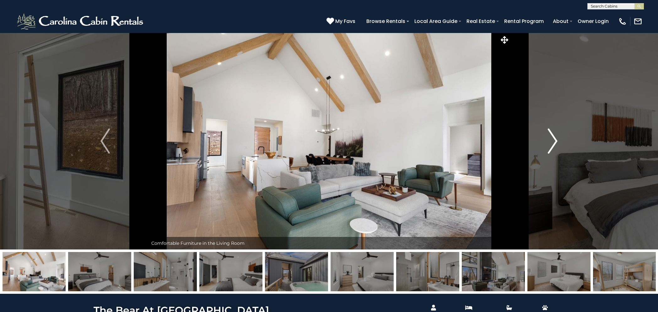
click at [550, 139] on img "Next" at bounding box center [552, 140] width 9 height 25
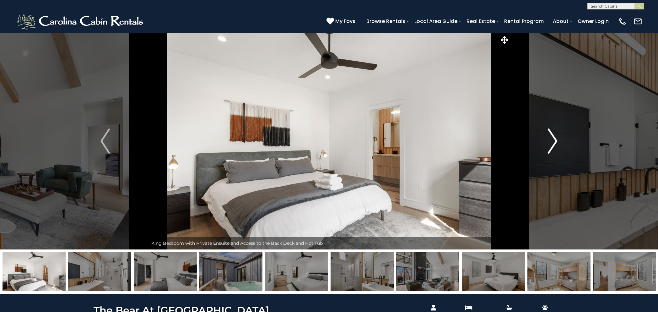
click at [552, 139] on img "Next" at bounding box center [552, 140] width 9 height 25
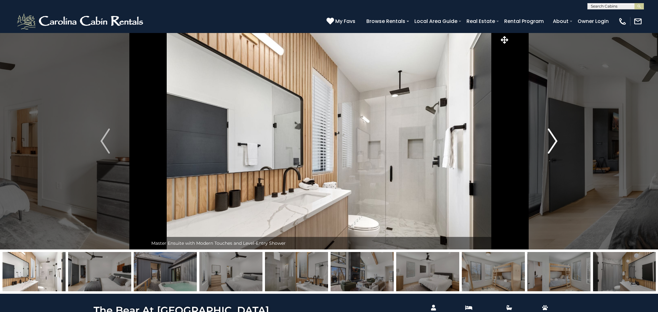
click at [552, 139] on img "Next" at bounding box center [552, 140] width 9 height 25
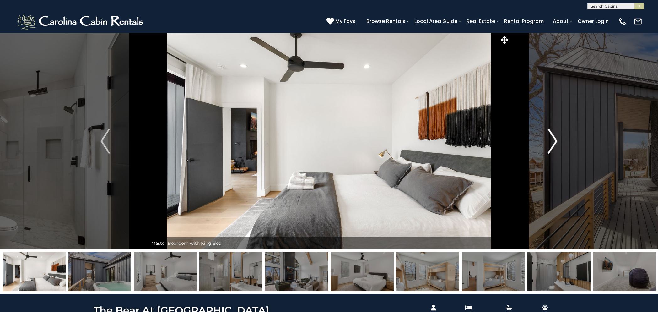
click at [552, 139] on img "Next" at bounding box center [552, 140] width 9 height 25
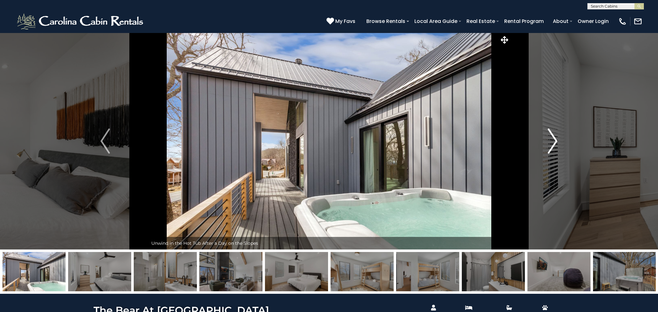
click at [552, 139] on img "Next" at bounding box center [552, 140] width 9 height 25
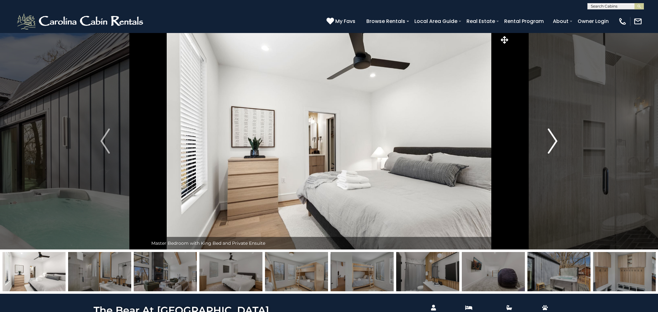
click at [552, 139] on img "Next" at bounding box center [552, 140] width 9 height 25
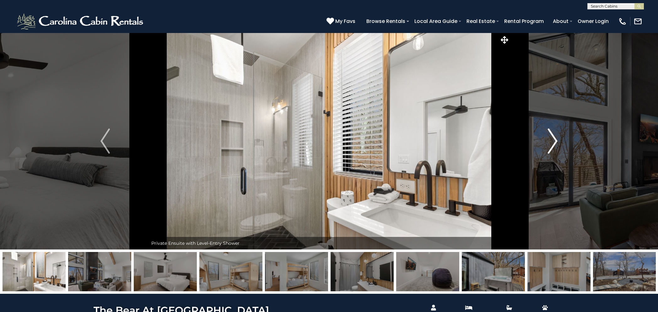
click at [552, 139] on img "Next" at bounding box center [552, 140] width 9 height 25
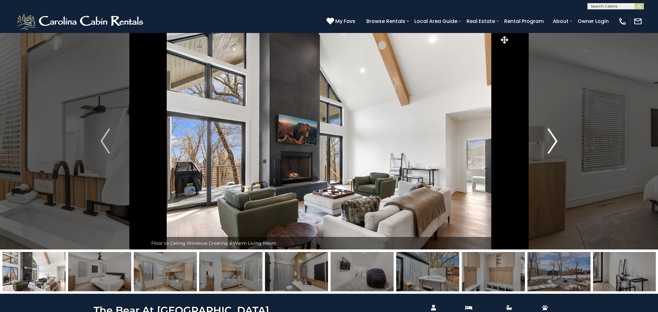
click at [552, 139] on img "Next" at bounding box center [552, 140] width 9 height 25
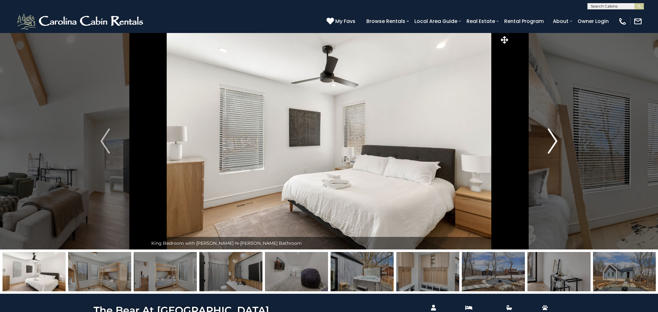
click at [552, 139] on img "Next" at bounding box center [552, 140] width 9 height 25
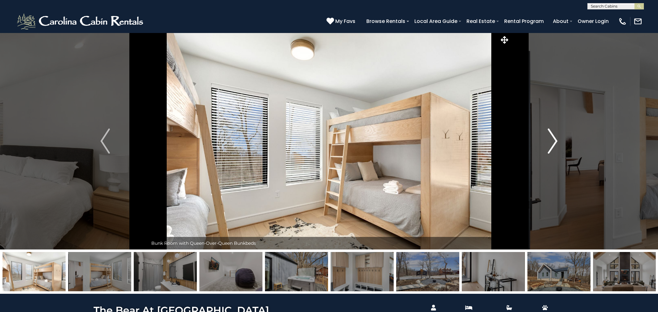
click at [552, 139] on img "Next" at bounding box center [552, 140] width 9 height 25
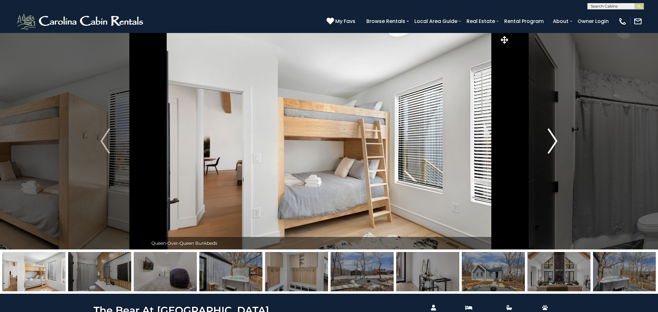
click at [552, 139] on img "Next" at bounding box center [552, 140] width 9 height 25
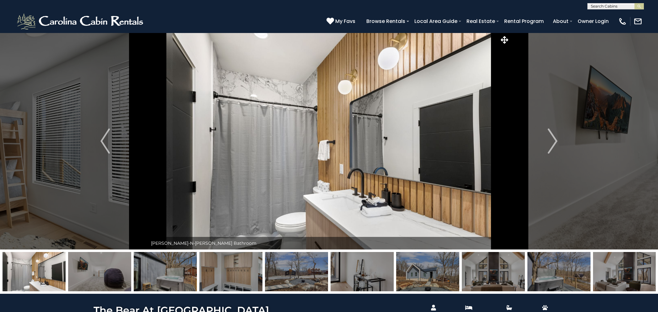
drag, startPoint x: 487, startPoint y: 172, endPoint x: 484, endPoint y: 139, distance: 33.1
click at [483, 139] on img at bounding box center [329, 141] width 362 height 217
click at [555, 137] on img "Next" at bounding box center [552, 140] width 9 height 25
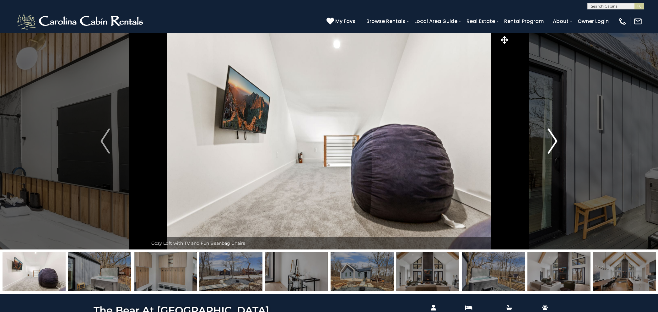
click at [555, 137] on img "Next" at bounding box center [552, 140] width 9 height 25
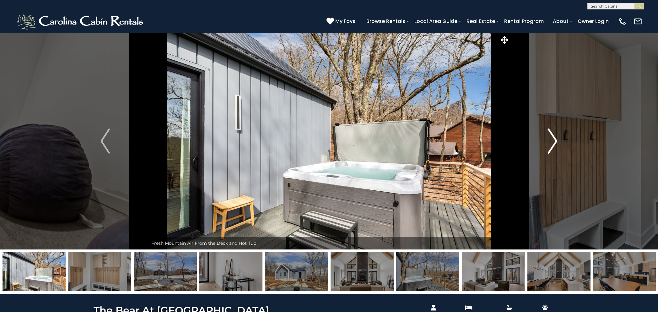
click at [554, 138] on img "Next" at bounding box center [552, 140] width 9 height 25
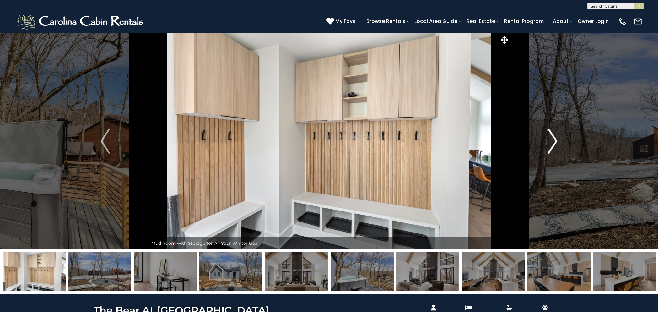
click at [555, 137] on img "Next" at bounding box center [552, 140] width 9 height 25
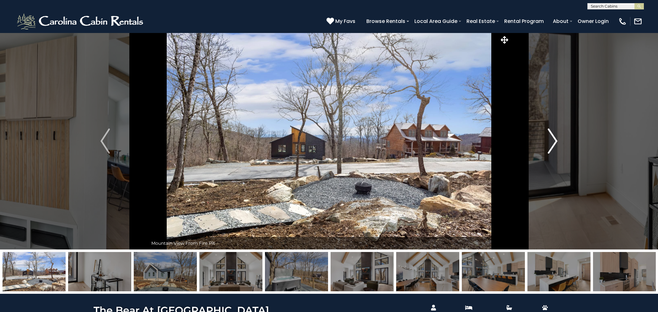
click at [555, 137] on img "Next" at bounding box center [552, 140] width 9 height 25
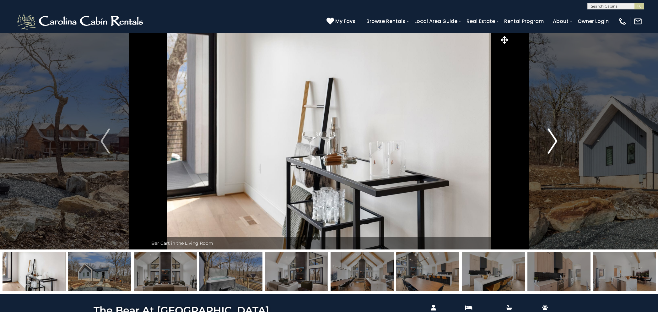
click at [555, 137] on img "Next" at bounding box center [552, 140] width 9 height 25
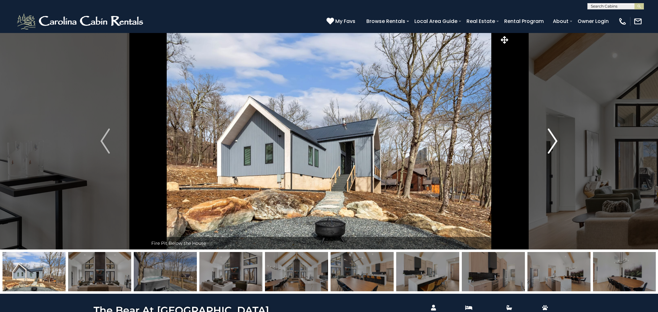
click at [555, 137] on img "Next" at bounding box center [552, 140] width 9 height 25
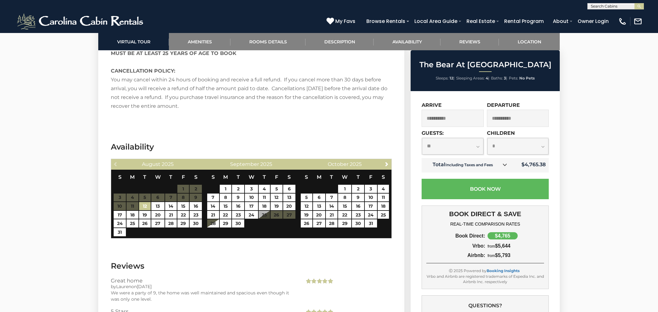
scroll to position [1380, 0]
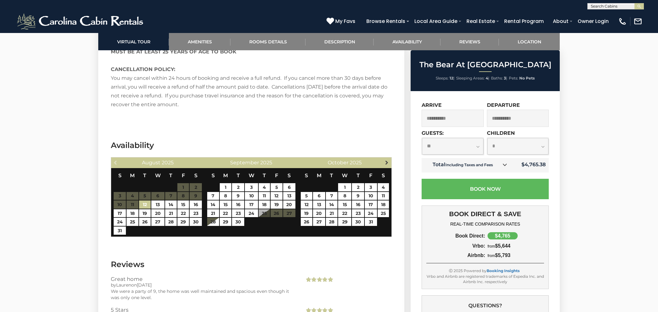
click at [385, 160] on span "Next" at bounding box center [386, 162] width 5 height 5
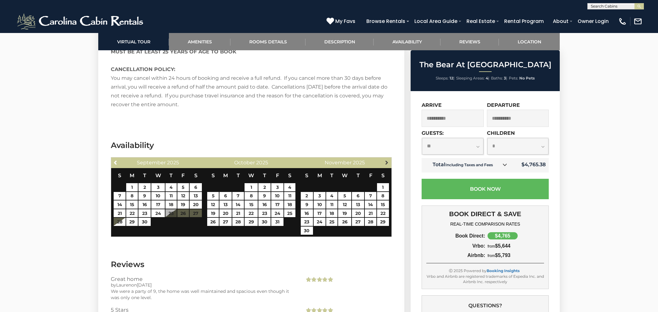
click at [385, 160] on span "Next" at bounding box center [386, 162] width 5 height 5
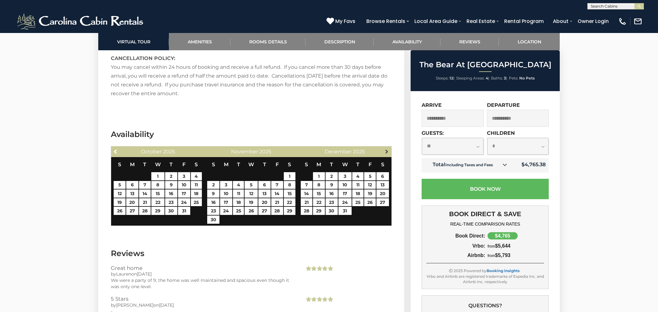
scroll to position [1391, 0]
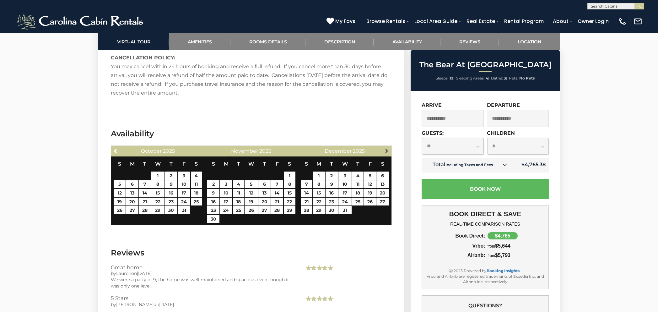
click at [388, 148] on span "Next" at bounding box center [386, 150] width 5 height 5
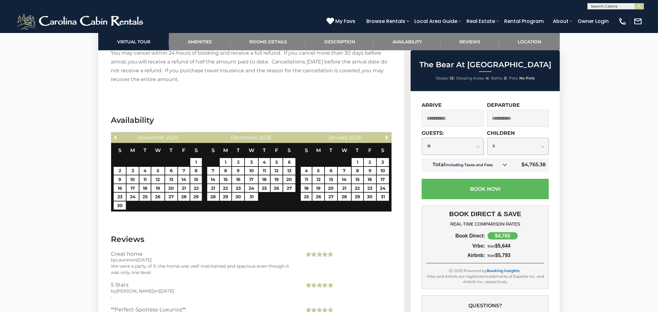
scroll to position [1408, 0]
